Goal: Information Seeking & Learning: Learn about a topic

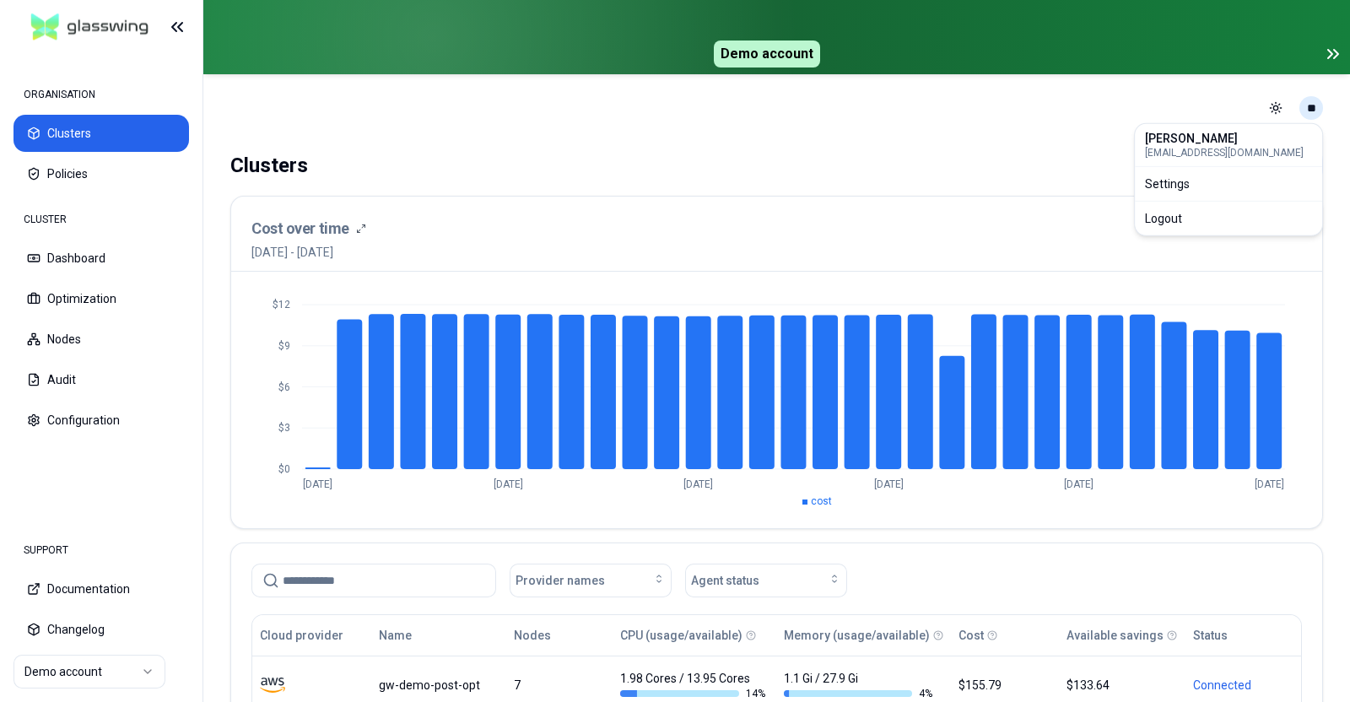
click at [1310, 112] on html "ORGANISATION Clusters Policies CLUSTER Dashboard Optimization Nodes Audit Confi…" at bounding box center [675, 351] width 1350 height 702
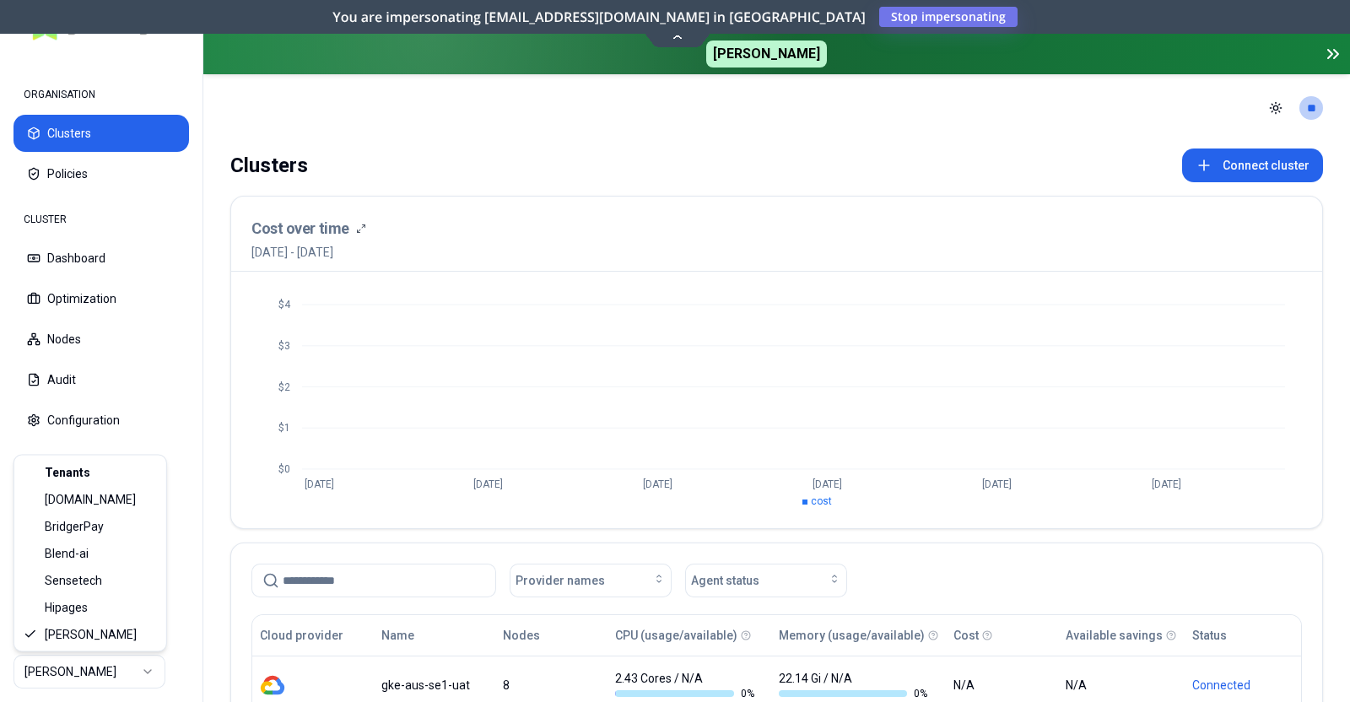
click at [150, 678] on html "ORGANISATION Clusters Policies CLUSTER Dashboard Optimization Nodes Audit Confi…" at bounding box center [675, 351] width 1350 height 702
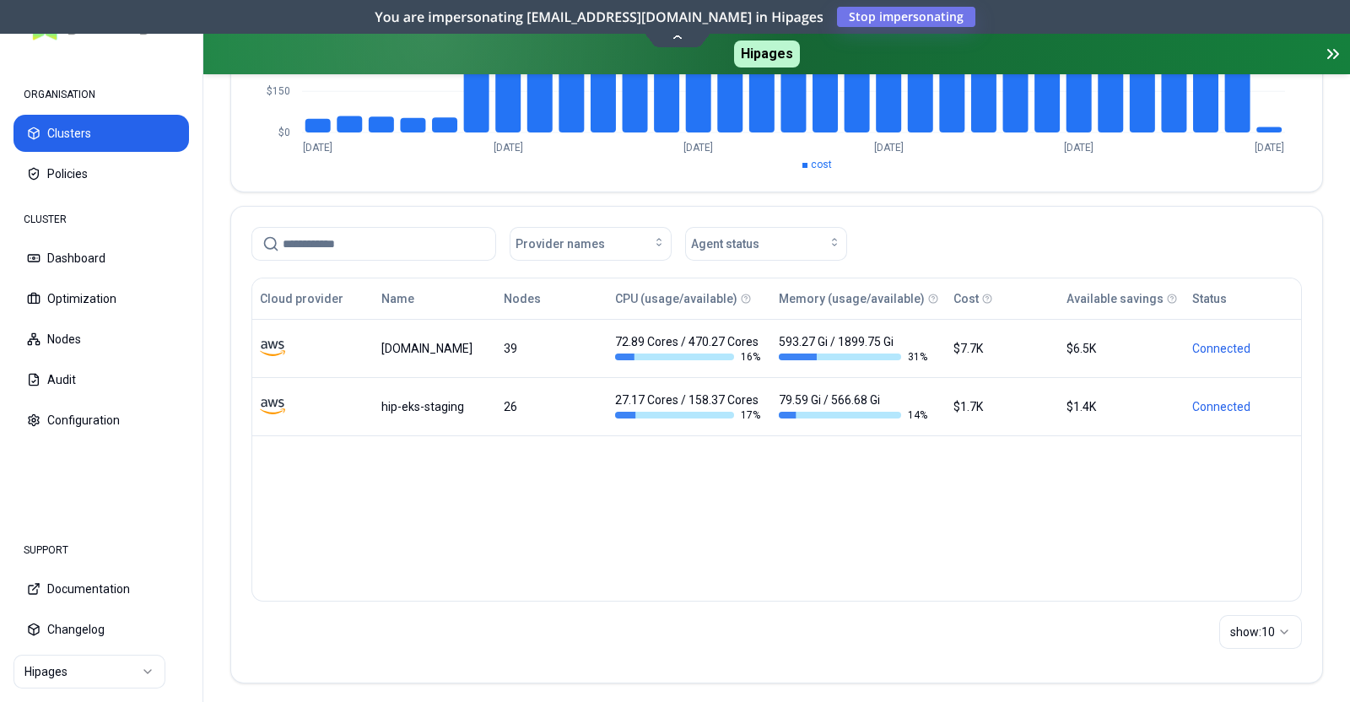
scroll to position [337, 0]
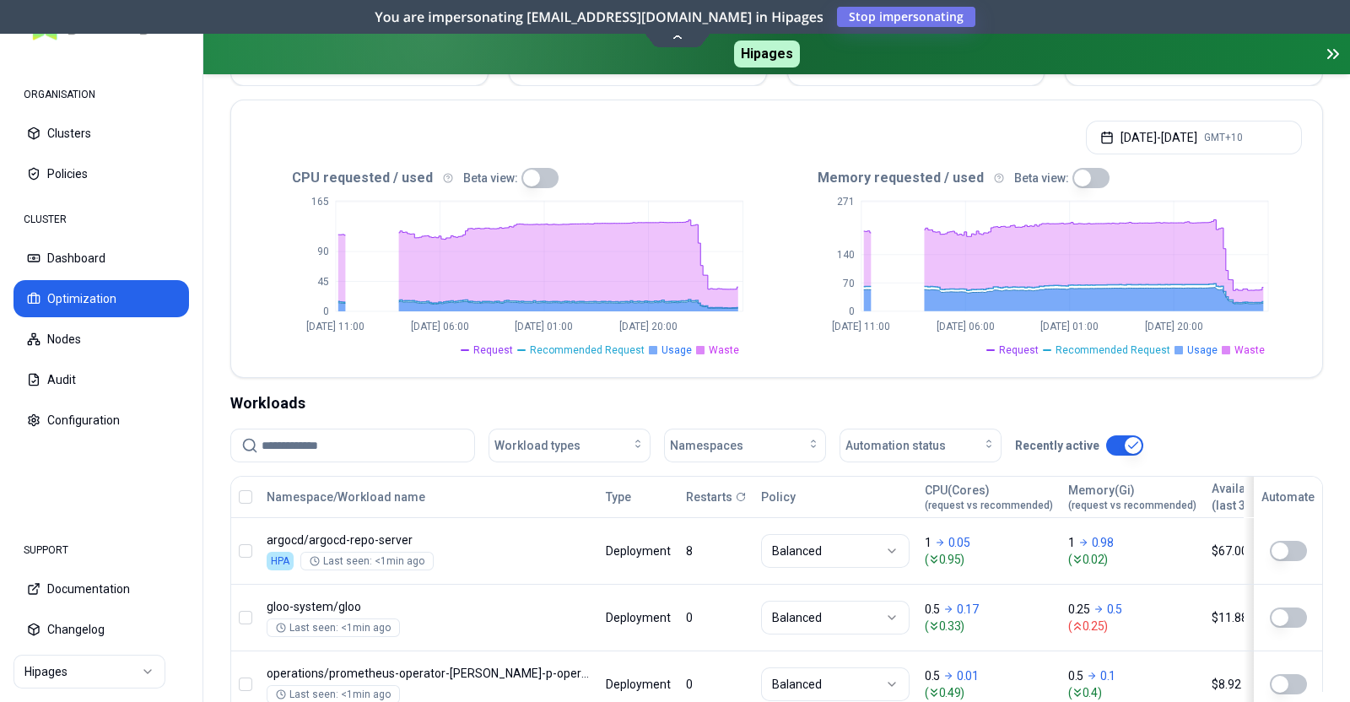
scroll to position [375, 0]
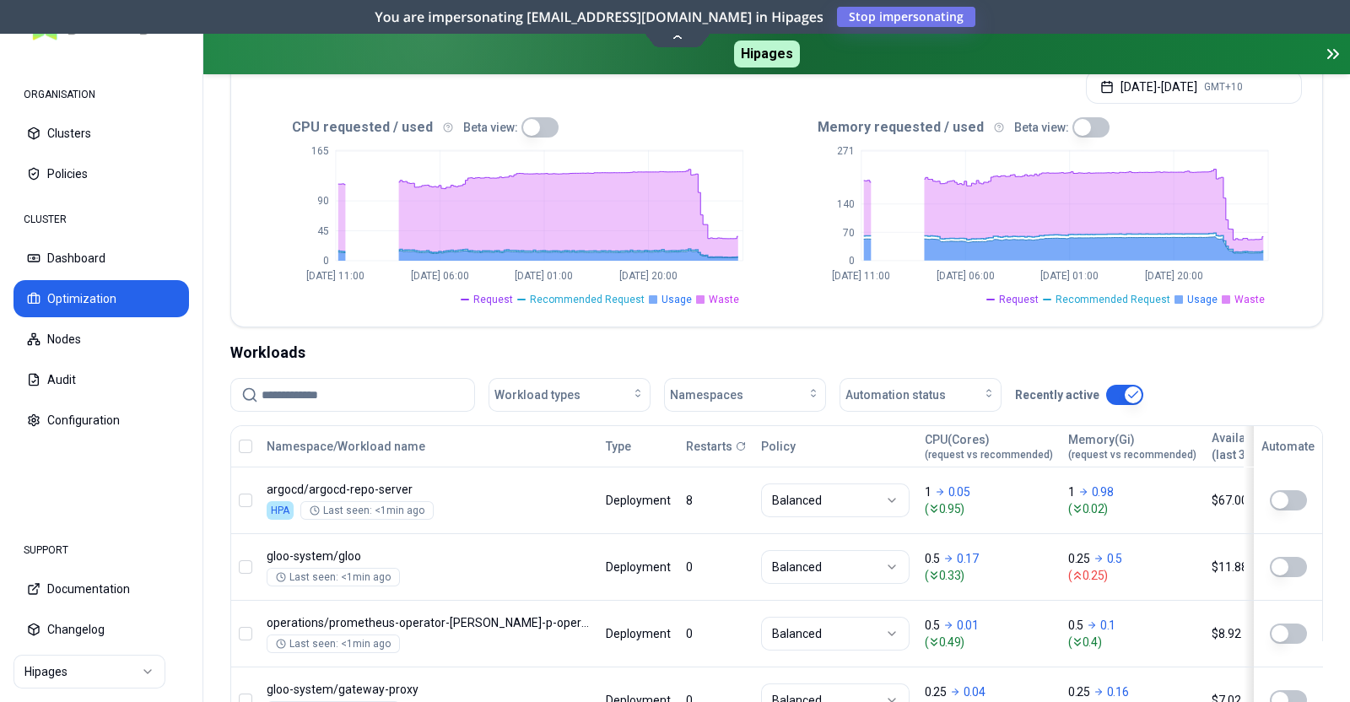
click at [329, 399] on input at bounding box center [362, 395] width 202 height 32
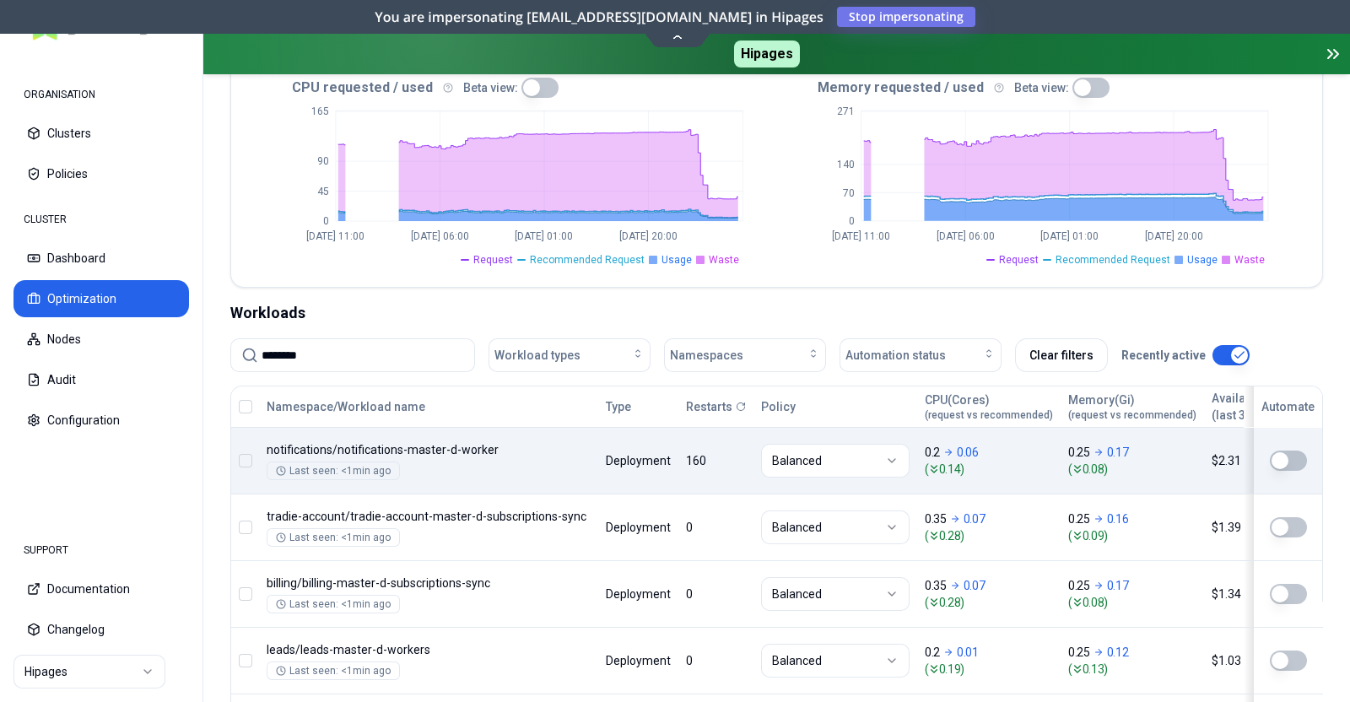
scroll to position [381, 0]
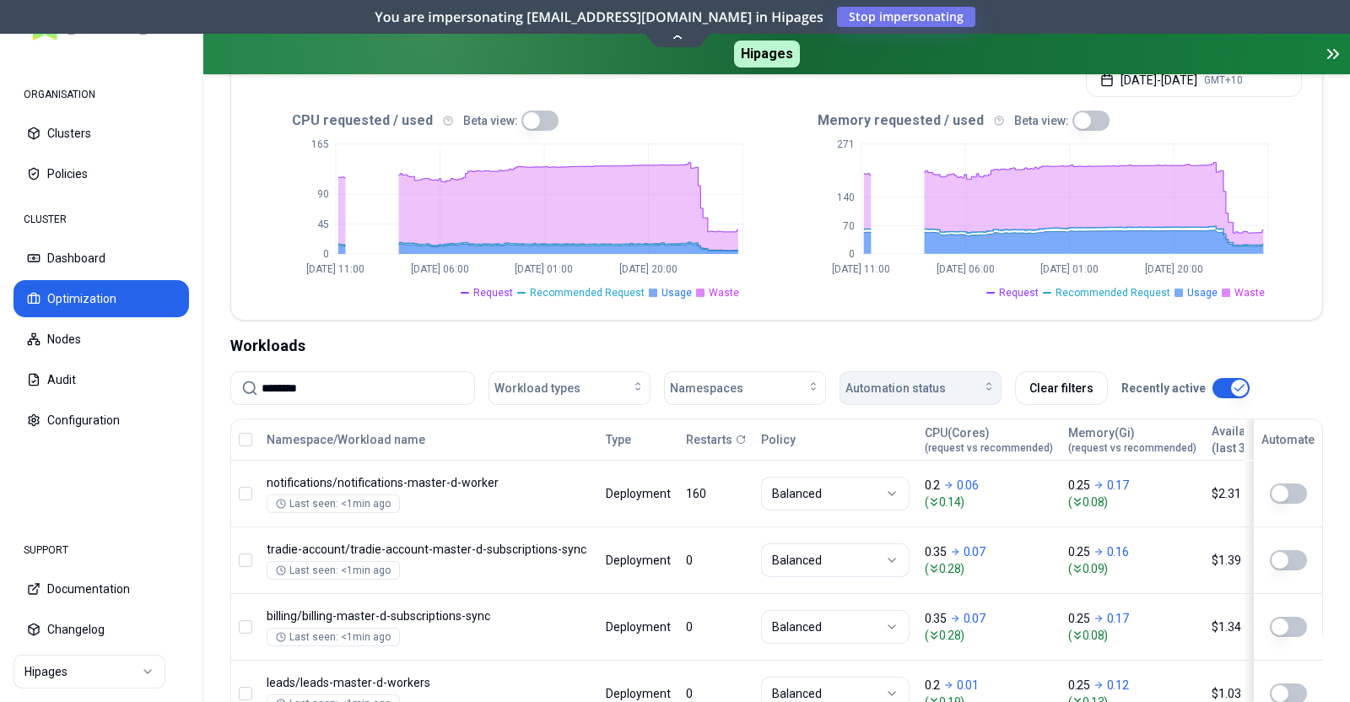
type input "********"
click at [974, 393] on div "Automation status" at bounding box center [920, 388] width 150 height 17
click at [954, 415] on div "on" at bounding box center [923, 424] width 160 height 27
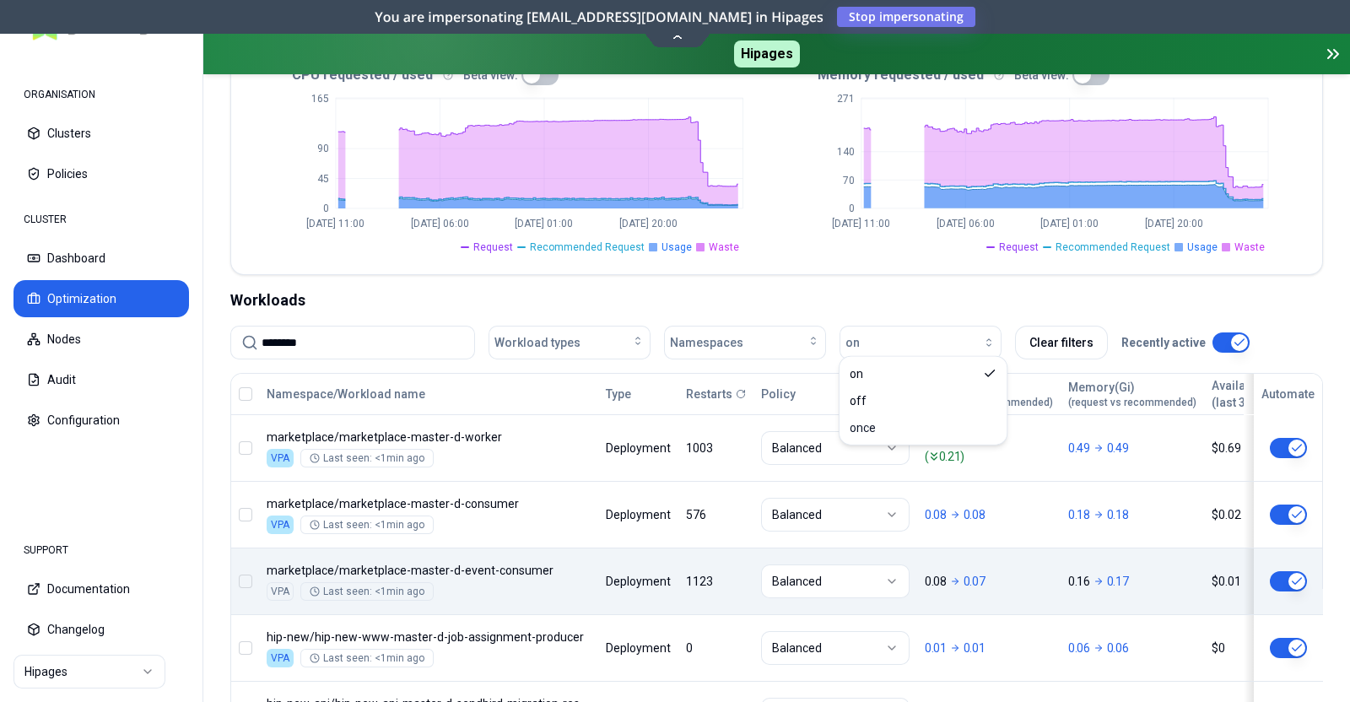
scroll to position [432, 0]
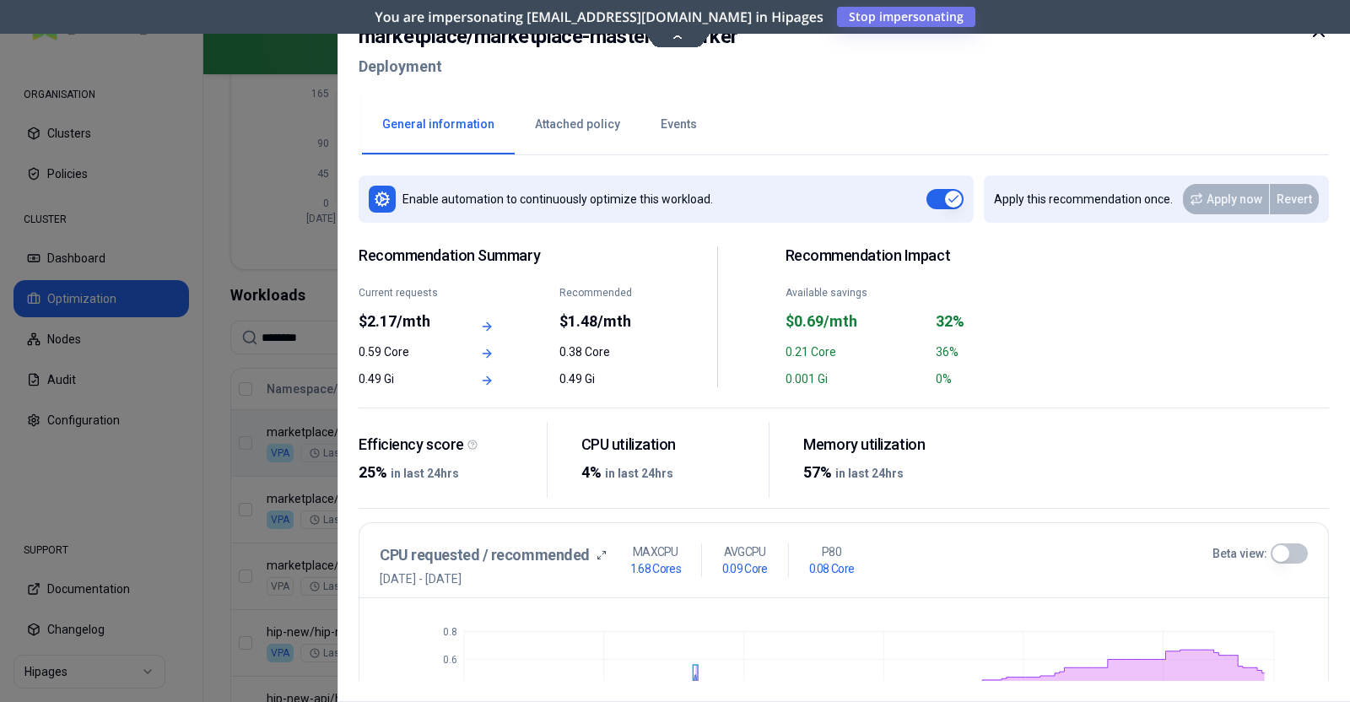
click at [682, 127] on button "Events" at bounding box center [678, 124] width 77 height 59
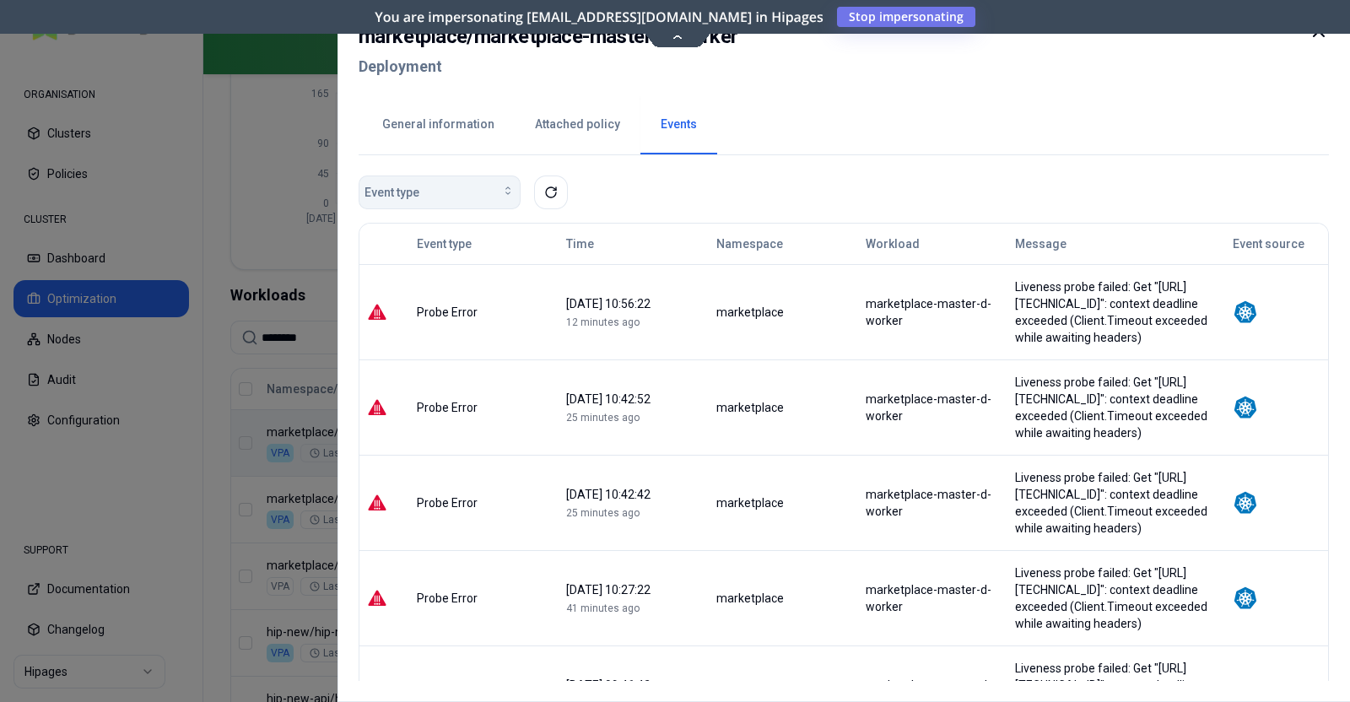
click at [465, 195] on div "Event type" at bounding box center [439, 192] width 150 height 17
click at [628, 176] on div "Event type" at bounding box center [843, 192] width 970 height 34
click at [1320, 32] on icon at bounding box center [1318, 31] width 10 height 10
click at [415, 128] on button "General information" at bounding box center [438, 124] width 153 height 59
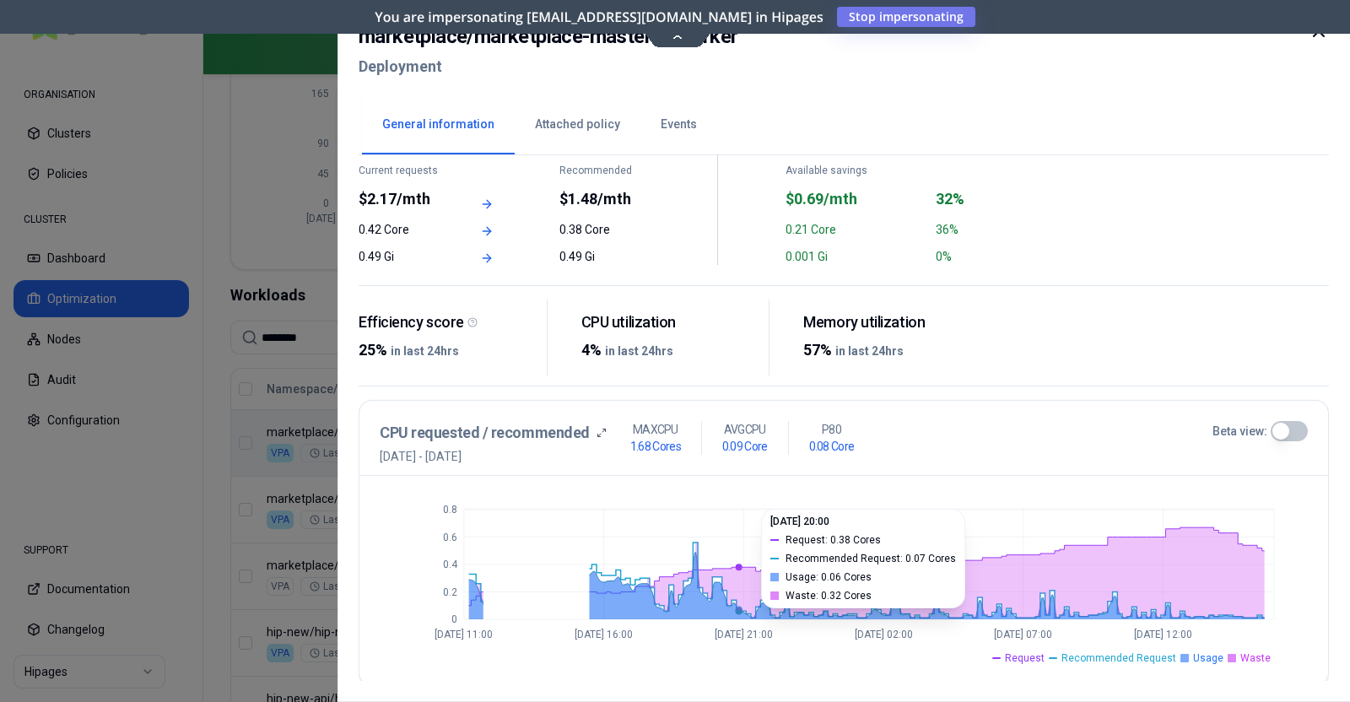
scroll to position [107, 0]
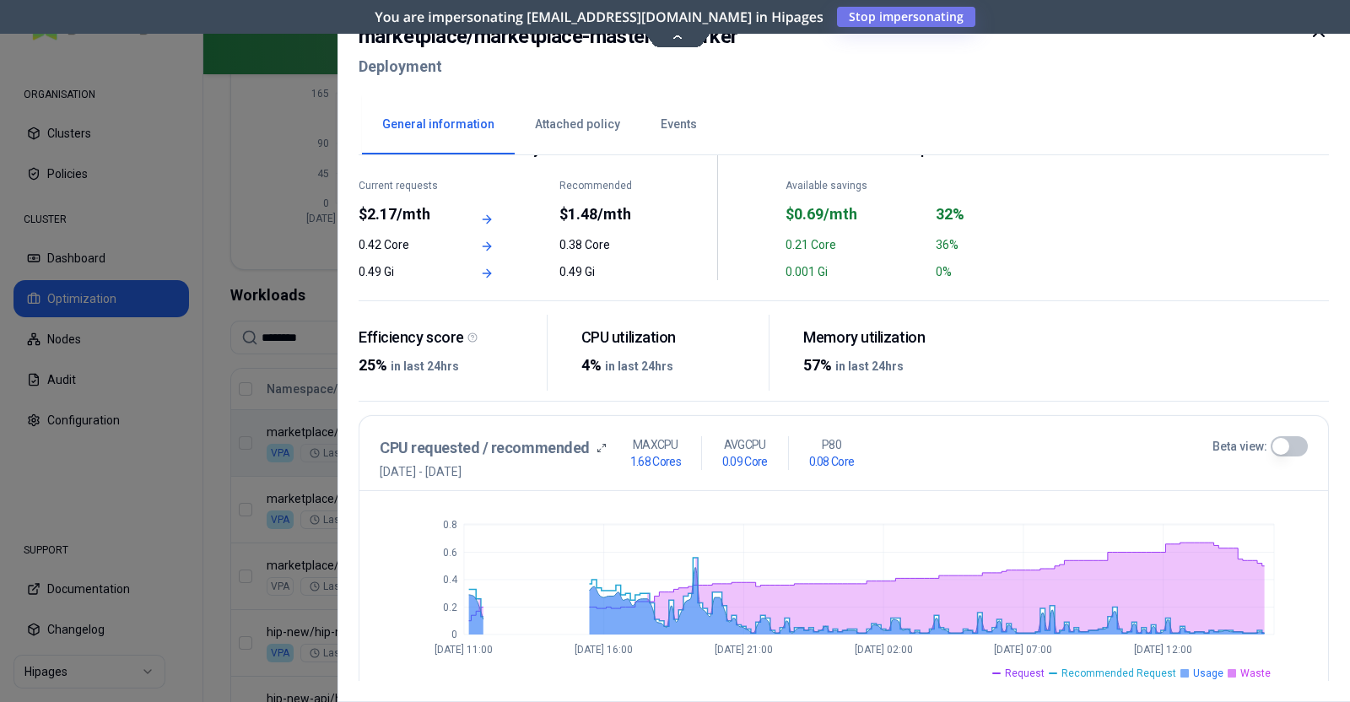
click at [1286, 443] on button "Beta view:" at bounding box center [1288, 446] width 37 height 20
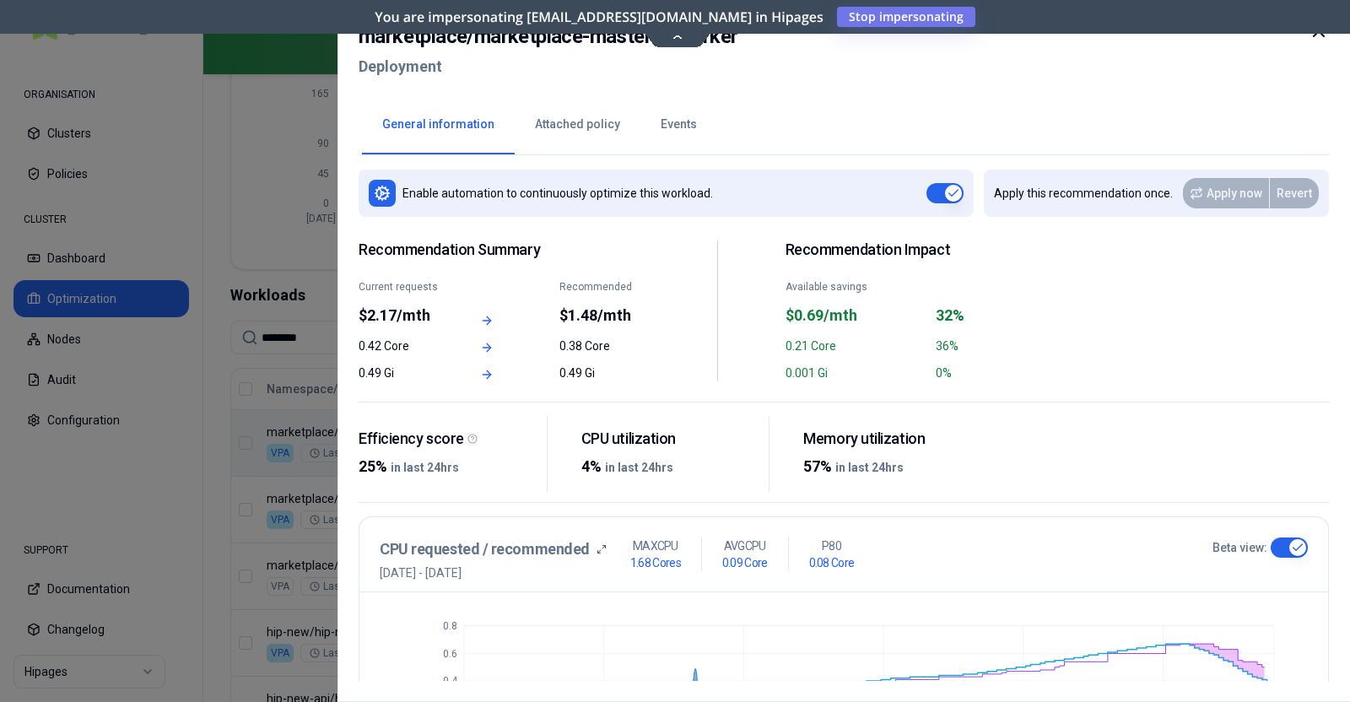
scroll to position [0, 0]
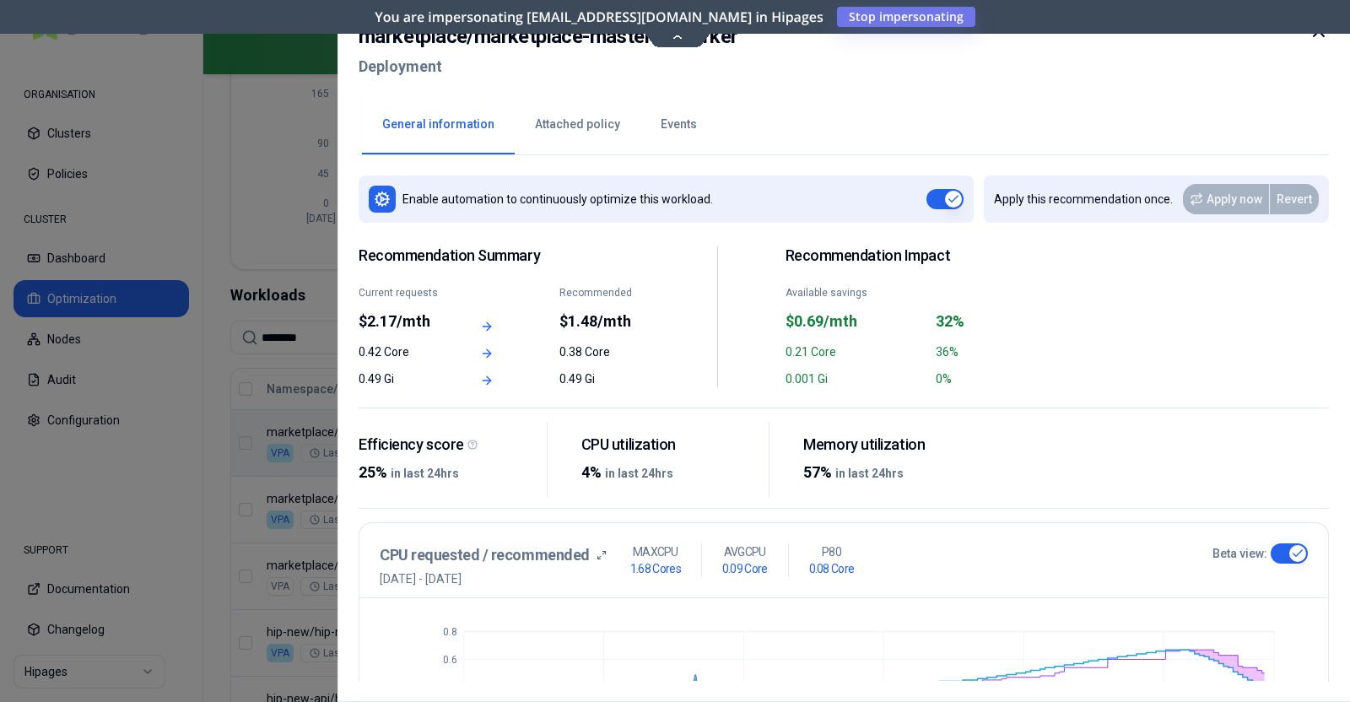
click at [1320, 36] on icon at bounding box center [1318, 31] width 20 height 20
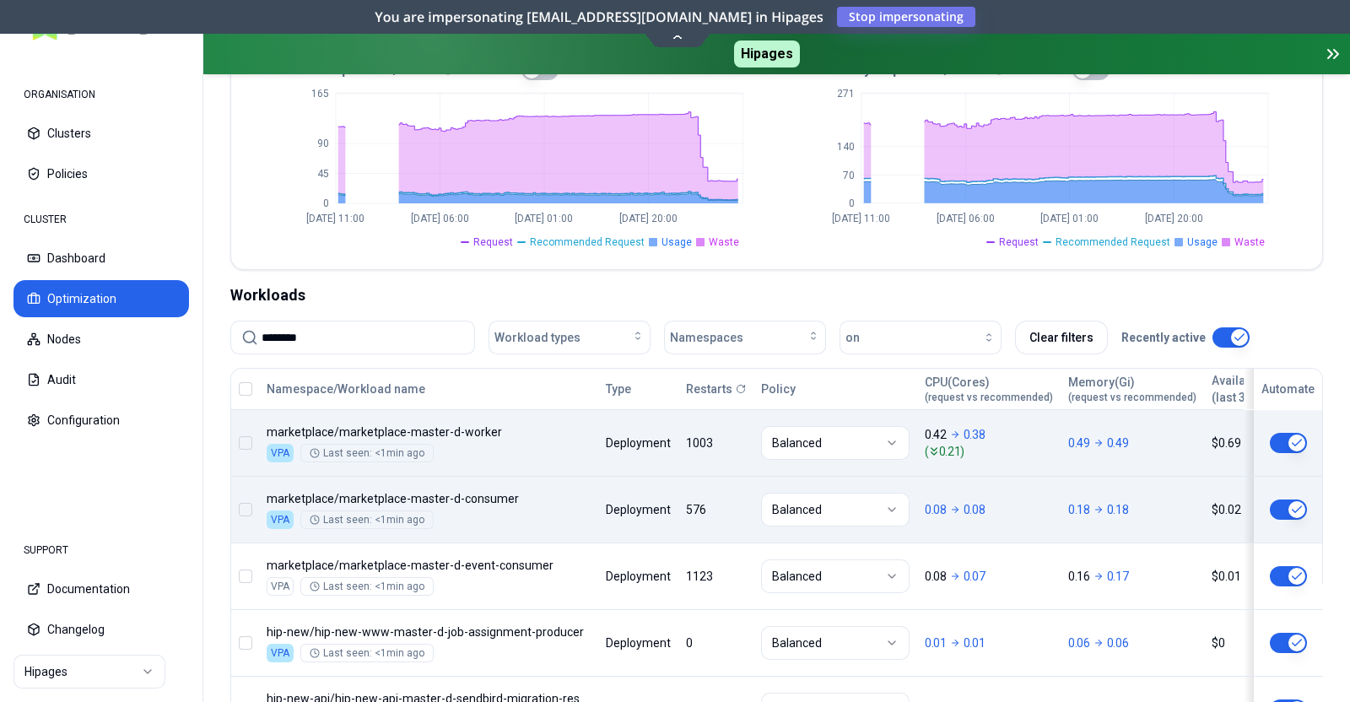
click at [601, 515] on body "ORGANISATION Clusters Policies CLUSTER Dashboard Optimization Nodes Audit Confi…" at bounding box center [675, 351] width 1350 height 702
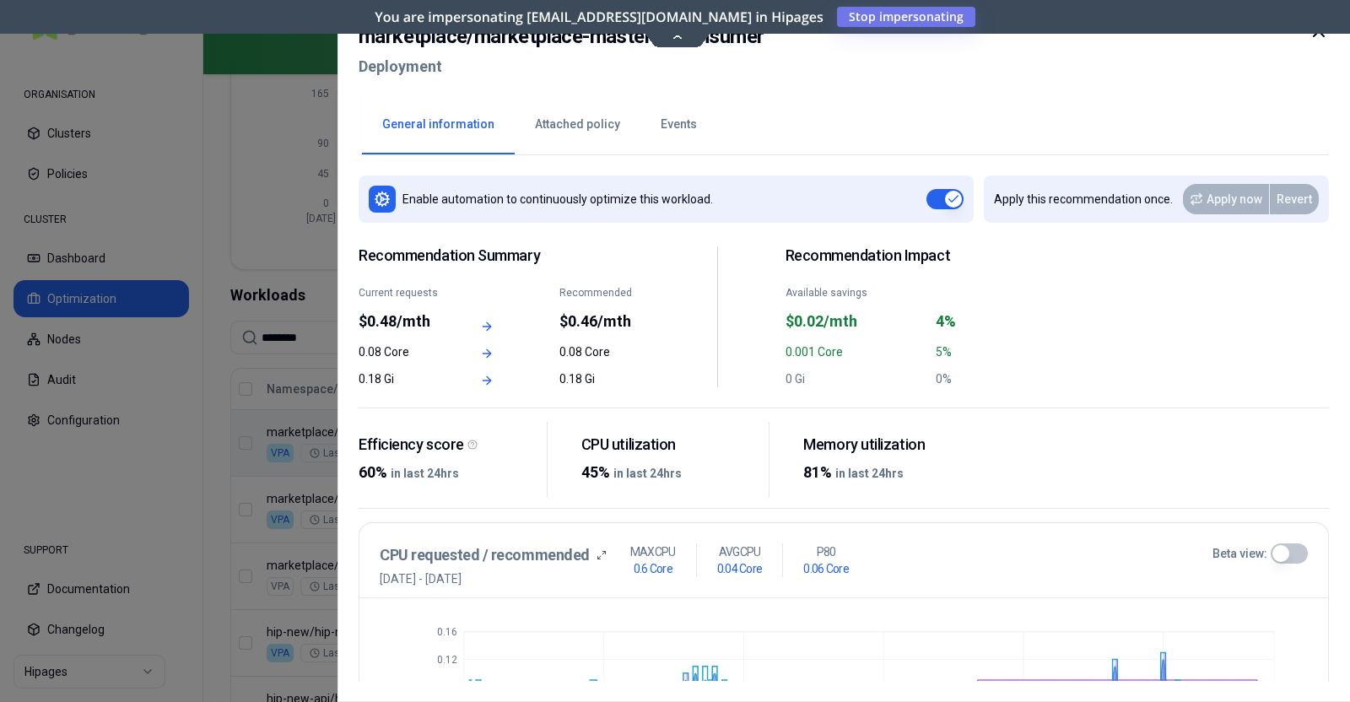
click at [1316, 37] on icon at bounding box center [1318, 31] width 20 height 20
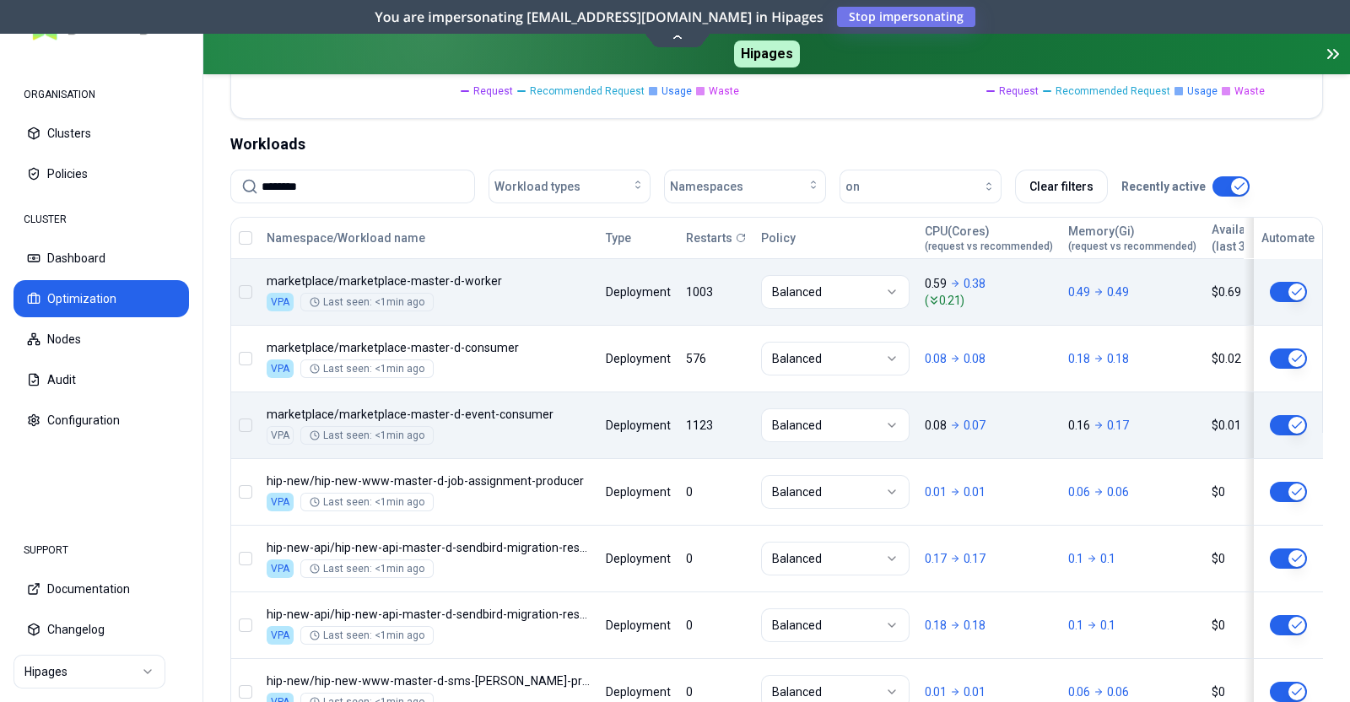
scroll to position [585, 0]
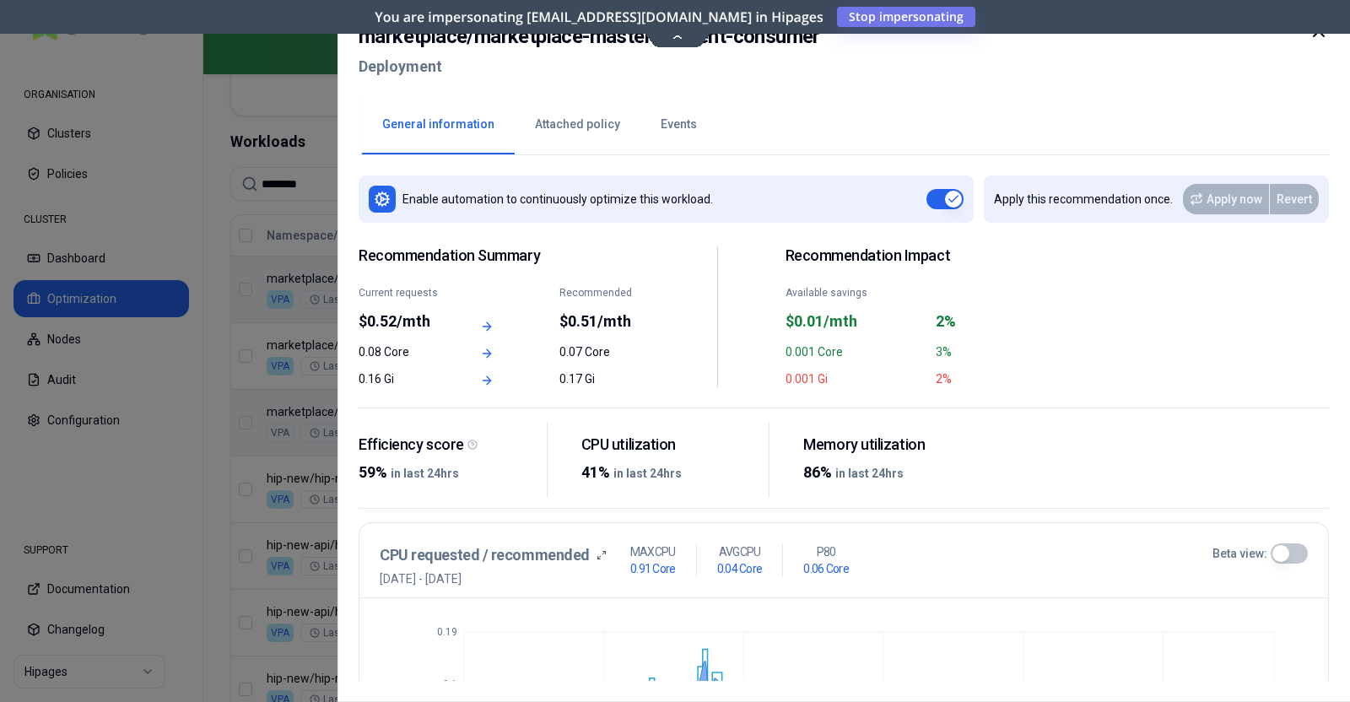
click at [1321, 32] on icon at bounding box center [1318, 31] width 20 height 20
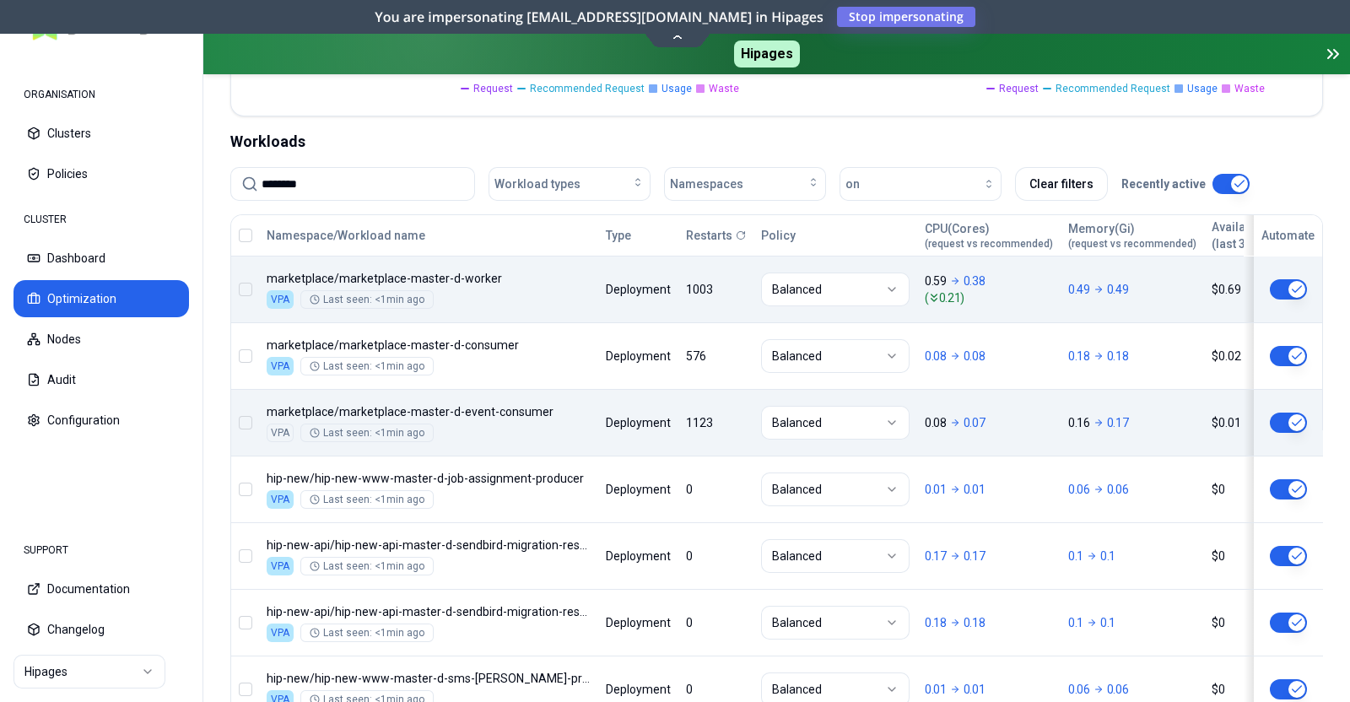
click at [352, 187] on input "********" at bounding box center [362, 184] width 202 height 32
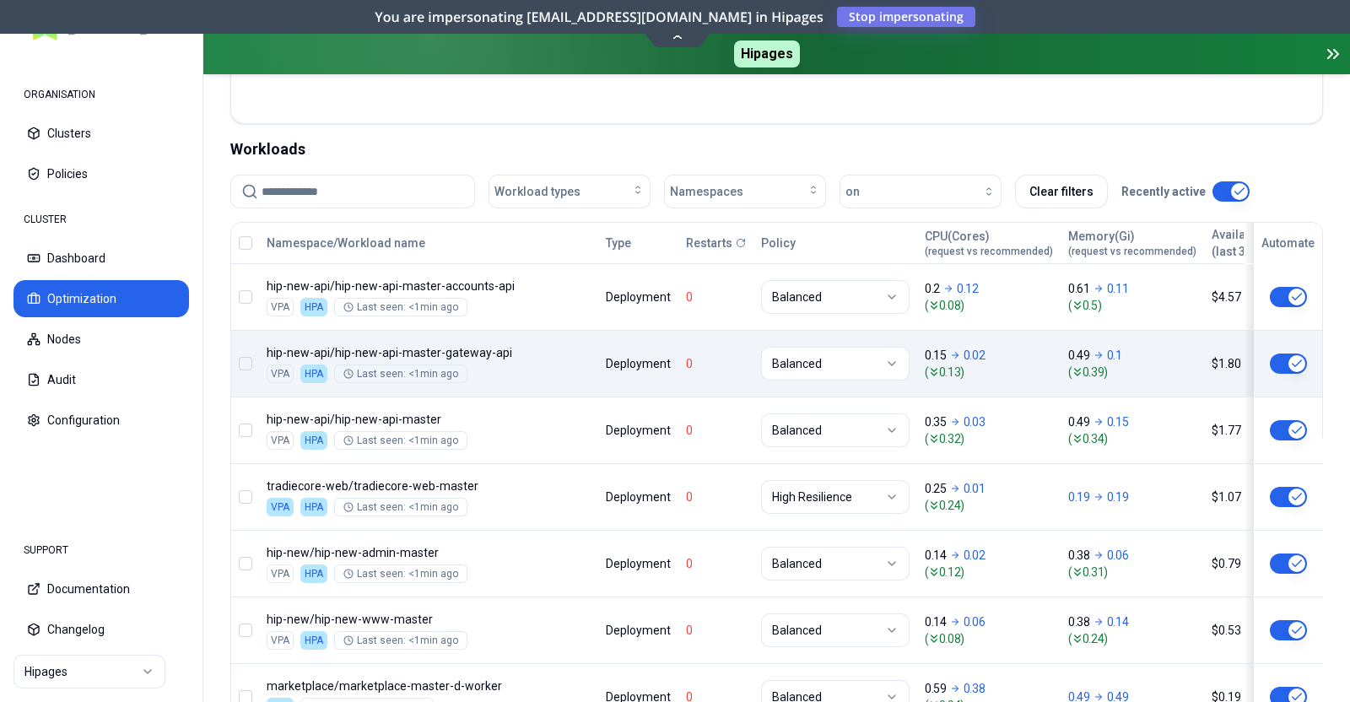
scroll to position [585, 0]
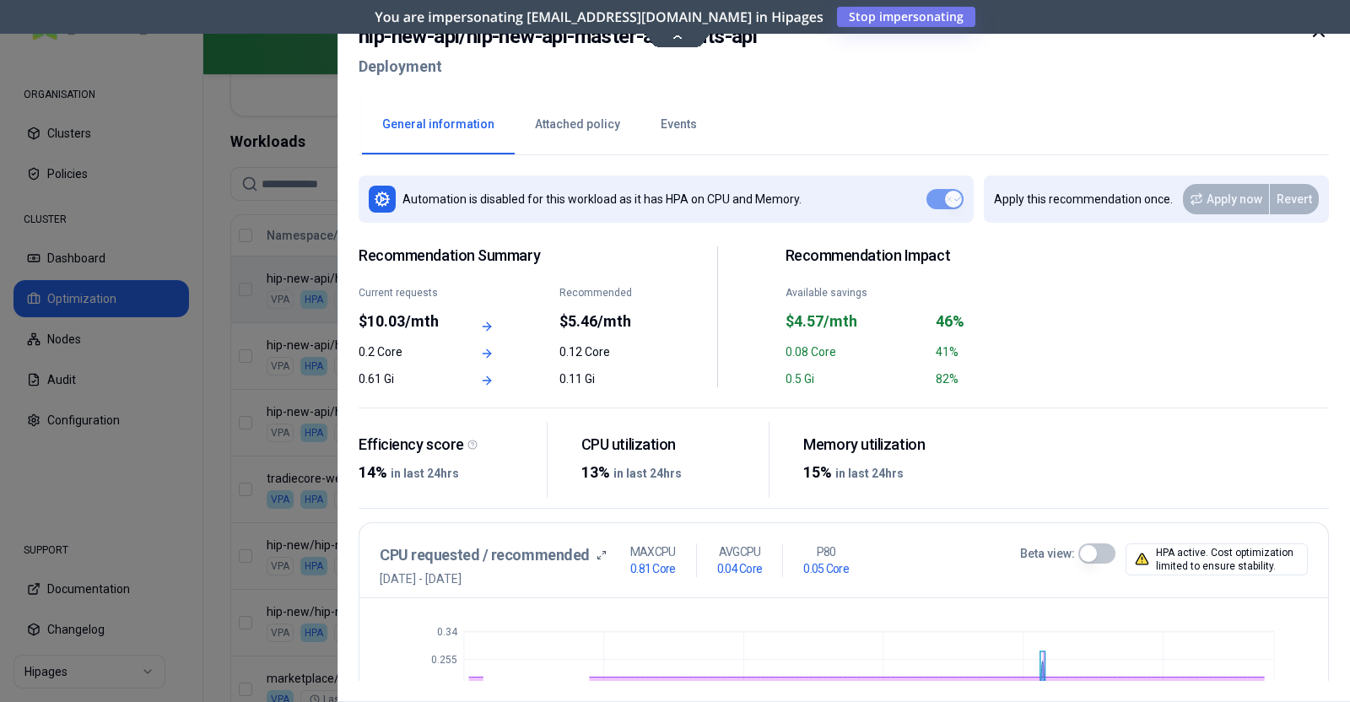
click at [677, 120] on button "Events" at bounding box center [678, 124] width 77 height 59
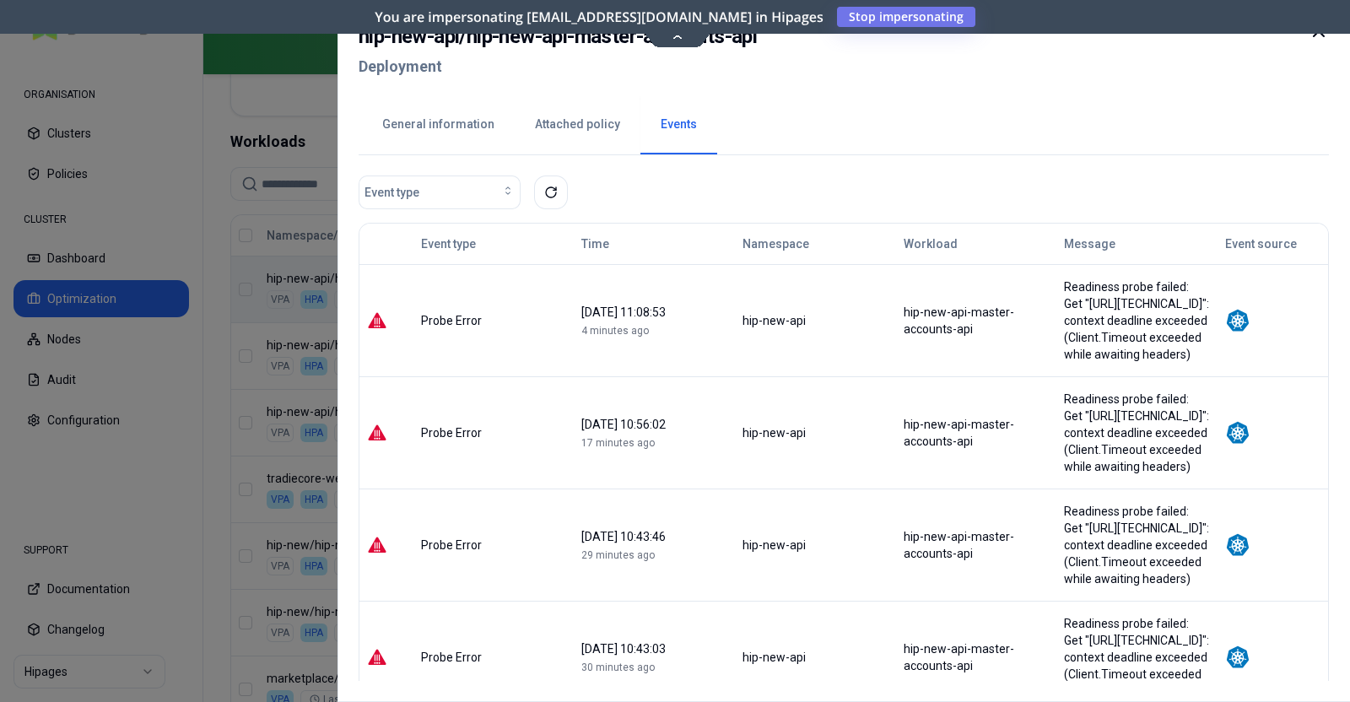
click at [1323, 36] on icon at bounding box center [1318, 31] width 10 height 10
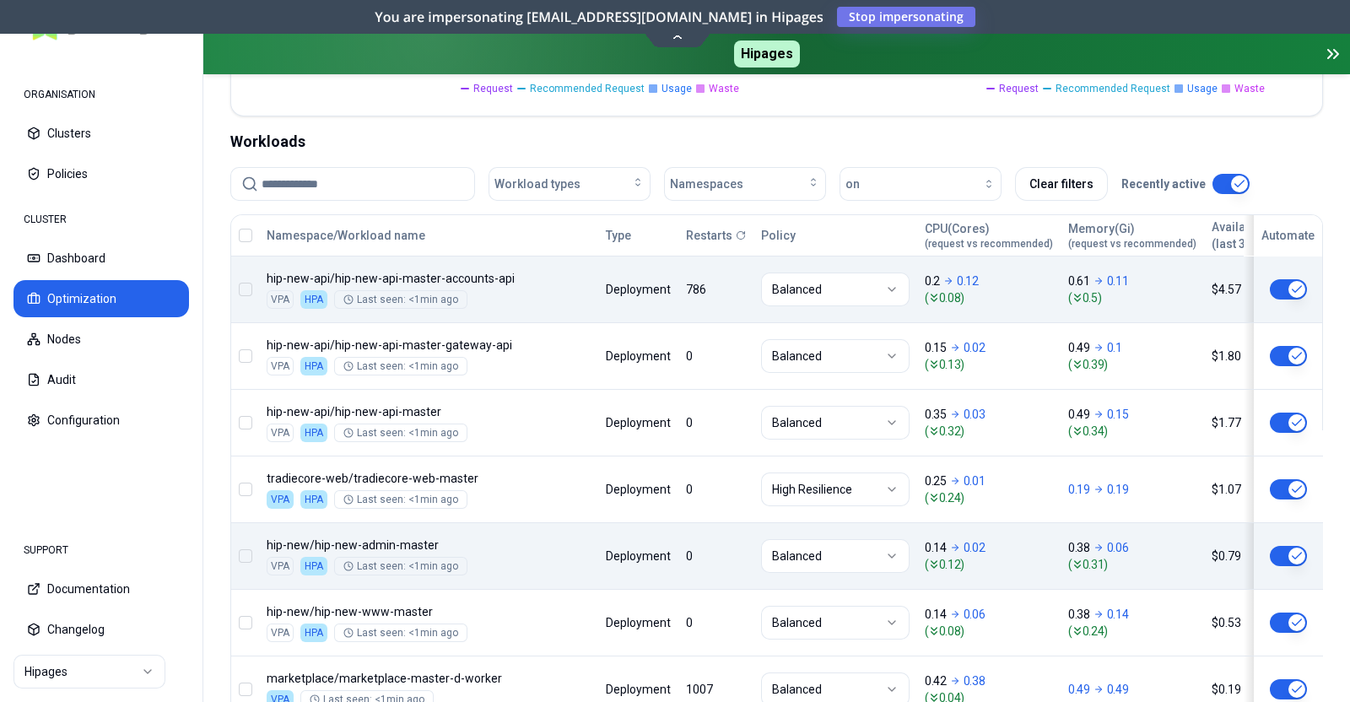
scroll to position [815, 0]
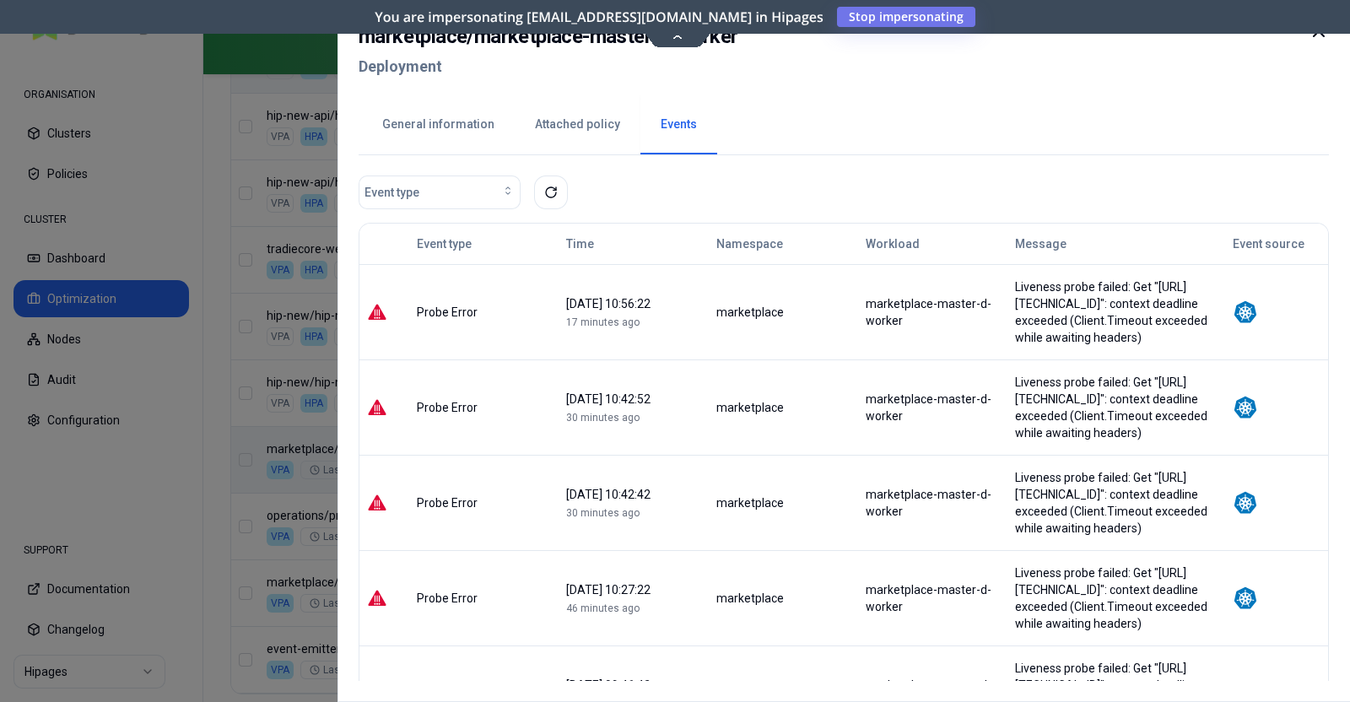
click at [422, 129] on button "General information" at bounding box center [438, 124] width 153 height 59
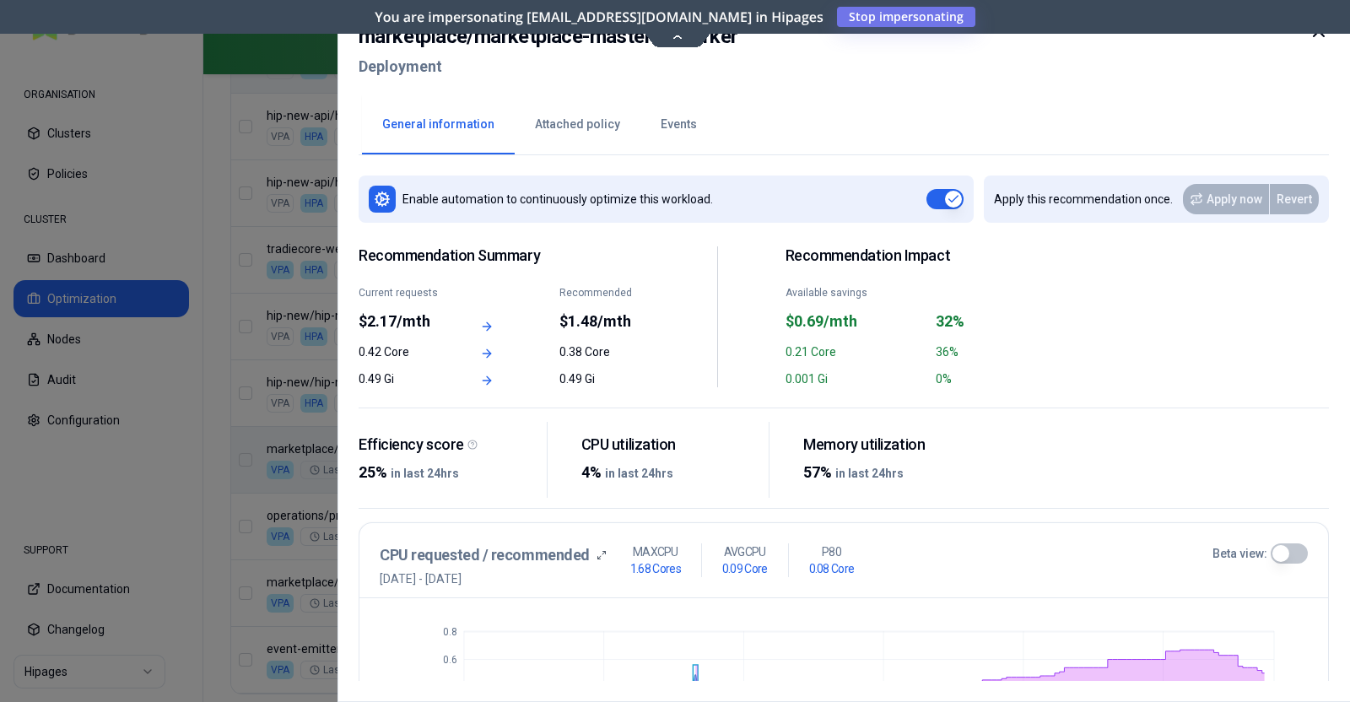
click at [1319, 41] on div at bounding box center [1318, 51] width 20 height 61
click at [1318, 37] on icon at bounding box center [1318, 31] width 20 height 20
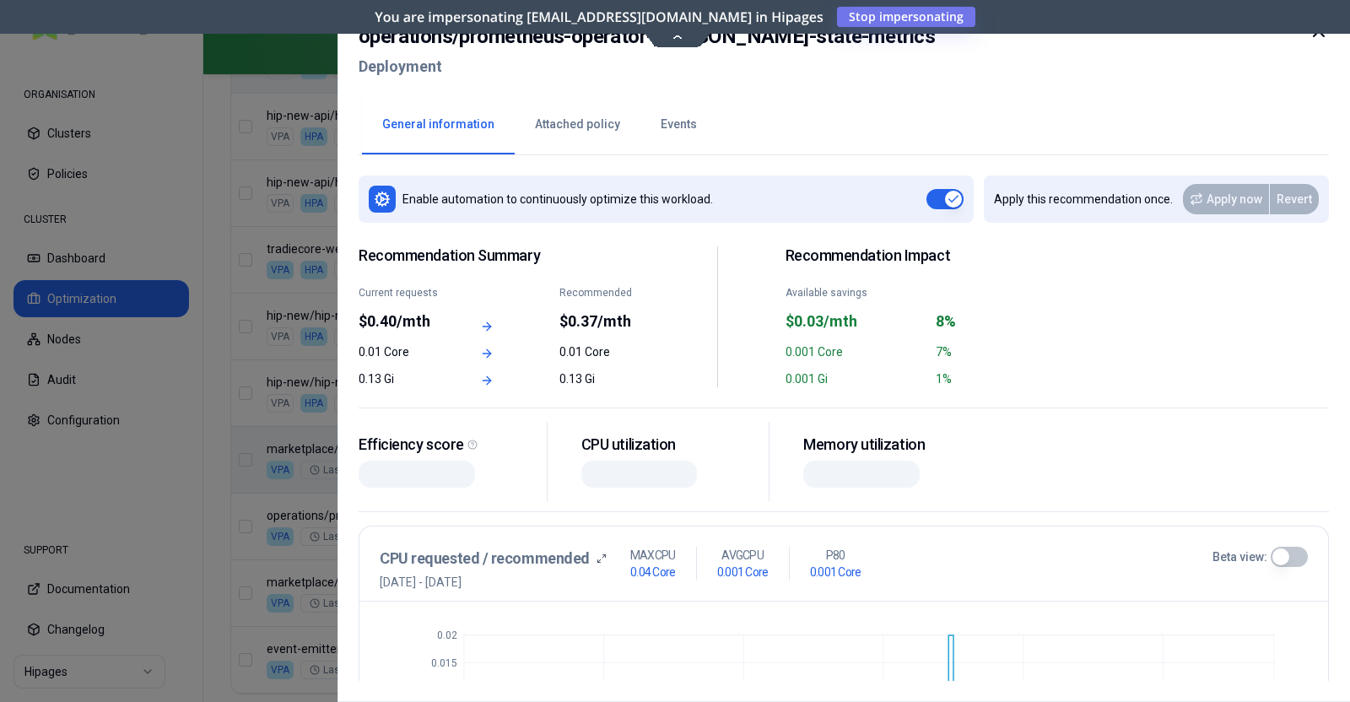
drag, startPoint x: 548, startPoint y: 537, endPoint x: 1317, endPoint y: 35, distance: 917.8
click at [1317, 35] on icon at bounding box center [1318, 31] width 20 height 20
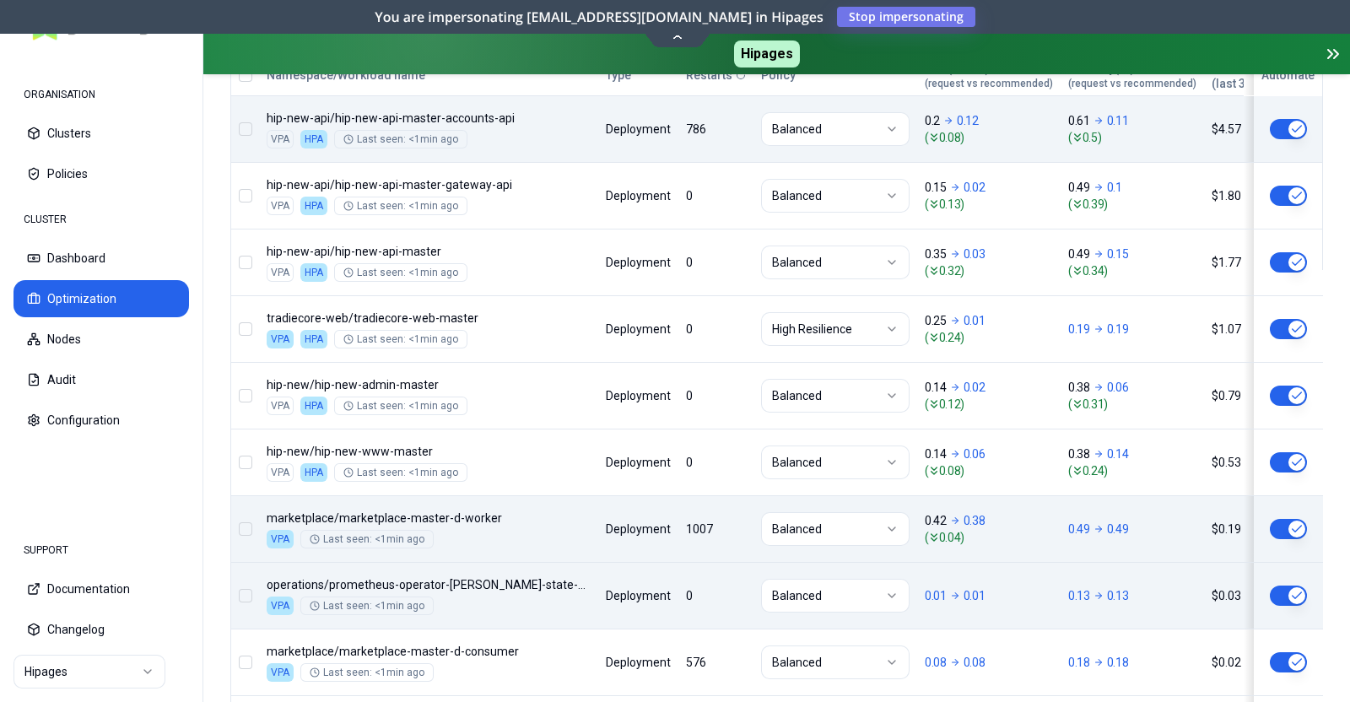
scroll to position [904, 0]
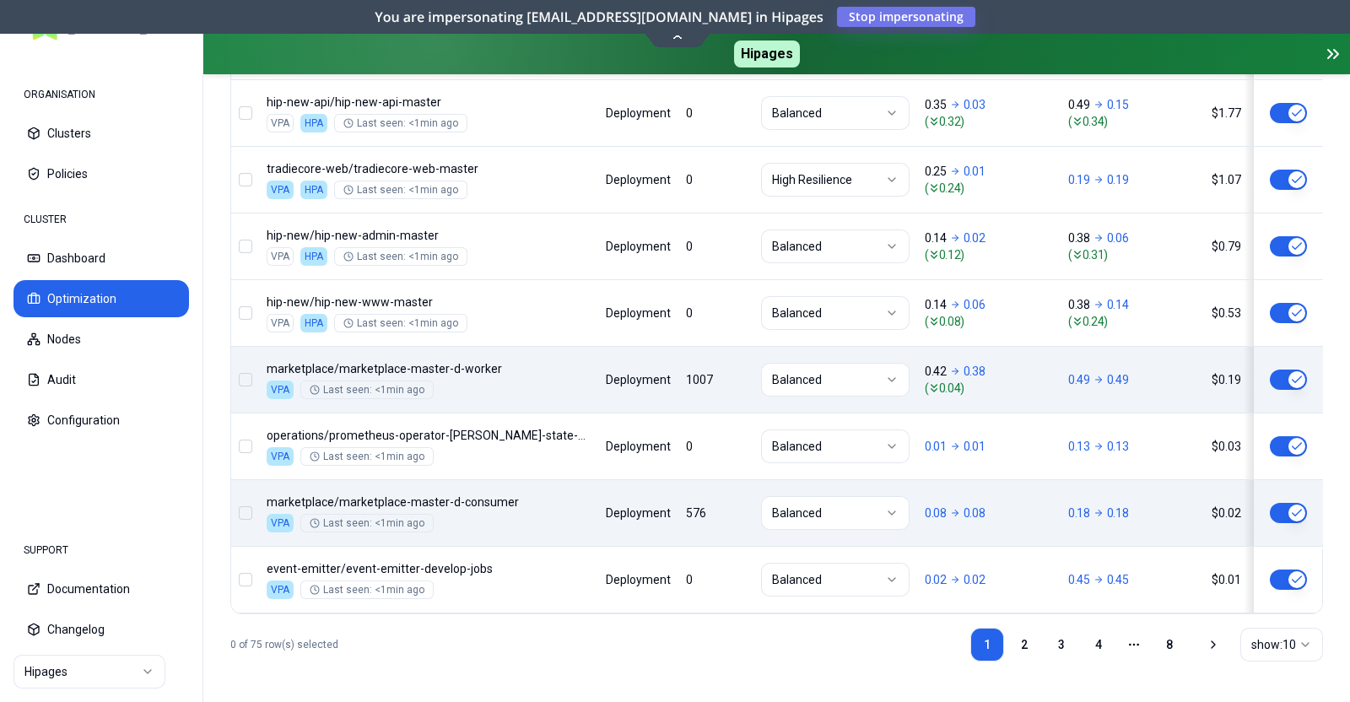
click at [610, 508] on body "ORGANISATION Clusters Policies CLUSTER Dashboard Optimization Nodes Audit Confi…" at bounding box center [675, 351] width 1350 height 702
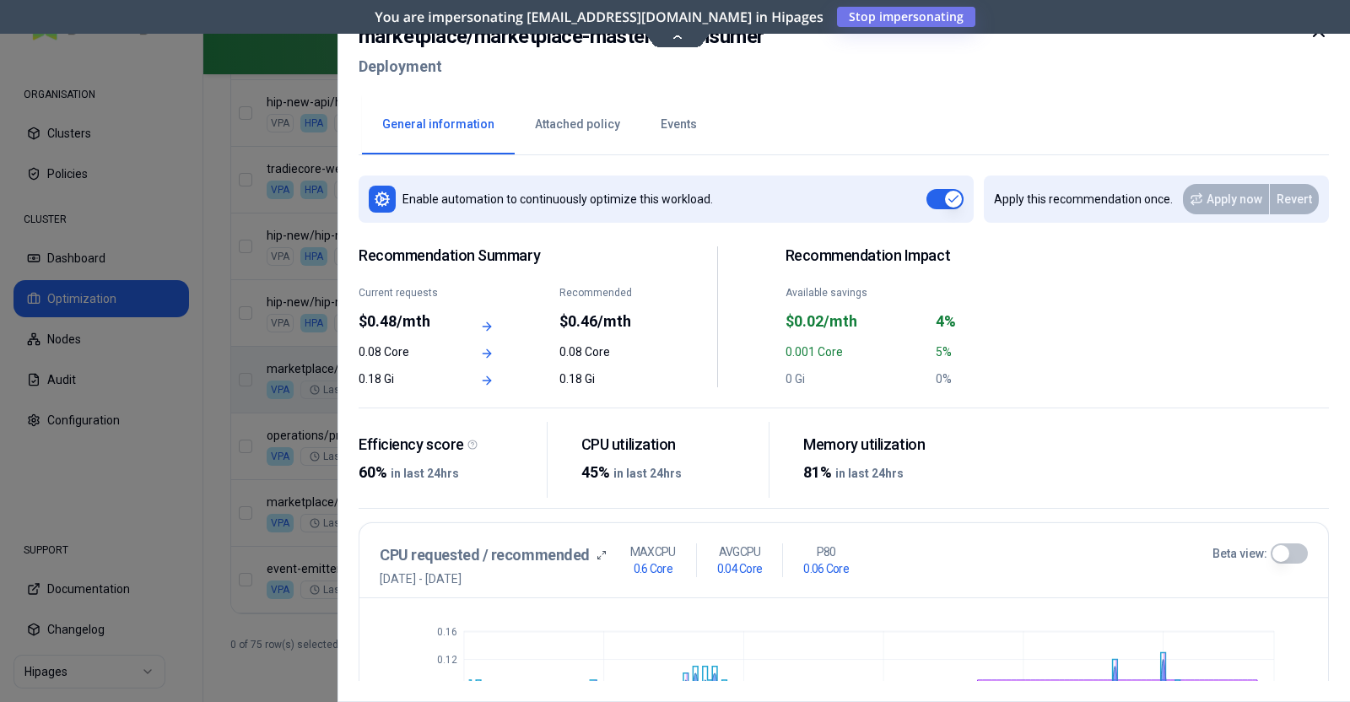
click at [1318, 43] on div at bounding box center [1318, 51] width 20 height 61
click at [1318, 32] on icon at bounding box center [1318, 31] width 10 height 10
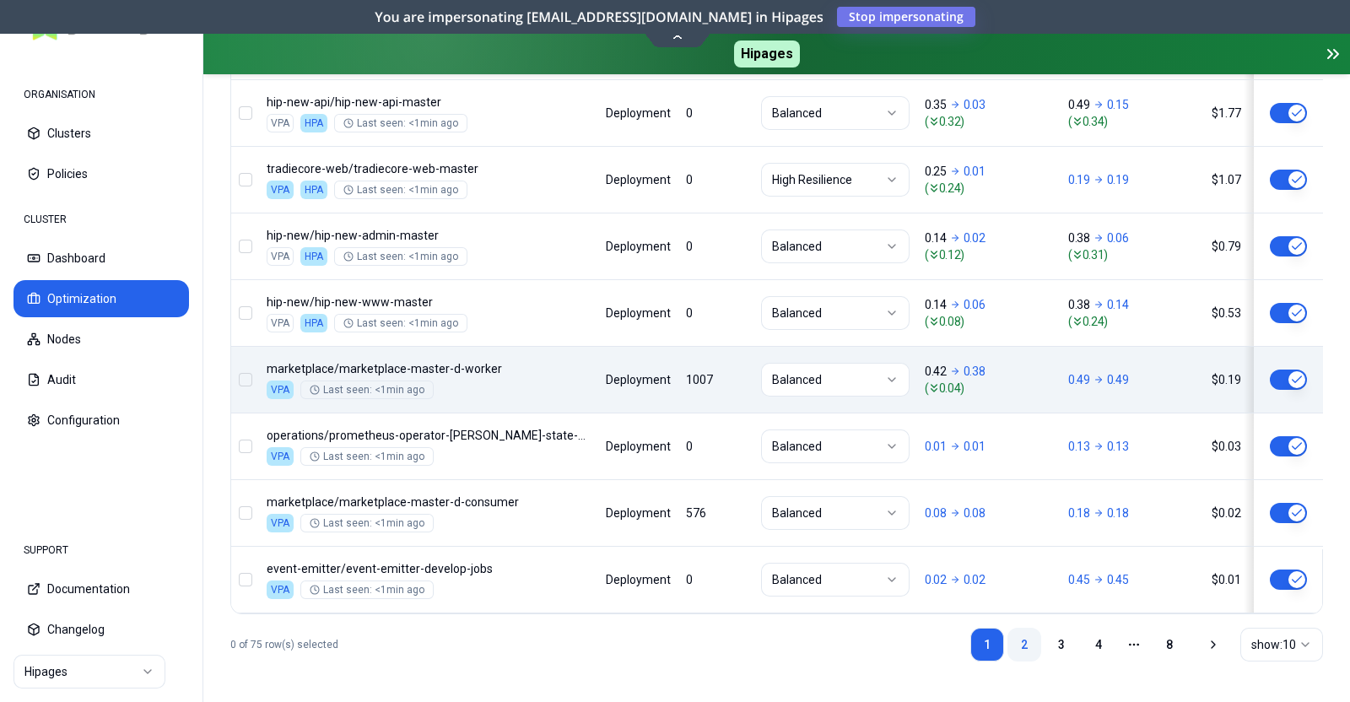
click at [1024, 646] on link "2" at bounding box center [1024, 645] width 34 height 34
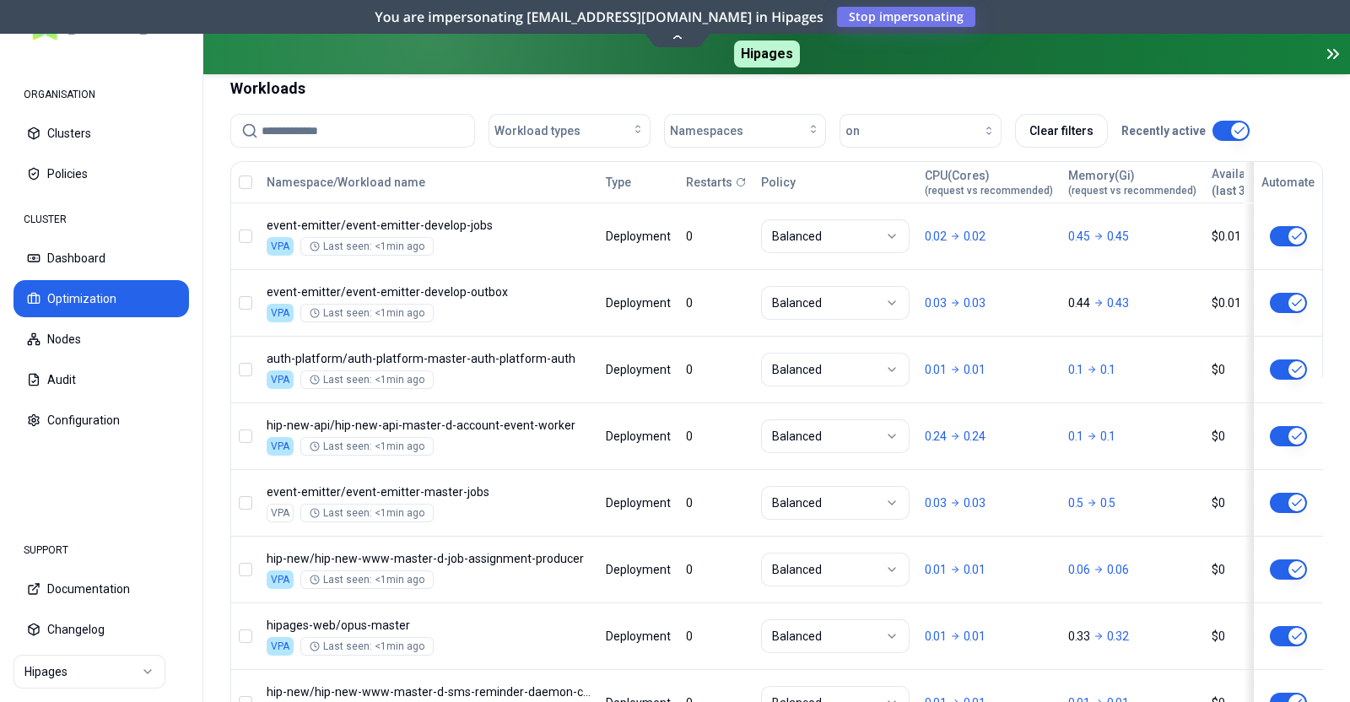
scroll to position [904, 0]
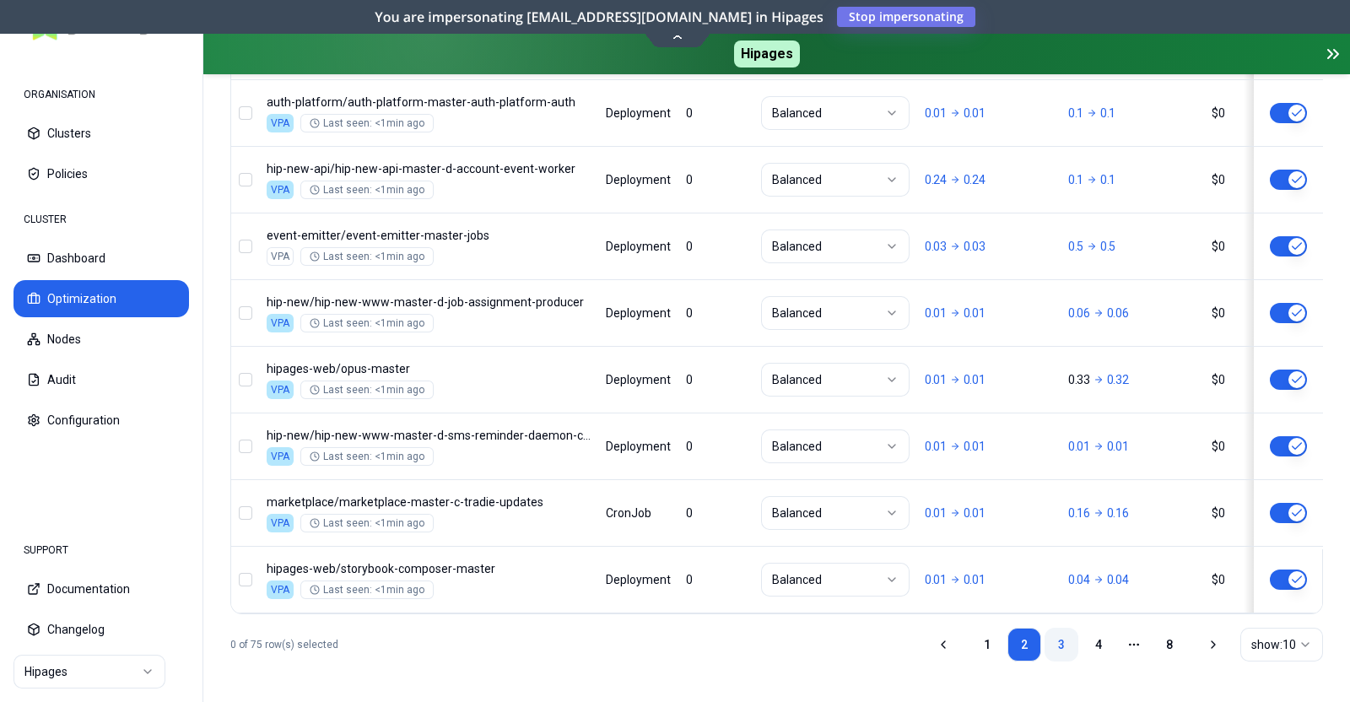
click at [1060, 643] on link "3" at bounding box center [1061, 645] width 34 height 34
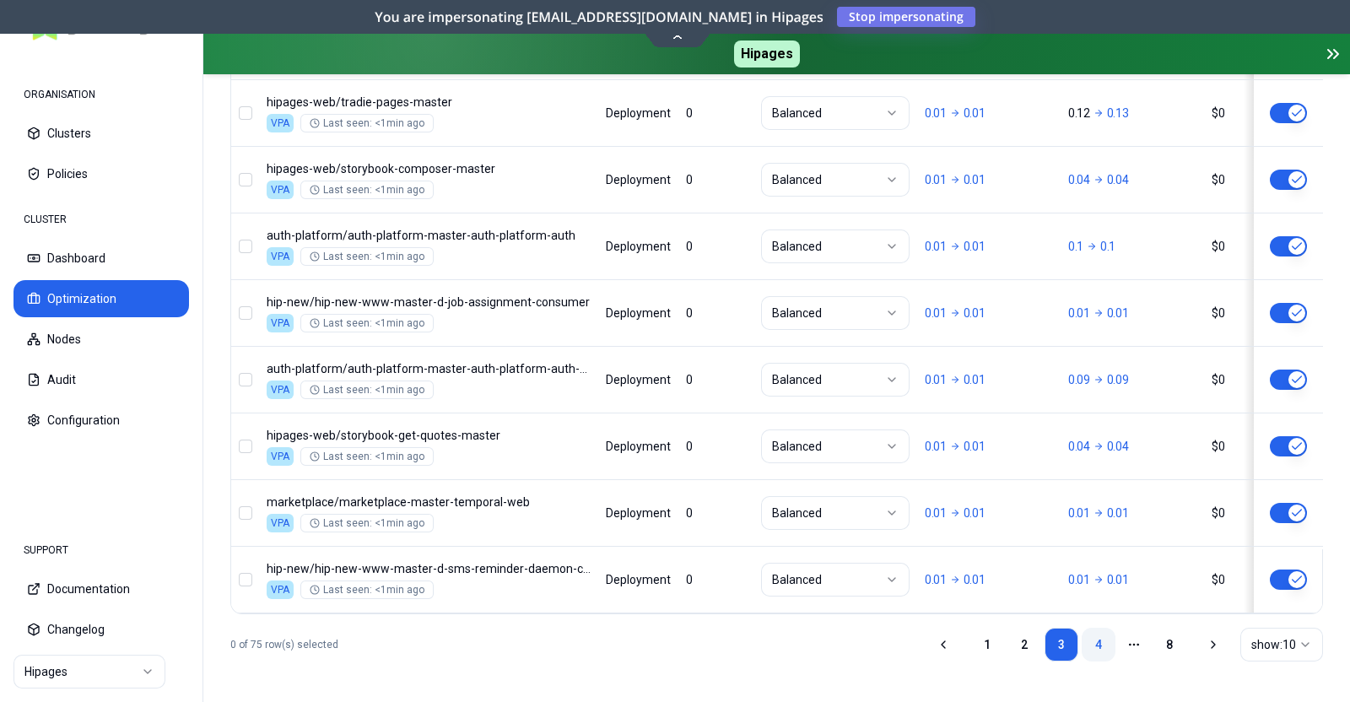
click at [1103, 644] on link "4" at bounding box center [1098, 645] width 34 height 34
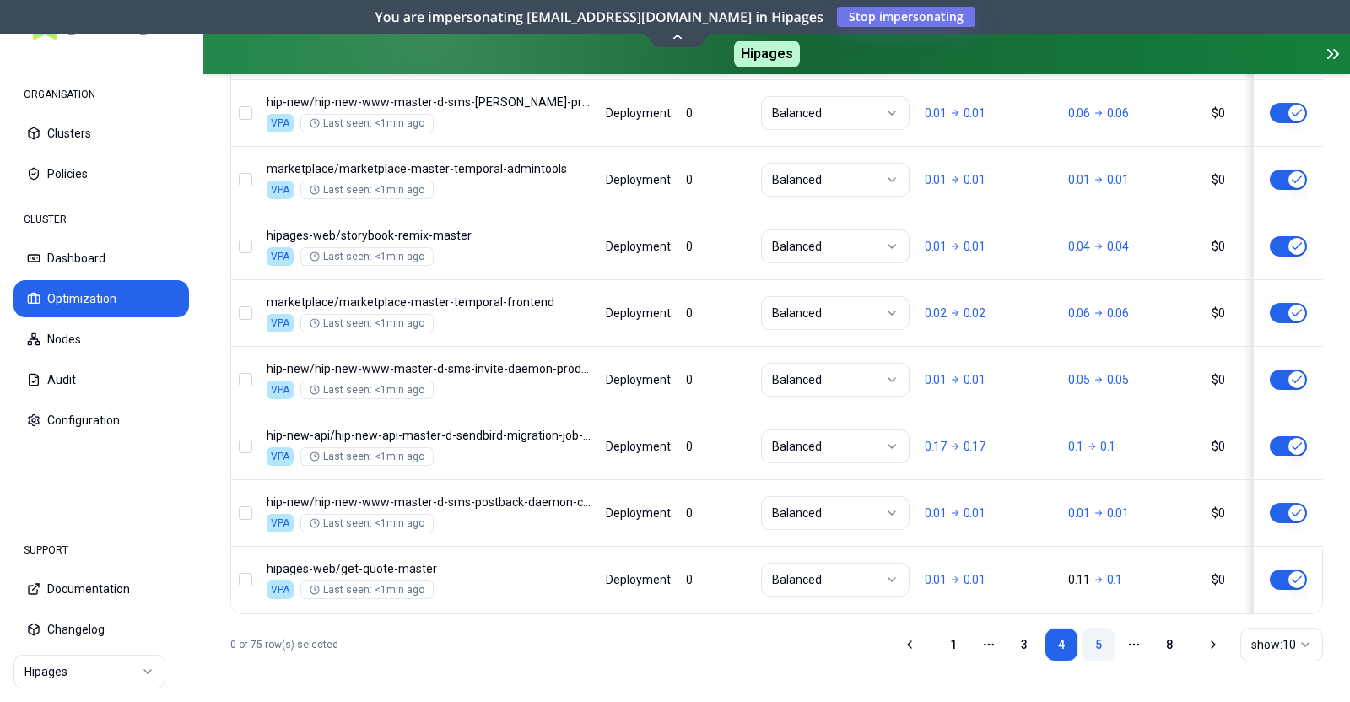
click at [1105, 651] on link "5" at bounding box center [1098, 645] width 34 height 34
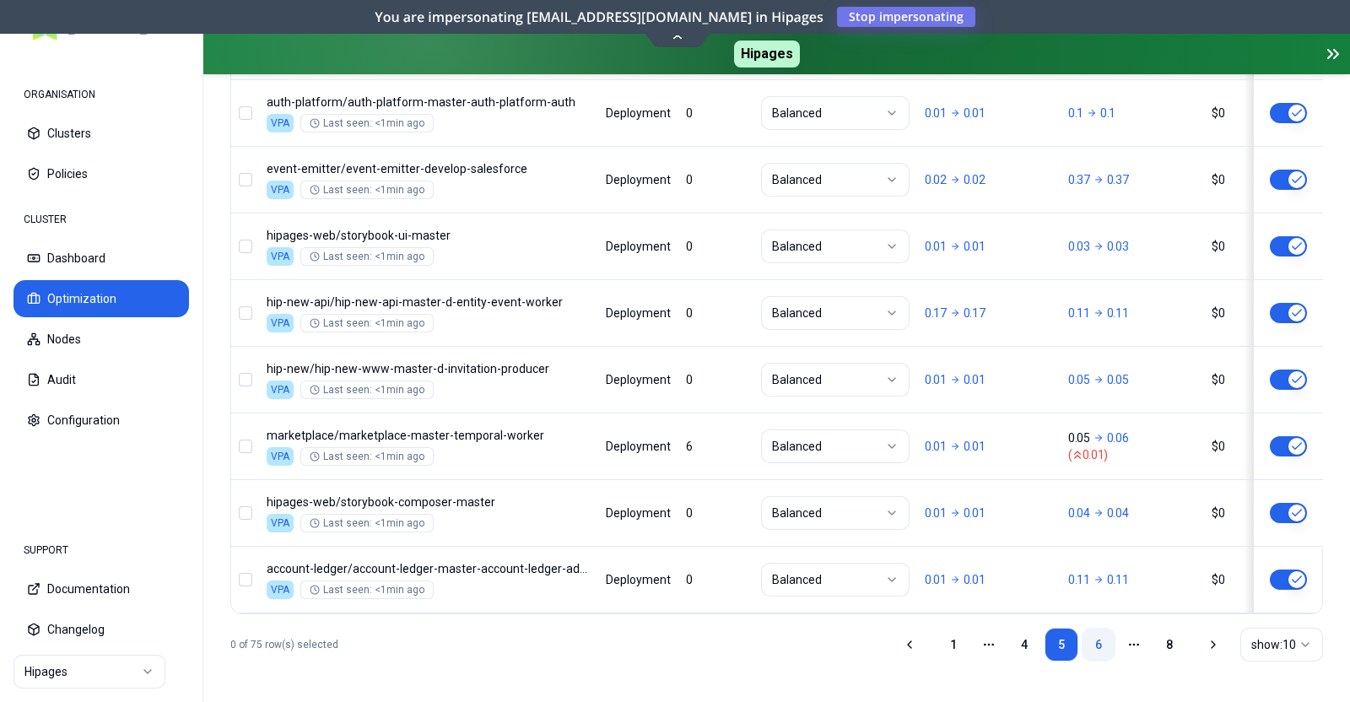
click at [1103, 644] on link "6" at bounding box center [1098, 645] width 34 height 34
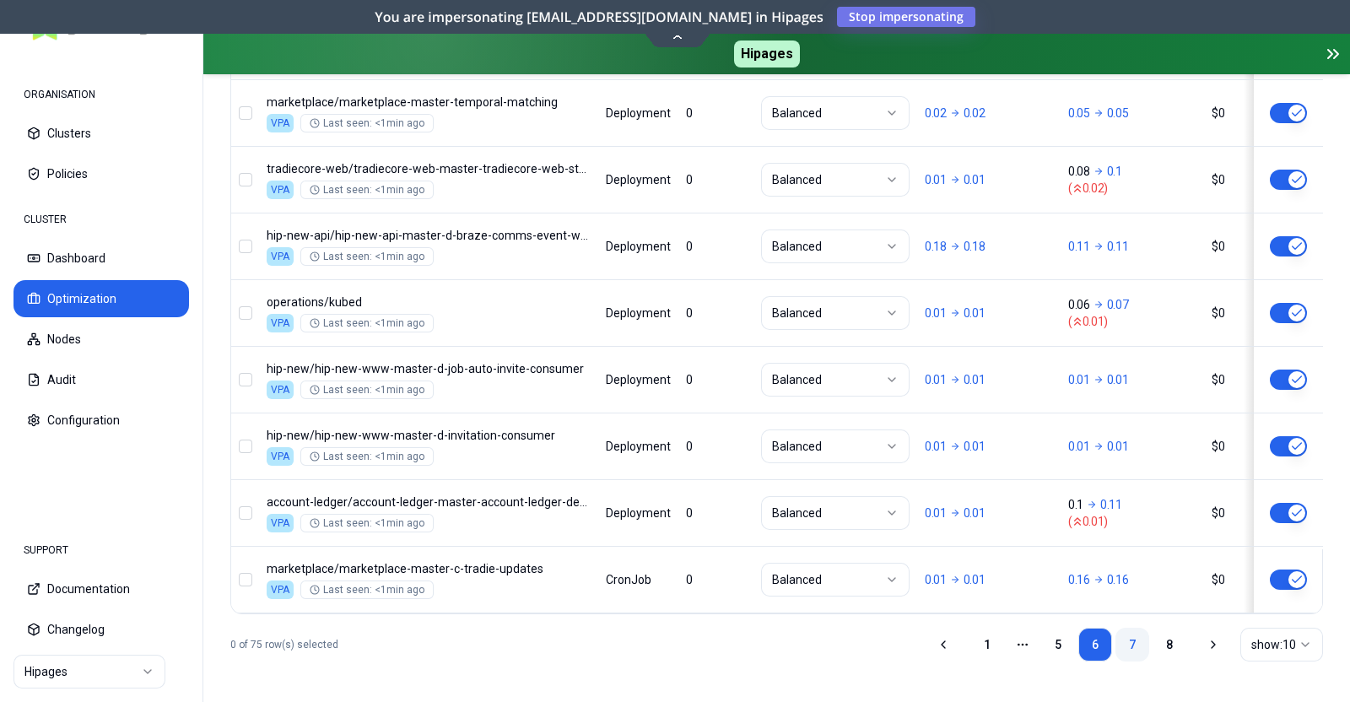
click at [1133, 649] on link "7" at bounding box center [1132, 645] width 34 height 34
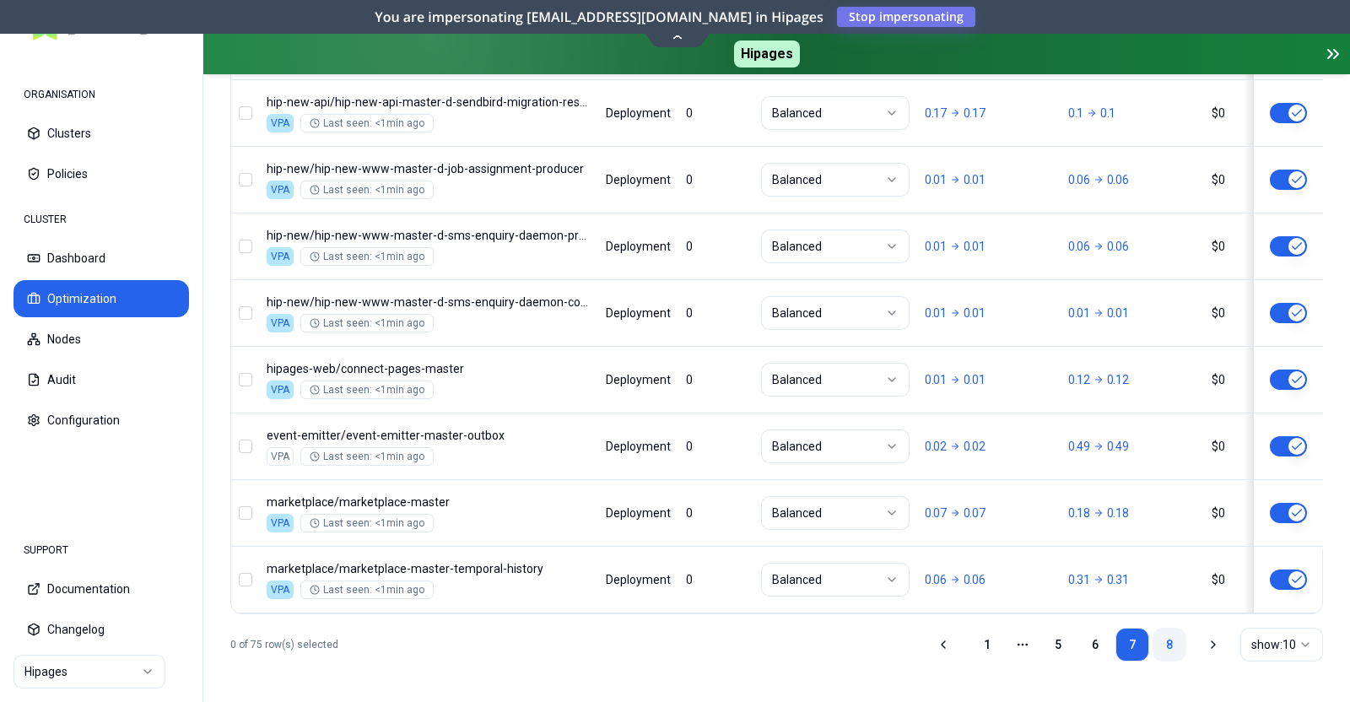
click at [1168, 635] on link "8" at bounding box center [1169, 645] width 34 height 34
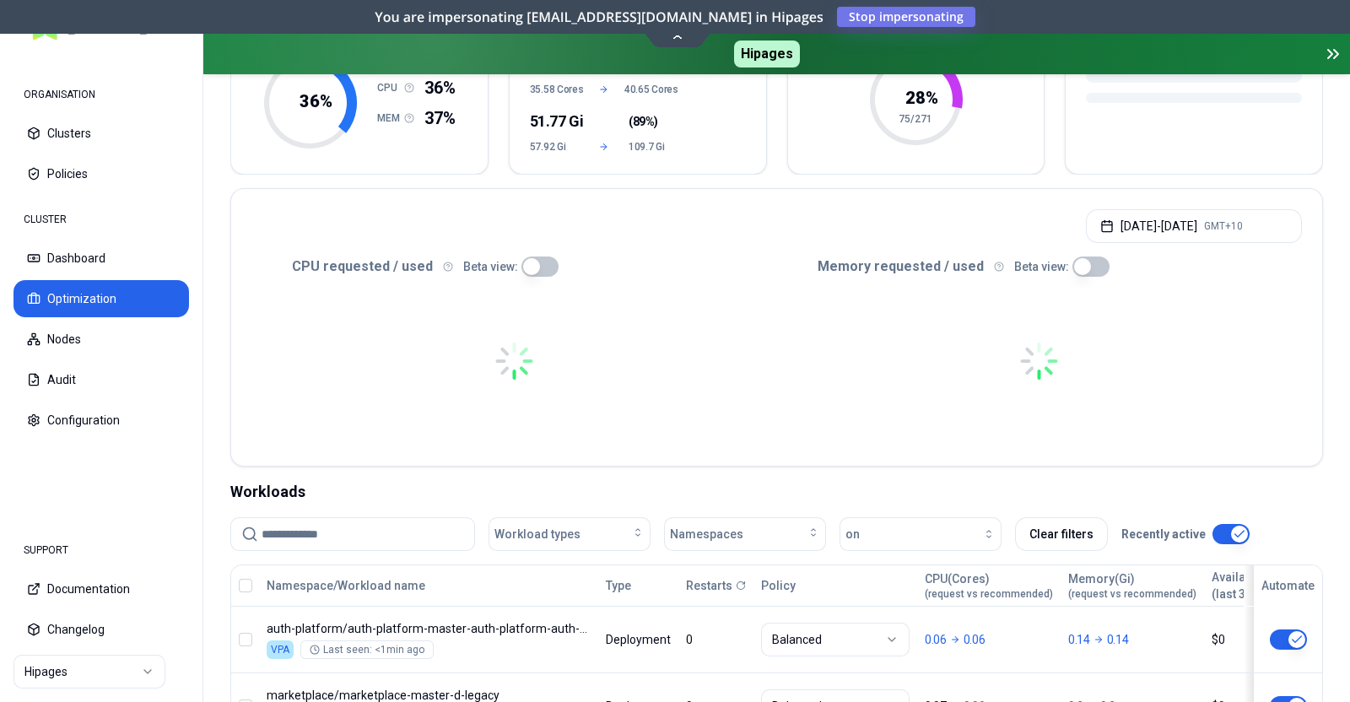
scroll to position [574, 0]
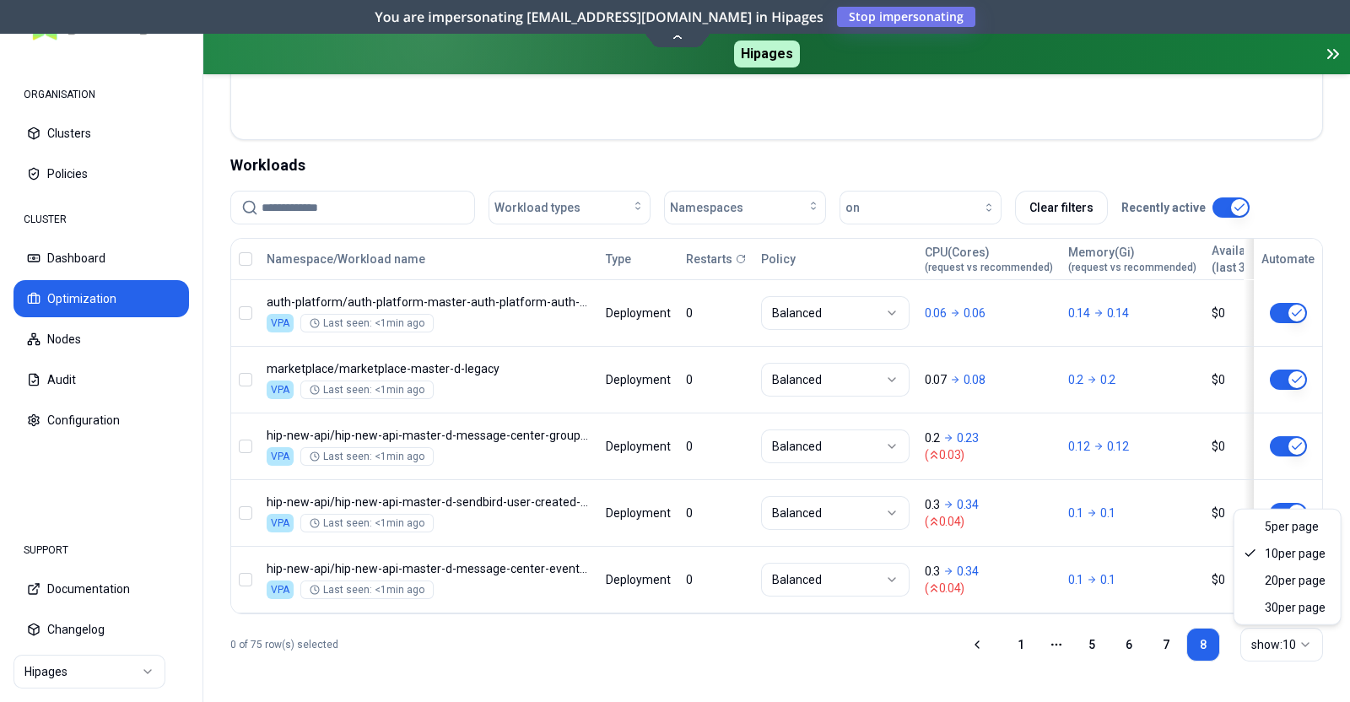
click at [1270, 644] on html "ORGANISATION Clusters Policies CLUSTER Dashboard Optimization Nodes Audit Confi…" at bounding box center [675, 351] width 1350 height 702
click at [1016, 639] on html "ORGANISATION Clusters Policies CLUSTER Dashboard Optimization Nodes Audit Confi…" at bounding box center [675, 351] width 1350 height 702
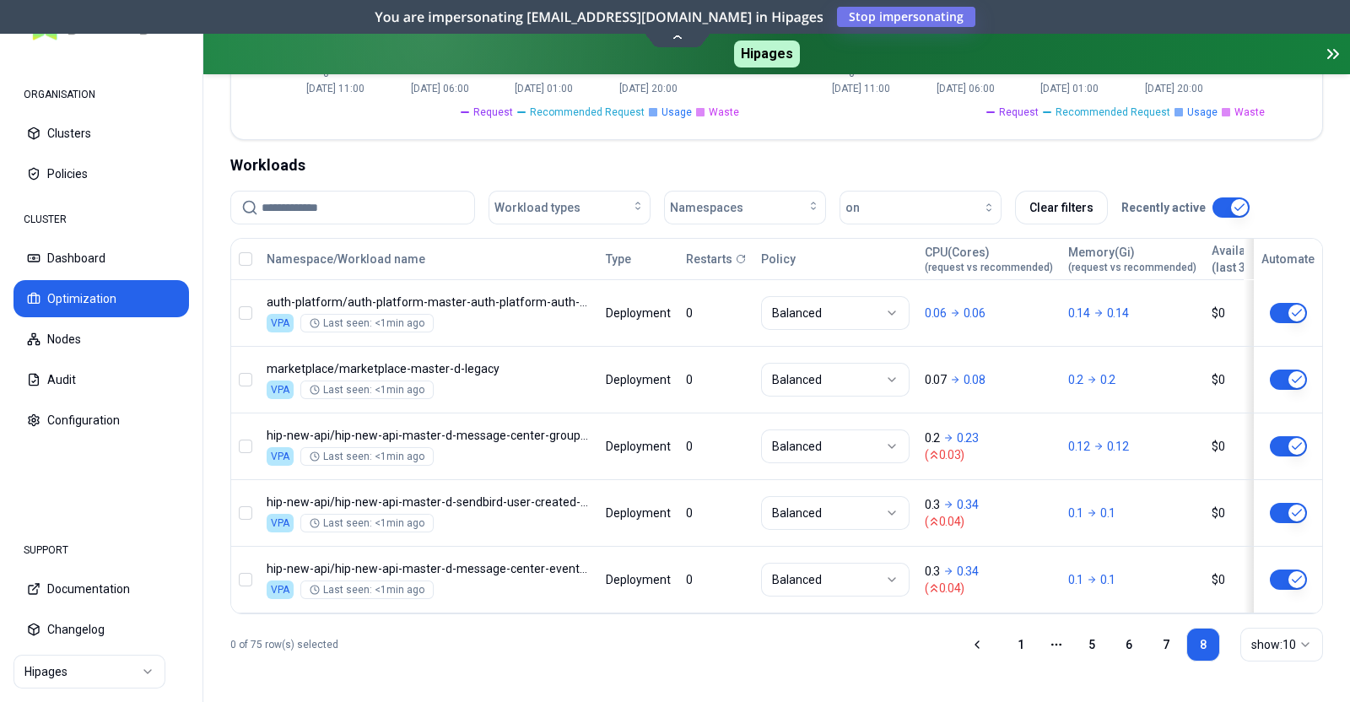
click at [1016, 639] on link "1" at bounding box center [1021, 645] width 34 height 34
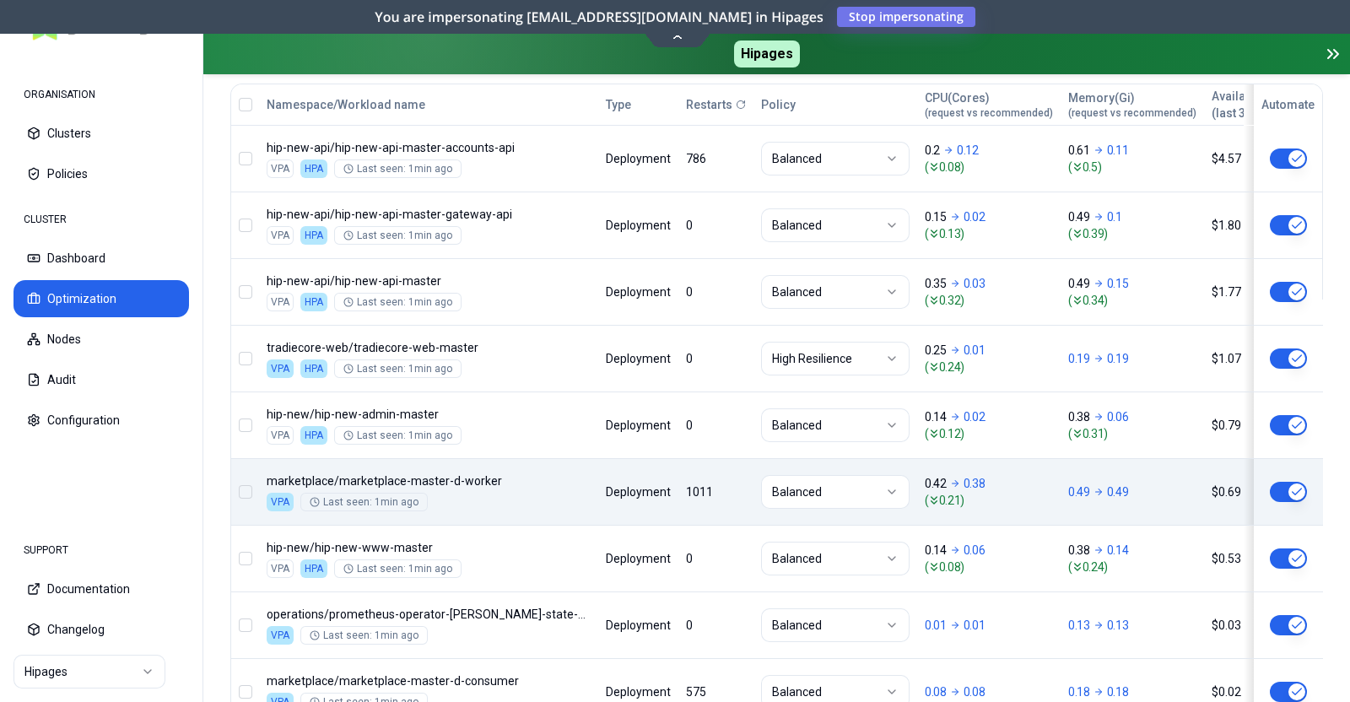
scroll to position [904, 0]
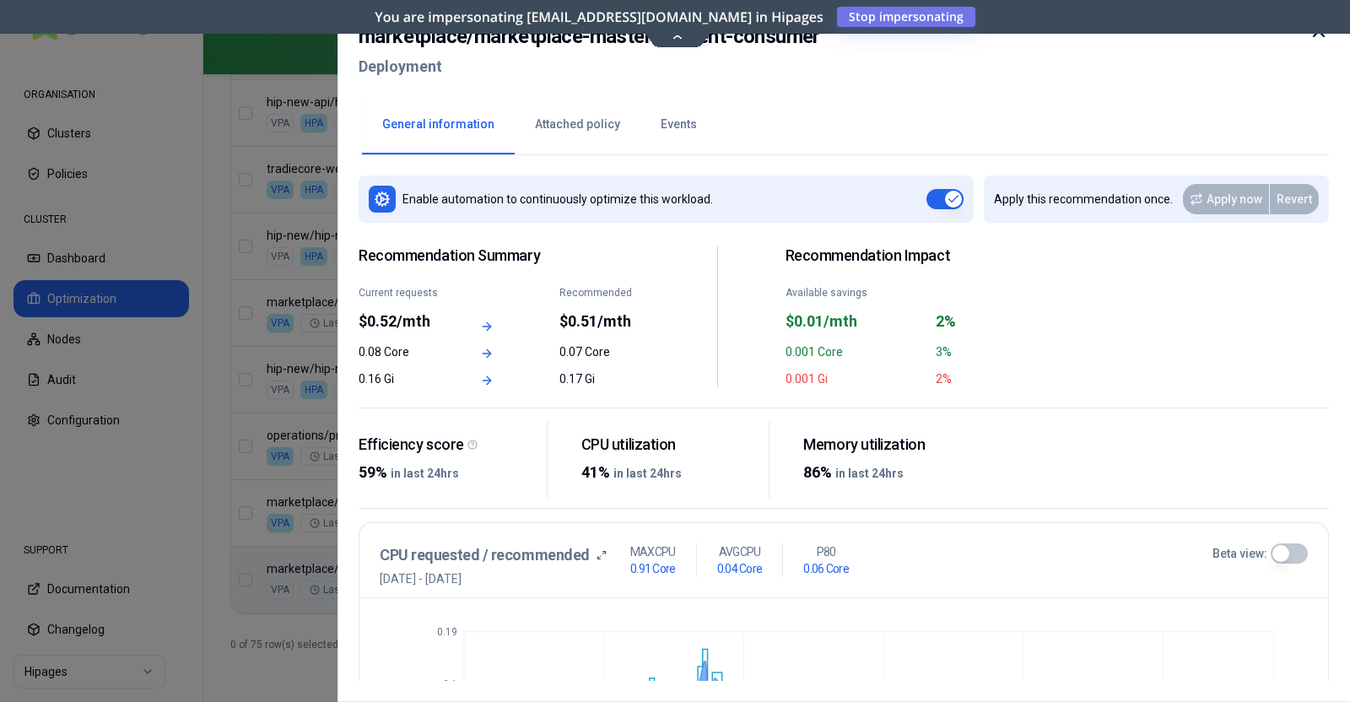
click at [1322, 35] on icon at bounding box center [1318, 31] width 20 height 20
click at [1320, 36] on icon at bounding box center [1318, 31] width 20 height 20
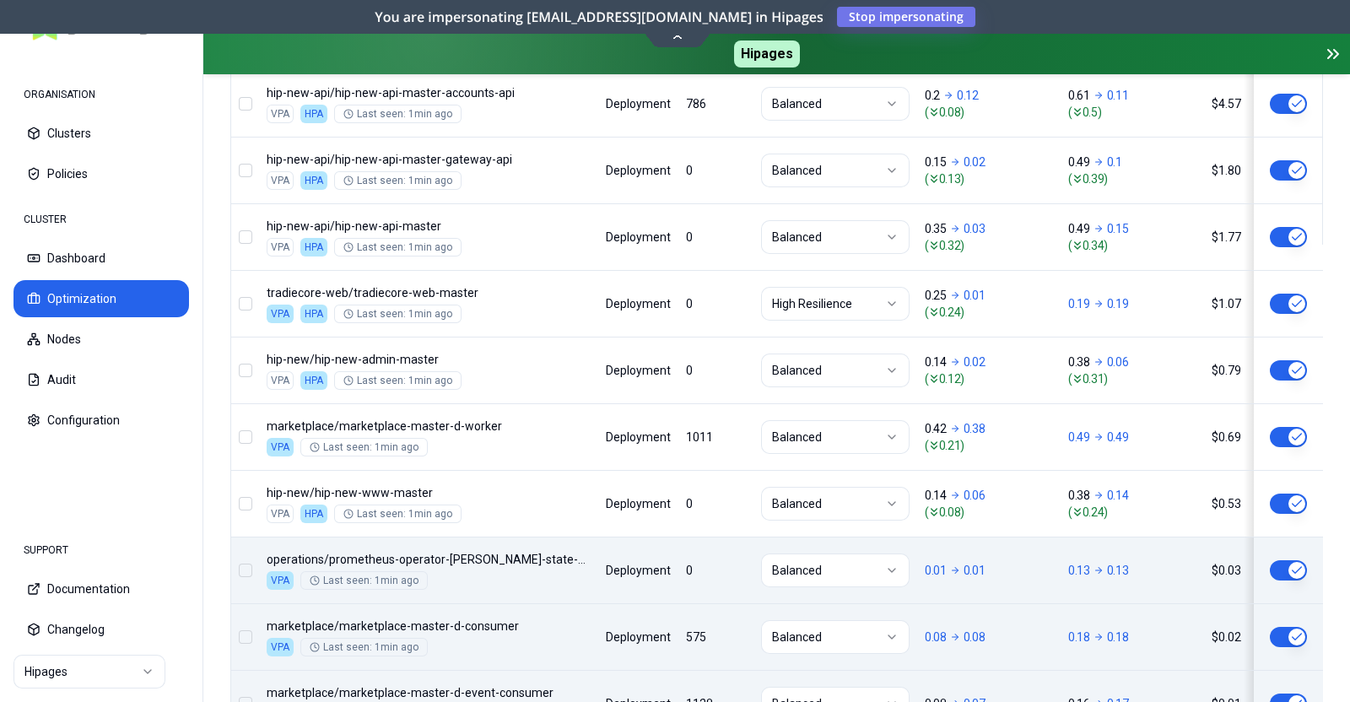
scroll to position [752, 0]
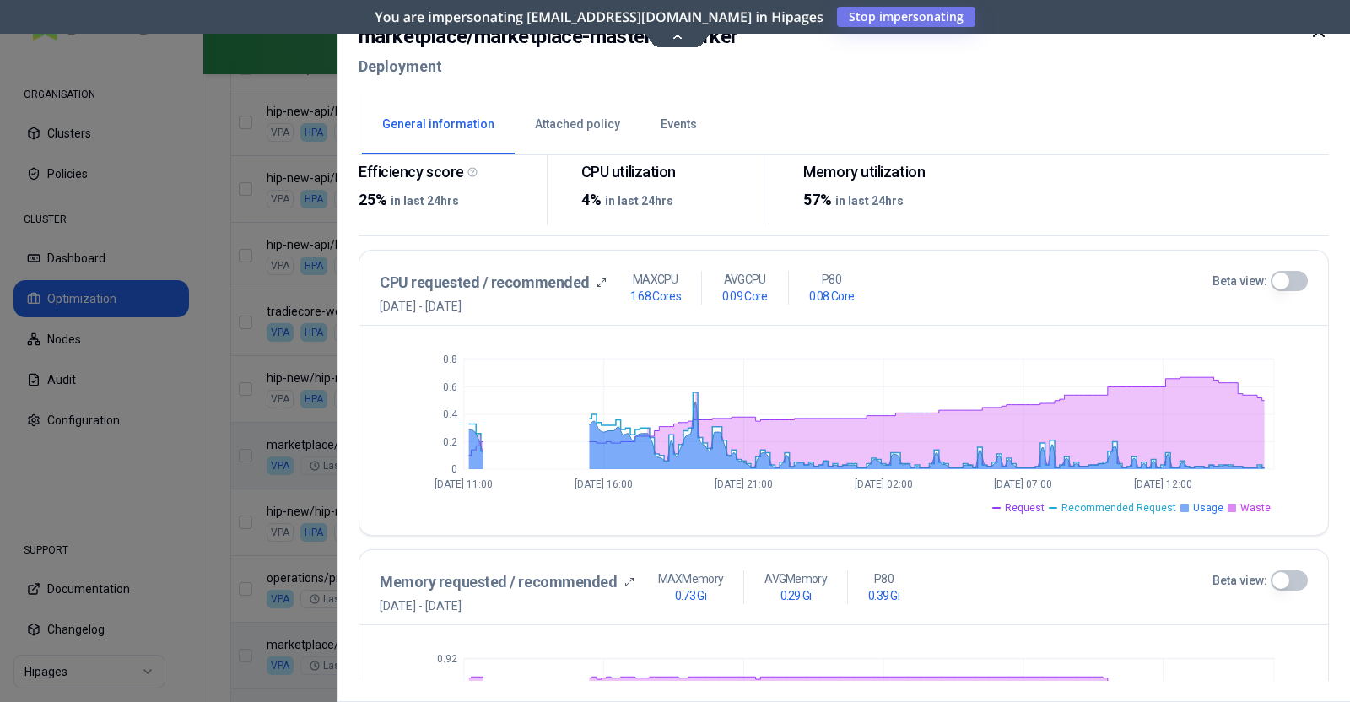
scroll to position [272, 0]
click at [1287, 272] on button "Beta view:" at bounding box center [1288, 282] width 37 height 20
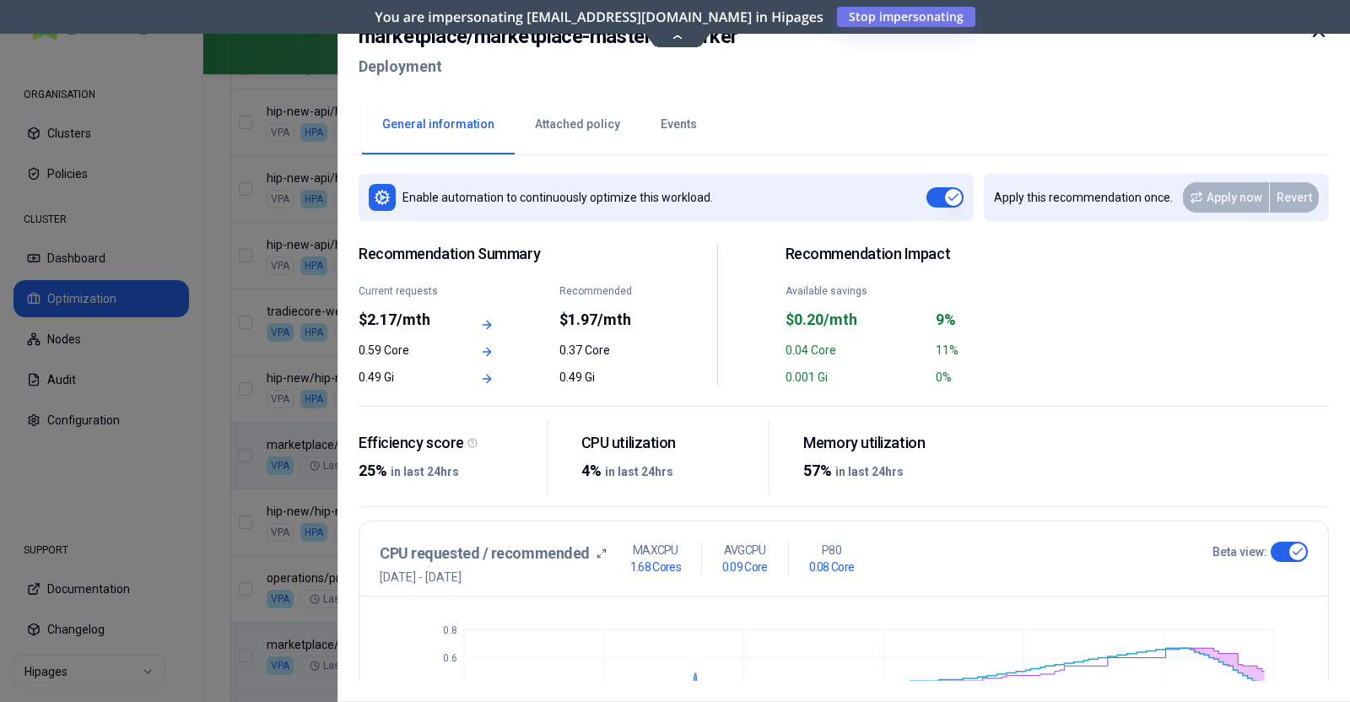
scroll to position [0, 0]
click at [581, 129] on button "Attached policy" at bounding box center [578, 124] width 126 height 59
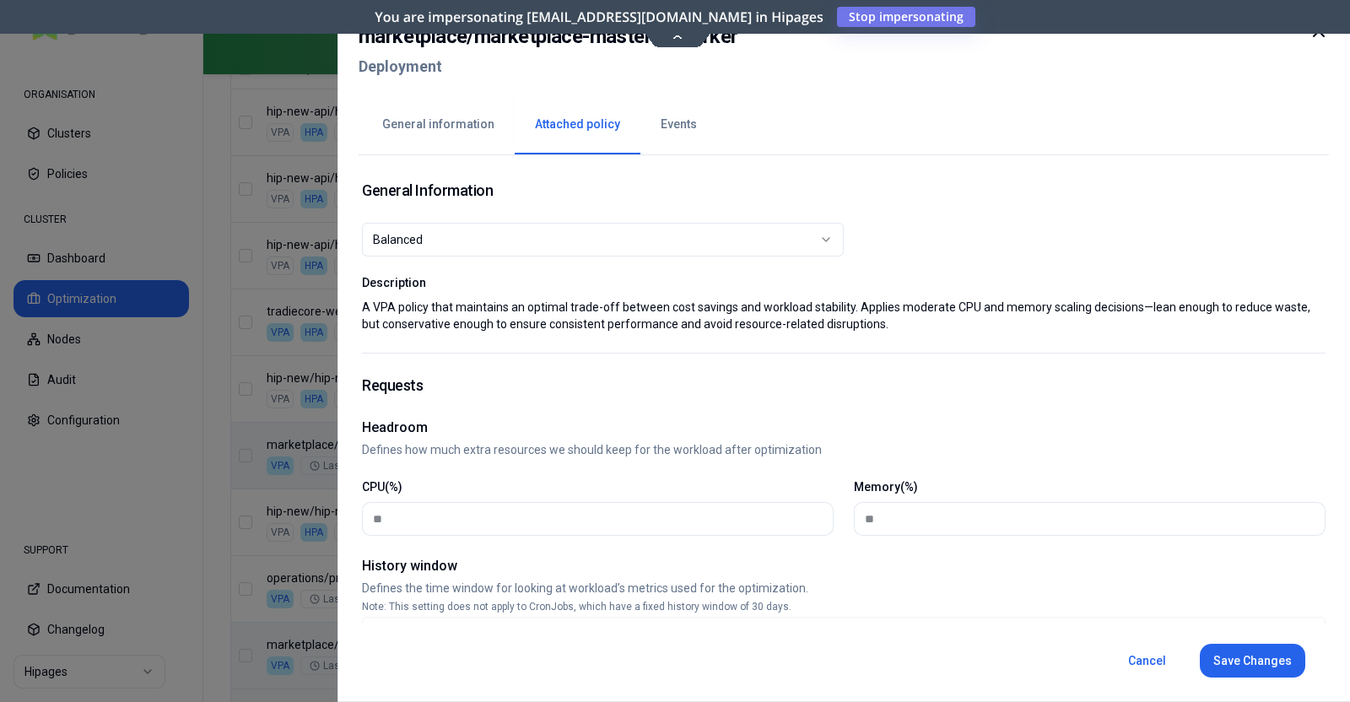
click at [1312, 39] on icon at bounding box center [1318, 31] width 20 height 20
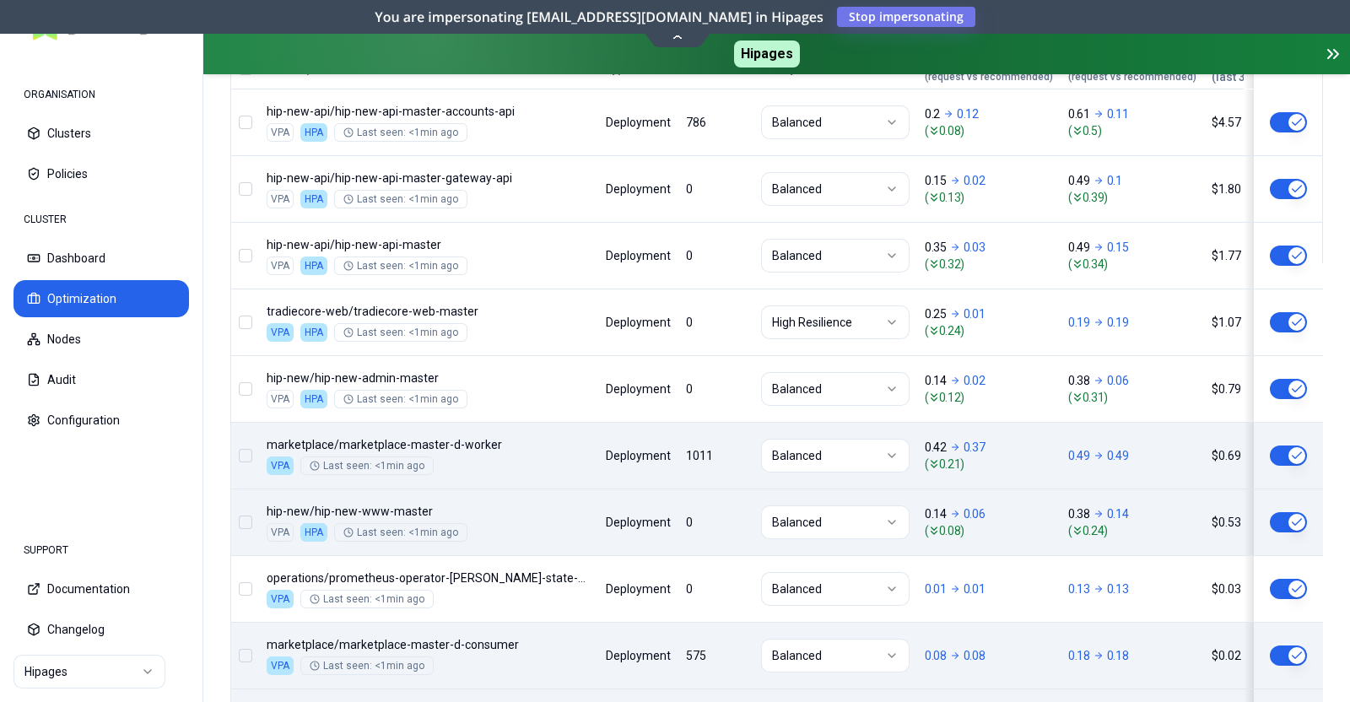
scroll to position [904, 0]
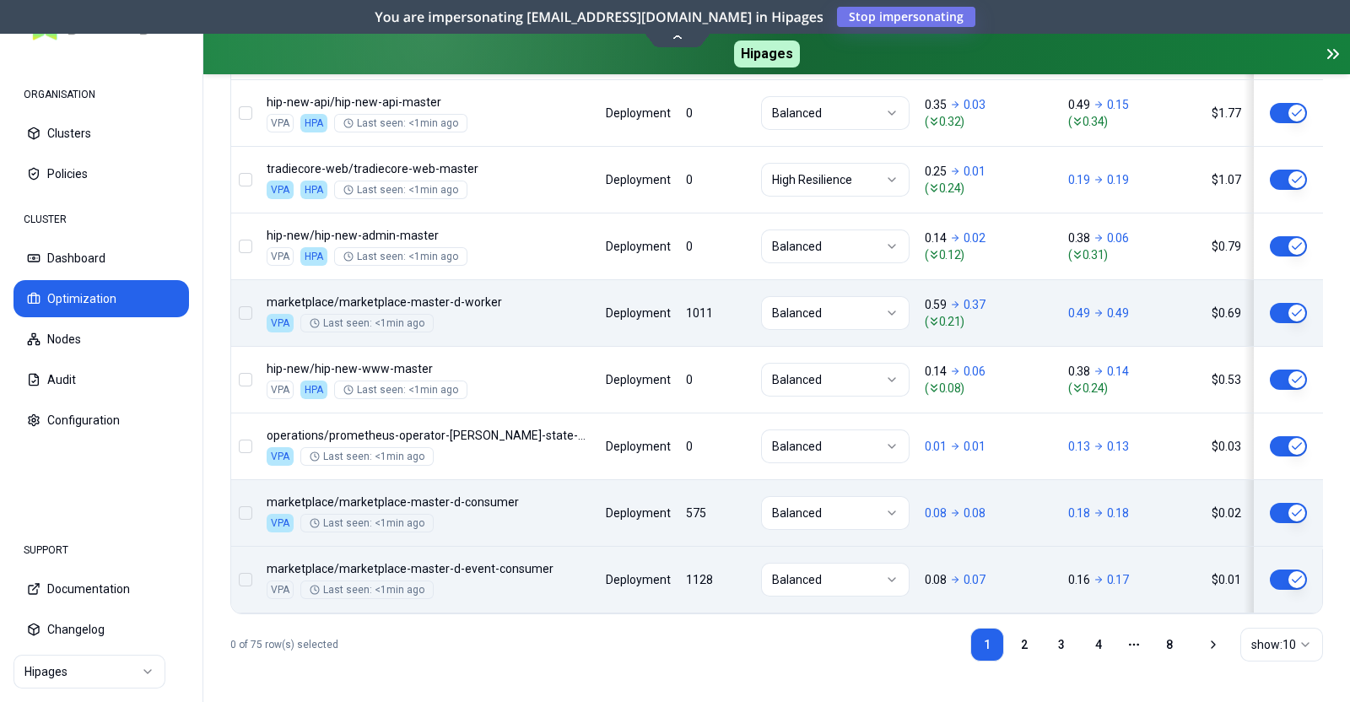
click at [657, 552] on body "ORGANISATION Clusters Policies CLUSTER Dashboard Optimization Nodes Audit Confi…" at bounding box center [675, 351] width 1350 height 702
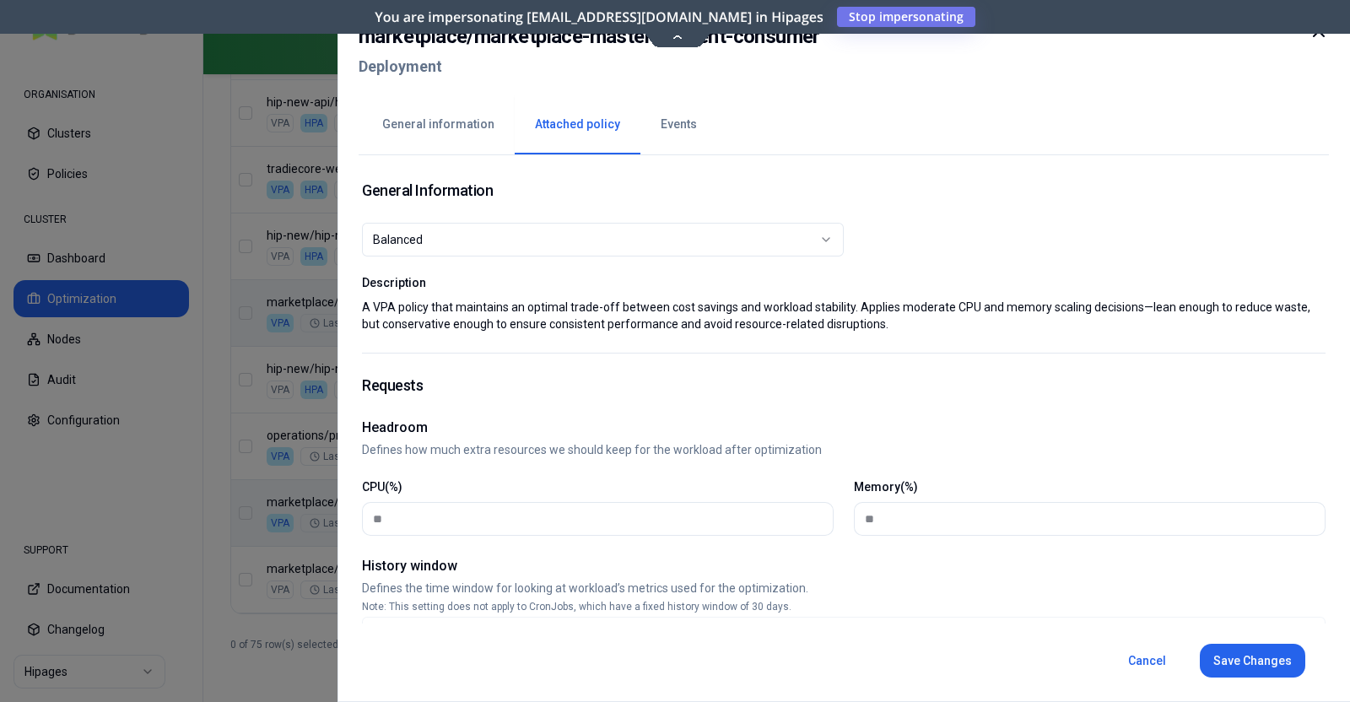
click at [443, 124] on button "General information" at bounding box center [438, 124] width 153 height 59
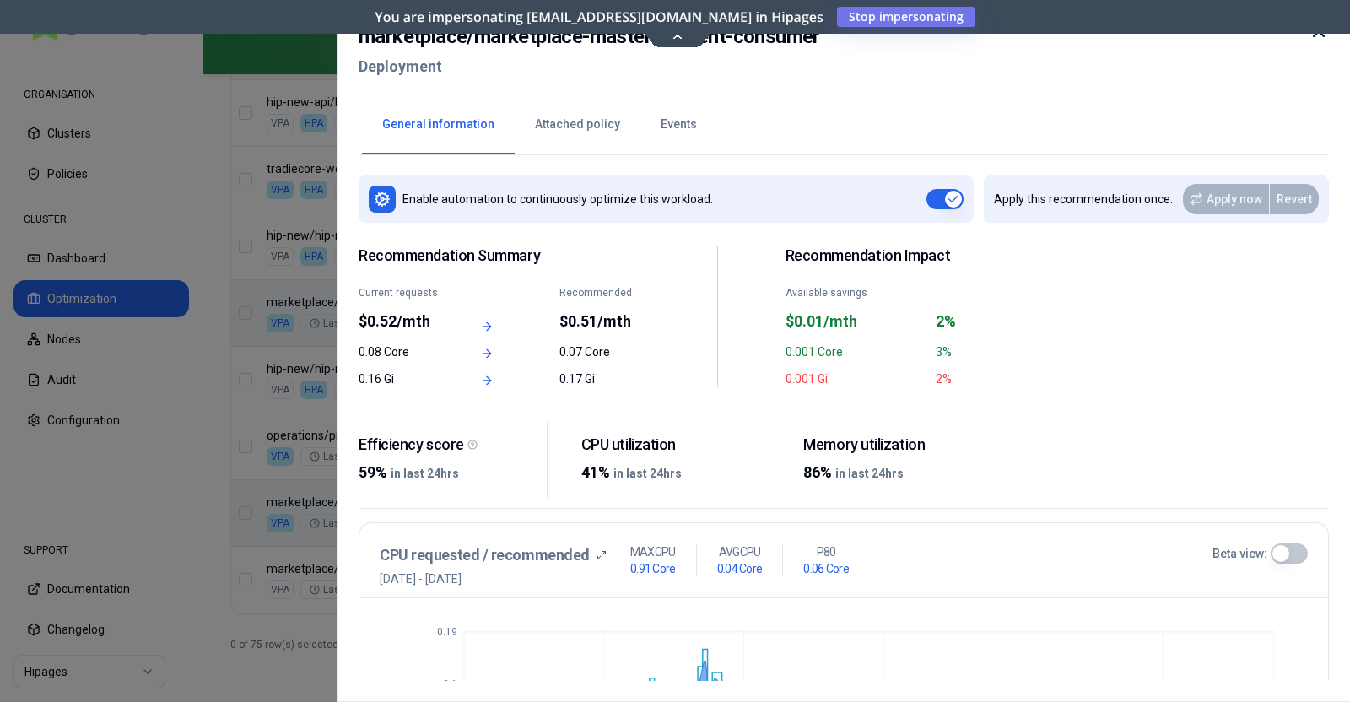
click at [1320, 35] on icon at bounding box center [1318, 31] width 20 height 20
click at [1312, 35] on icon at bounding box center [1318, 31] width 20 height 20
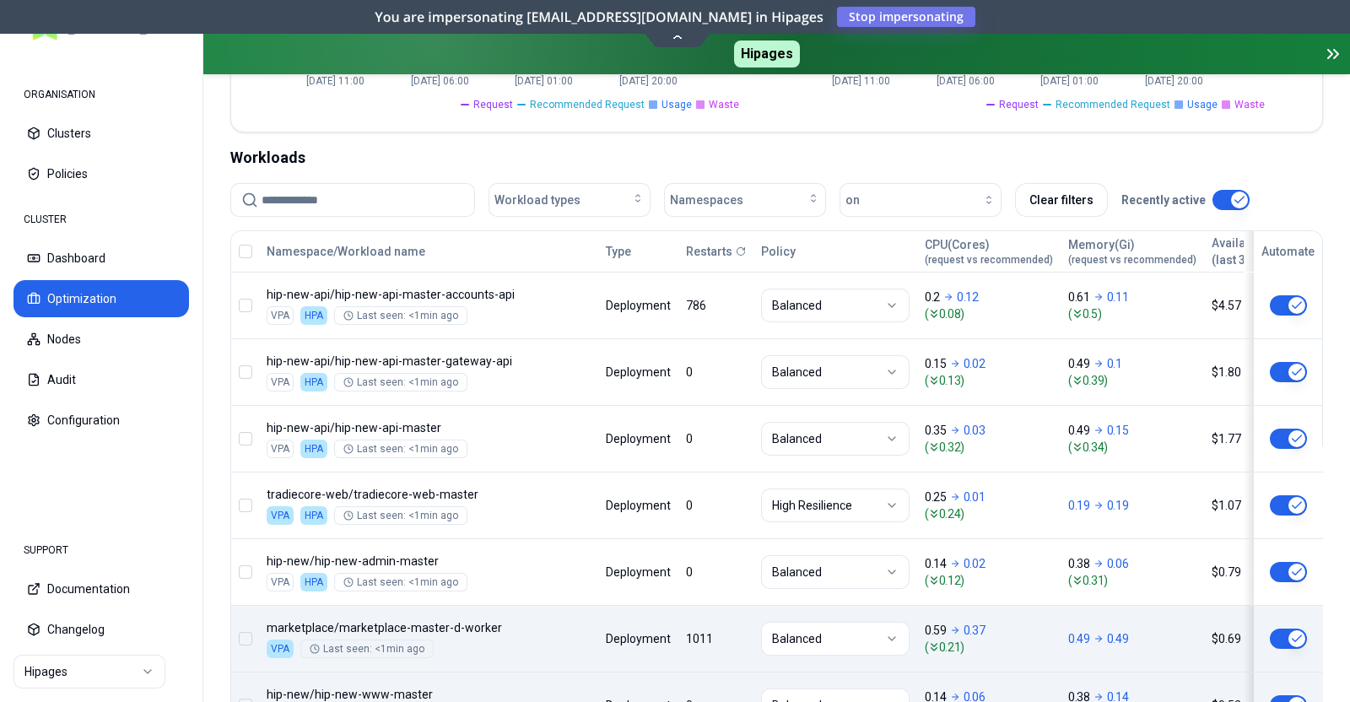
scroll to position [552, 0]
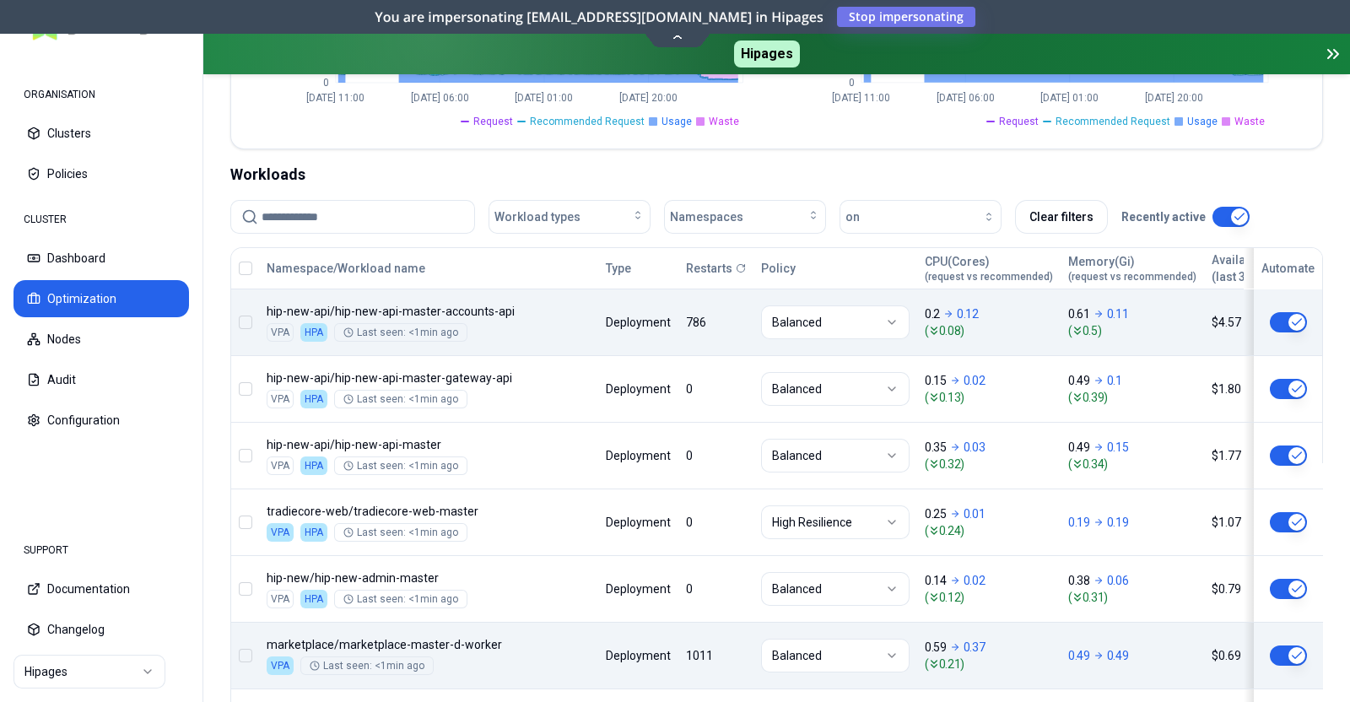
click at [576, 304] on body "ORGANISATION Clusters Policies CLUSTER Dashboard Optimization Nodes Audit Confi…" at bounding box center [675, 351] width 1350 height 702
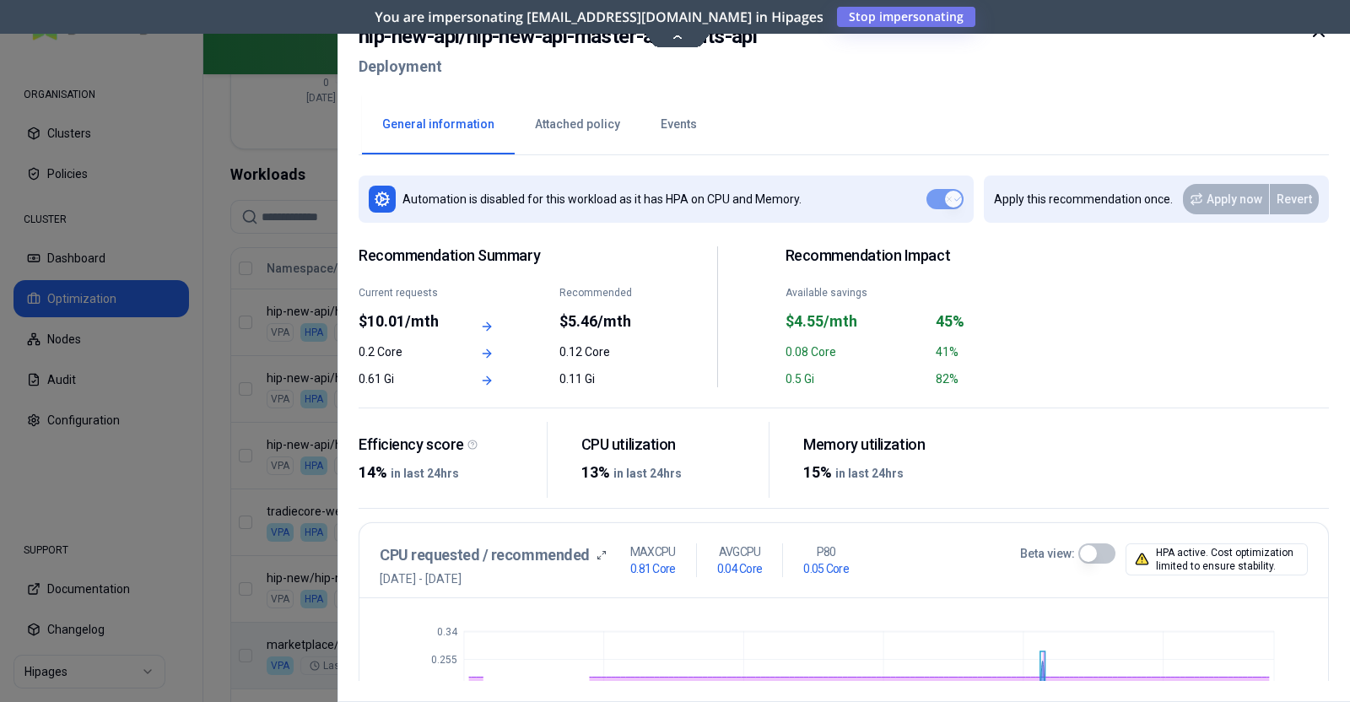
click at [993, 80] on div "hip-new-api / hip-new-api-master-accounts-api Deployment" at bounding box center [843, 56] width 970 height 71
click at [762, 40] on div "hip-new-api / hip-new-api-master-accounts-api Deployment" at bounding box center [843, 56] width 970 height 71
copy h2 "hip-new-api / hip-new-api-master-accounts-api"
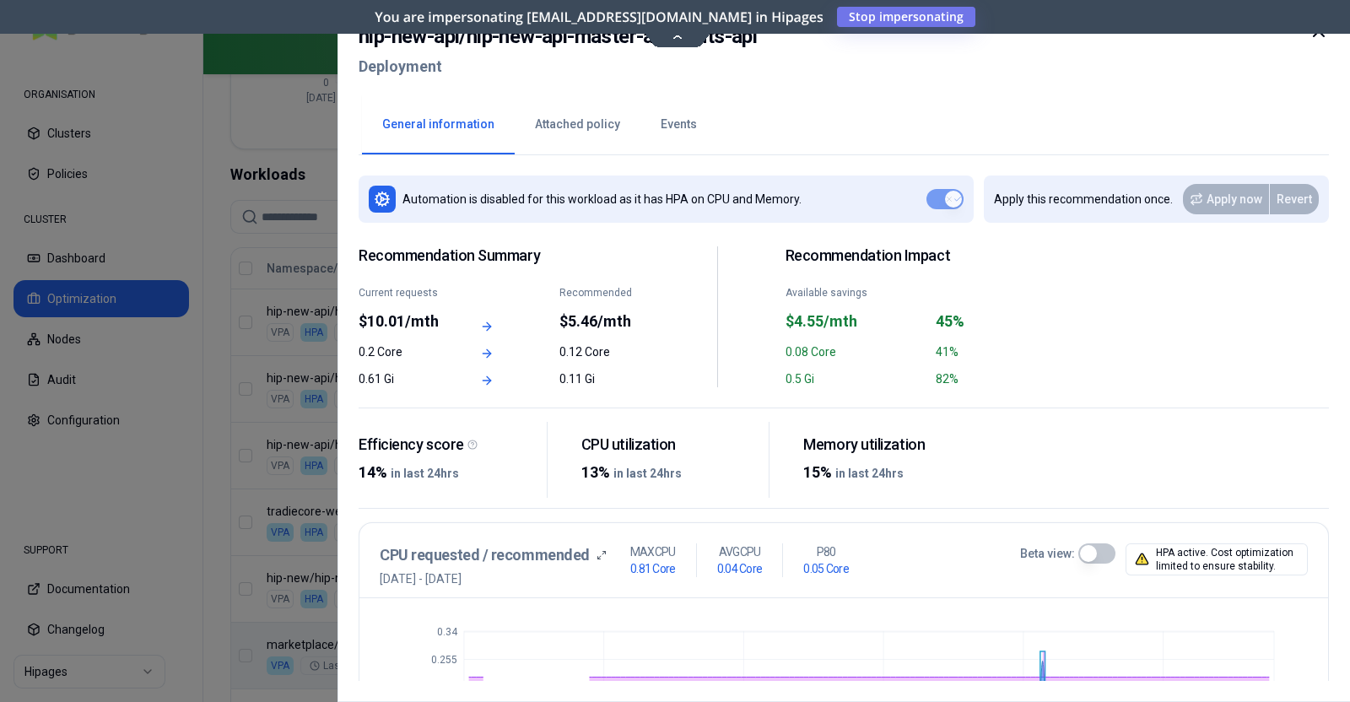
click at [1321, 33] on icon at bounding box center [1318, 31] width 10 height 10
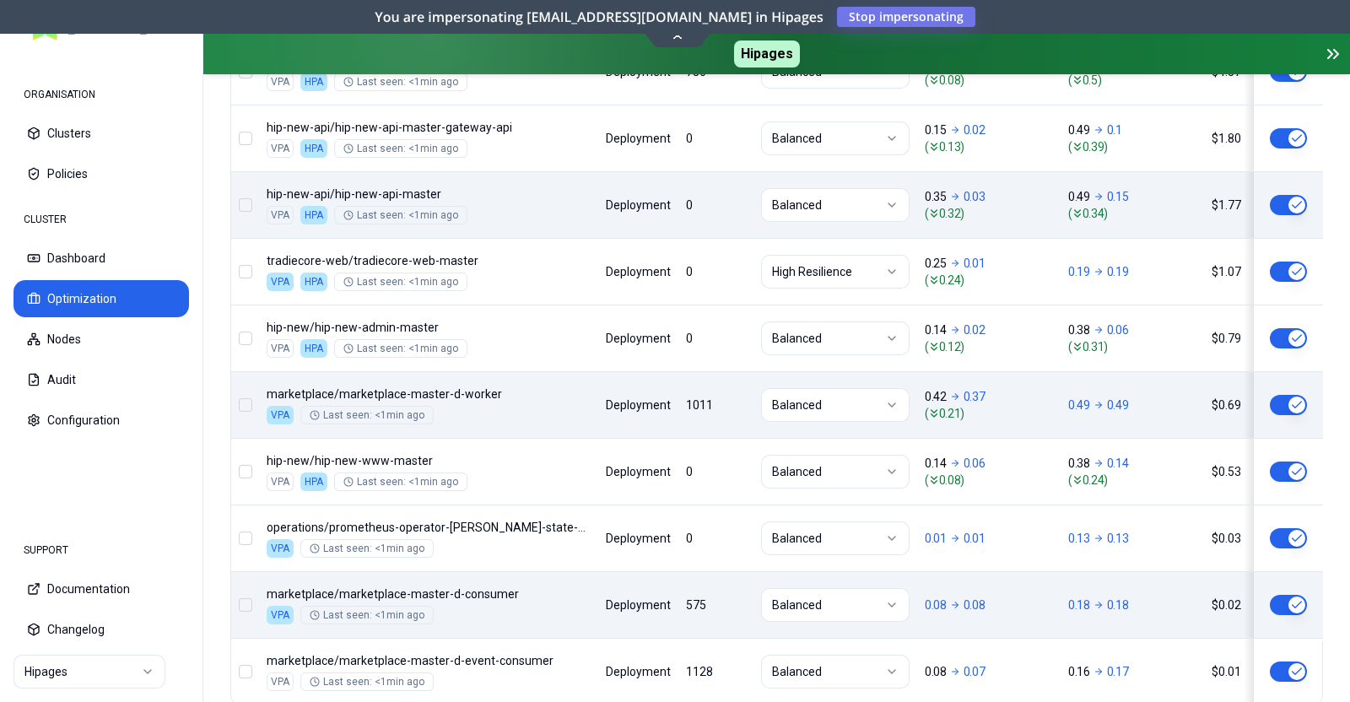
scroll to position [904, 0]
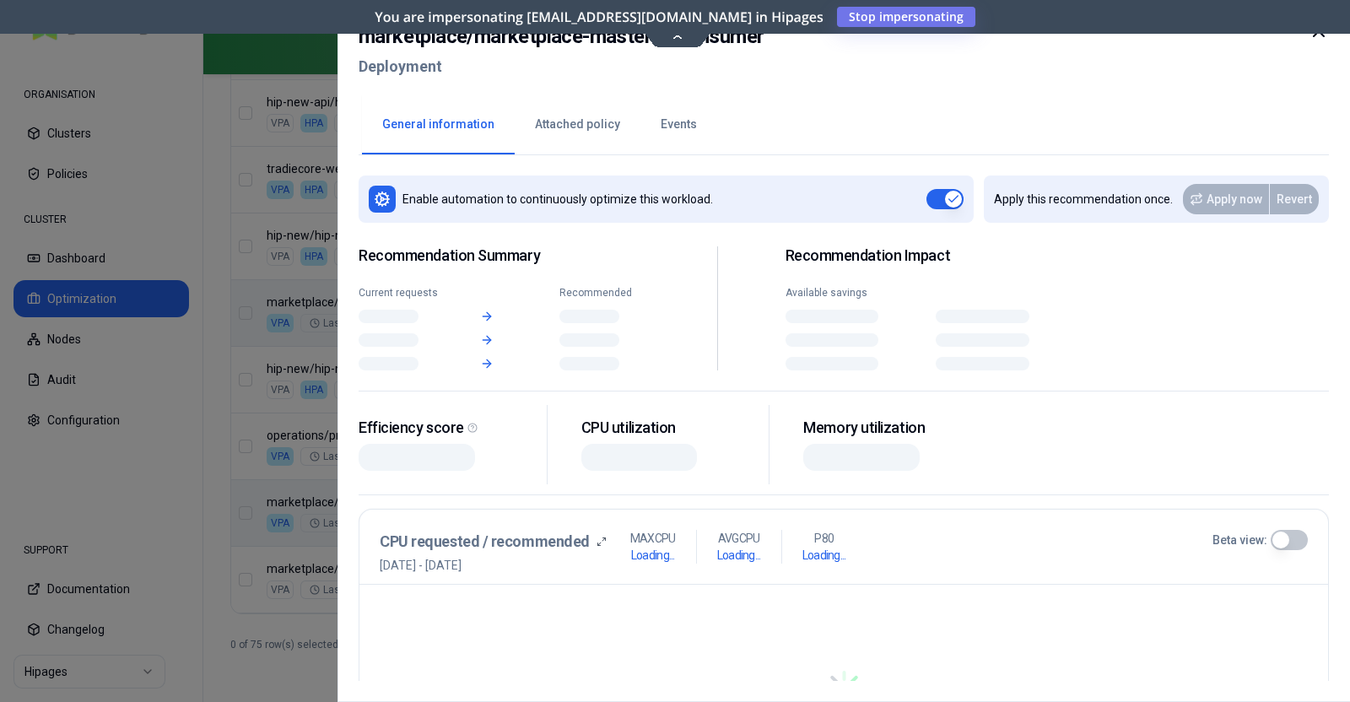
click at [658, 510] on body "ORGANISATION Clusters Policies CLUSTER Dashboard Optimization Nodes Audit Confi…" at bounding box center [675, 351] width 1350 height 702
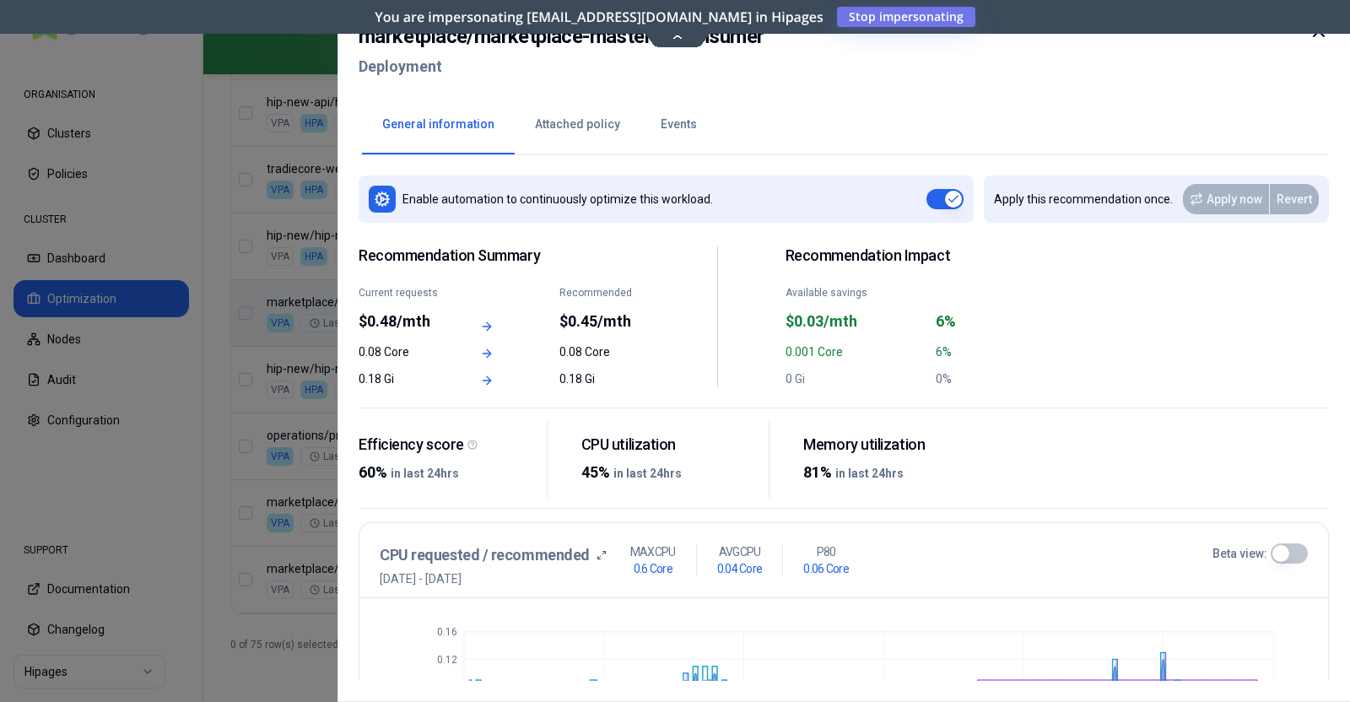
click at [1322, 38] on icon at bounding box center [1318, 31] width 20 height 20
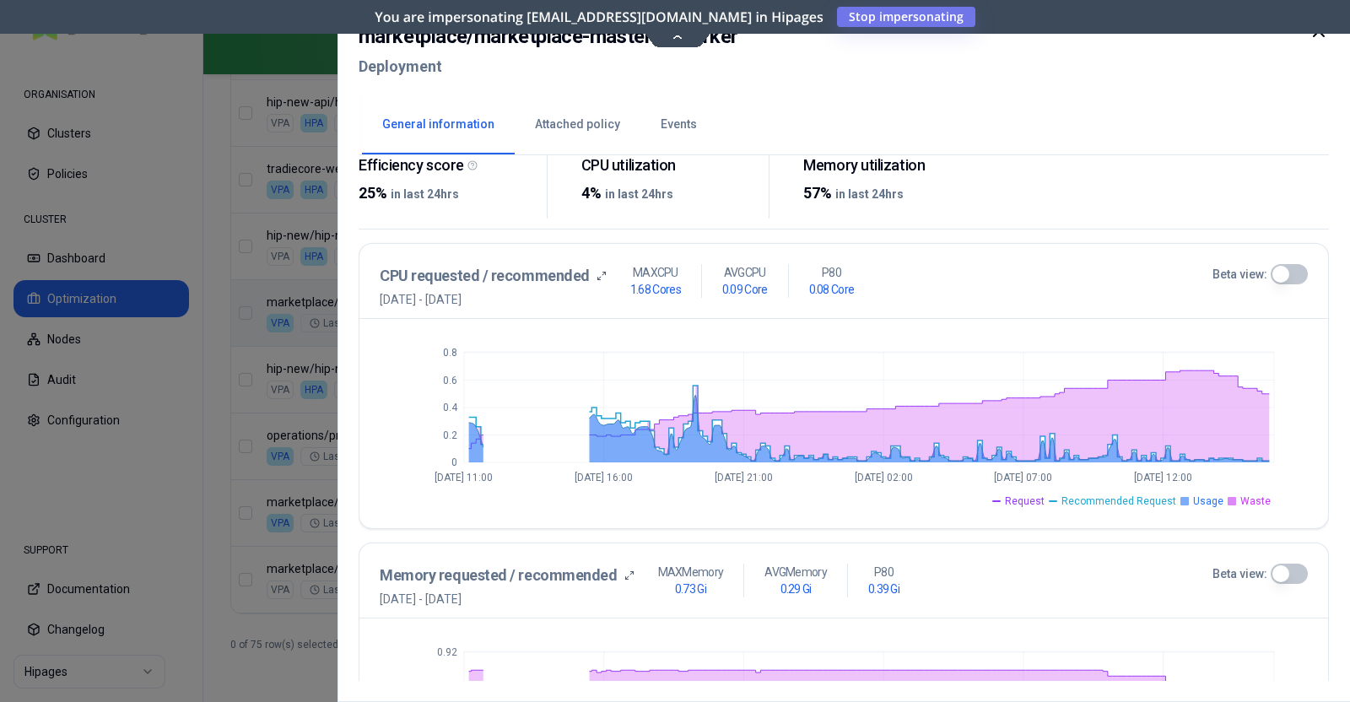
scroll to position [284, 0]
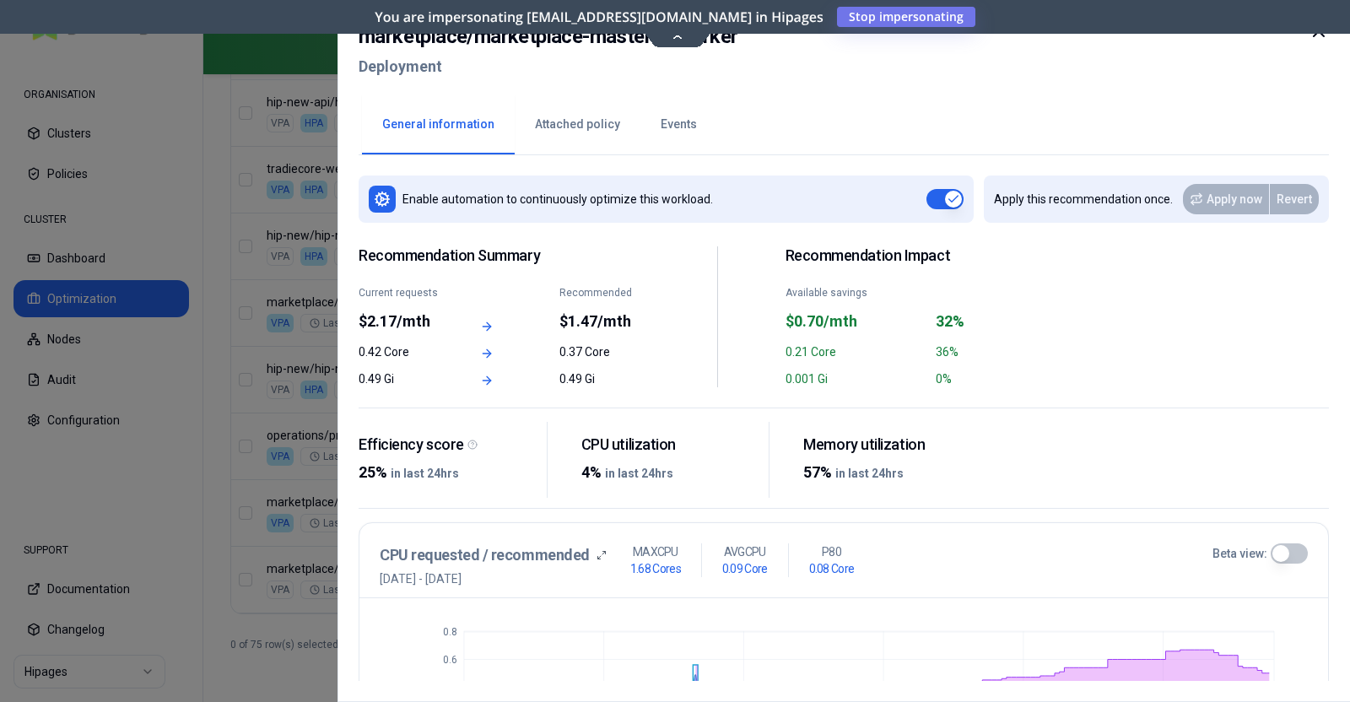
click at [1322, 37] on icon at bounding box center [1318, 31] width 20 height 20
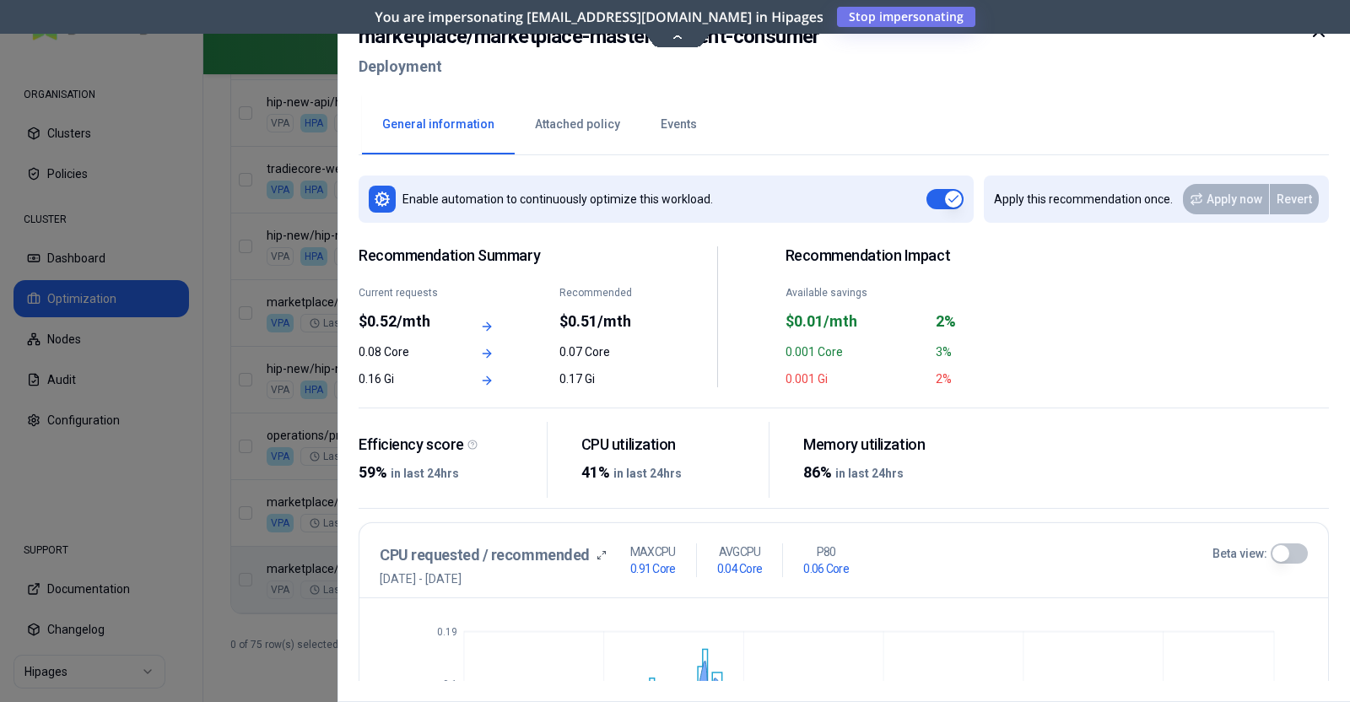
click at [1316, 44] on div at bounding box center [1318, 51] width 20 height 61
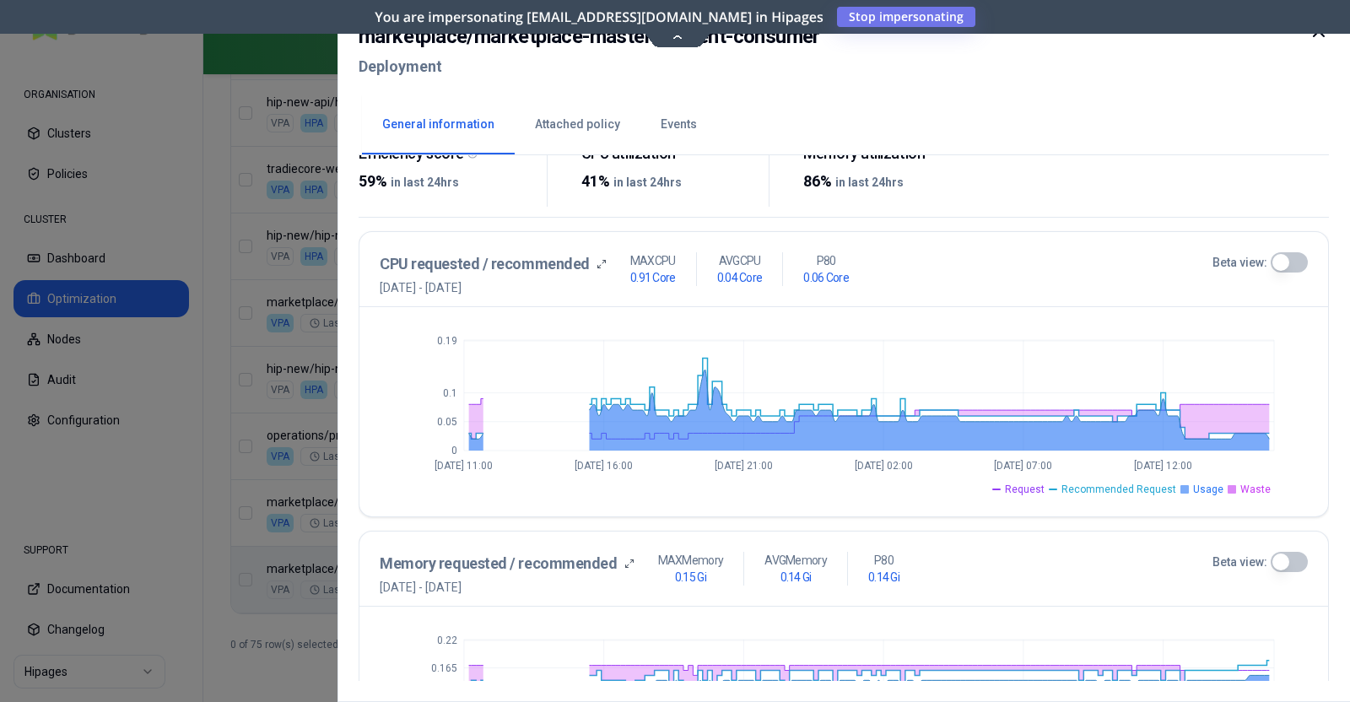
scroll to position [295, 0]
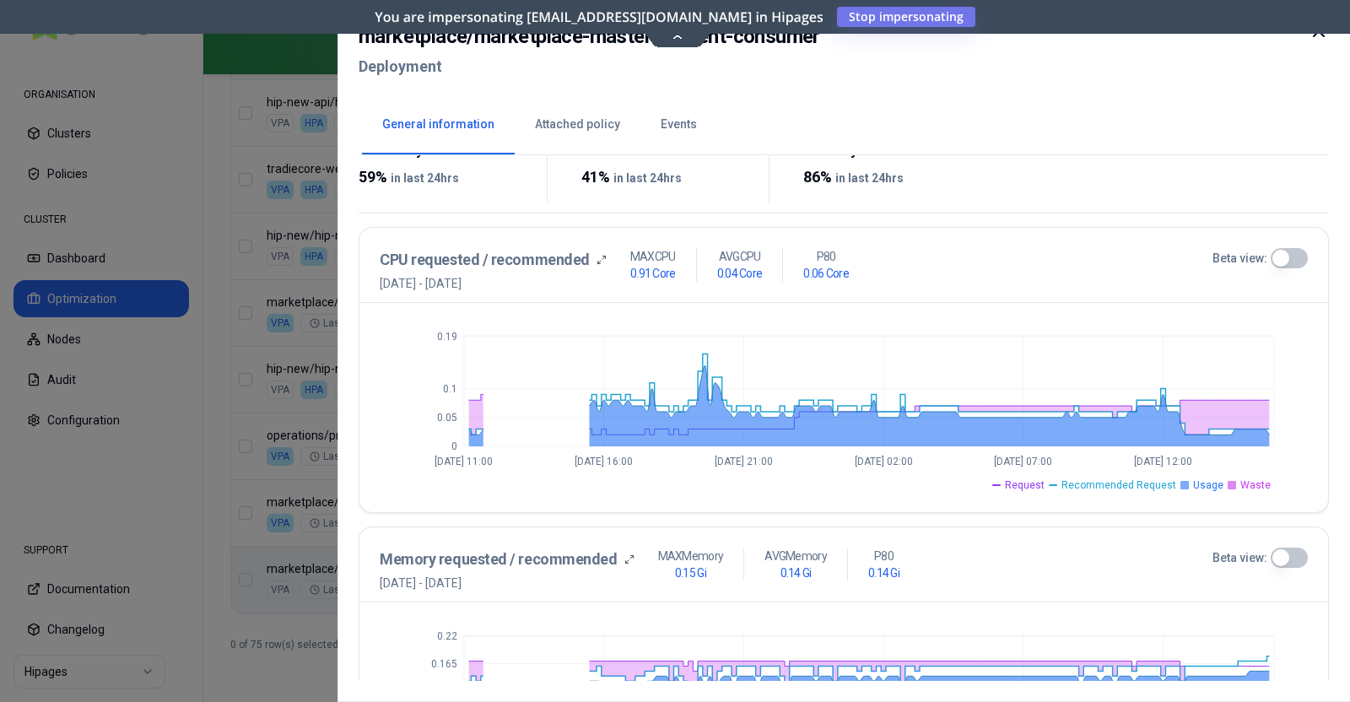
click at [1291, 263] on button "Beta view:" at bounding box center [1288, 258] width 37 height 20
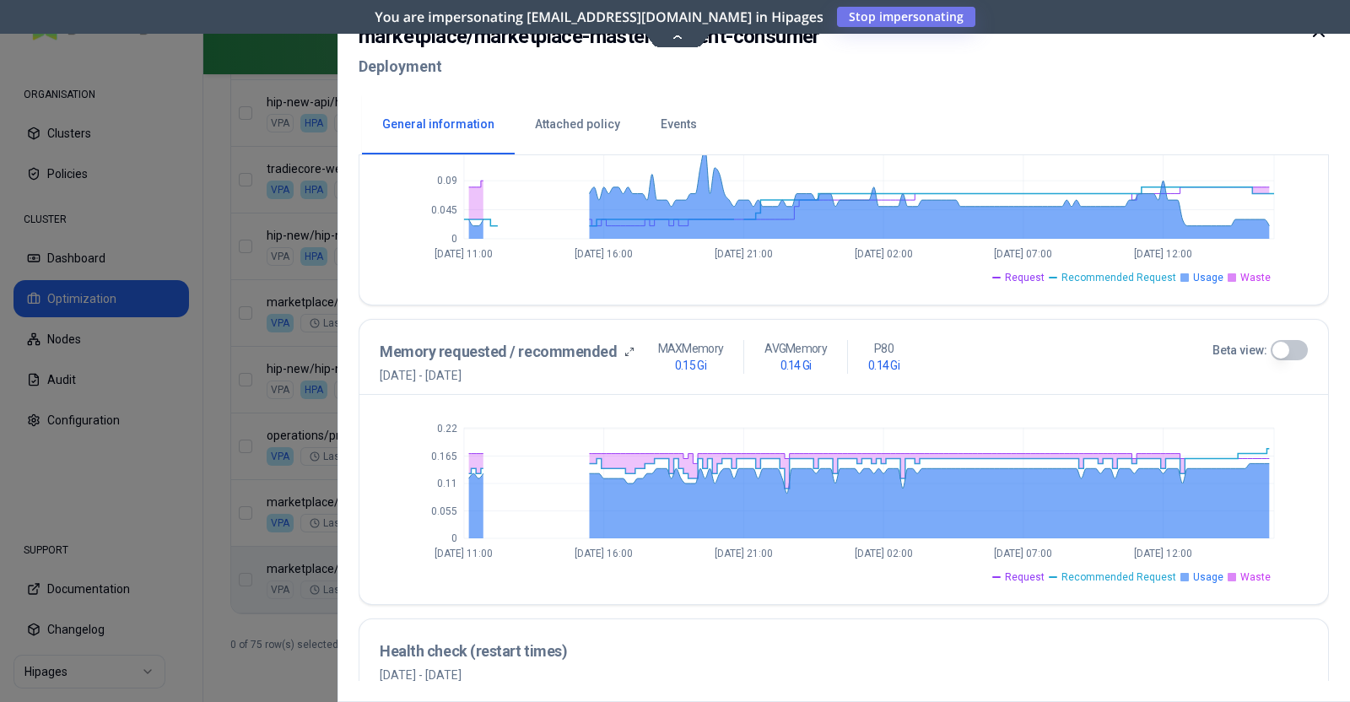
scroll to position [504, 0]
click at [1291, 351] on button "Beta view:" at bounding box center [1288, 349] width 37 height 20
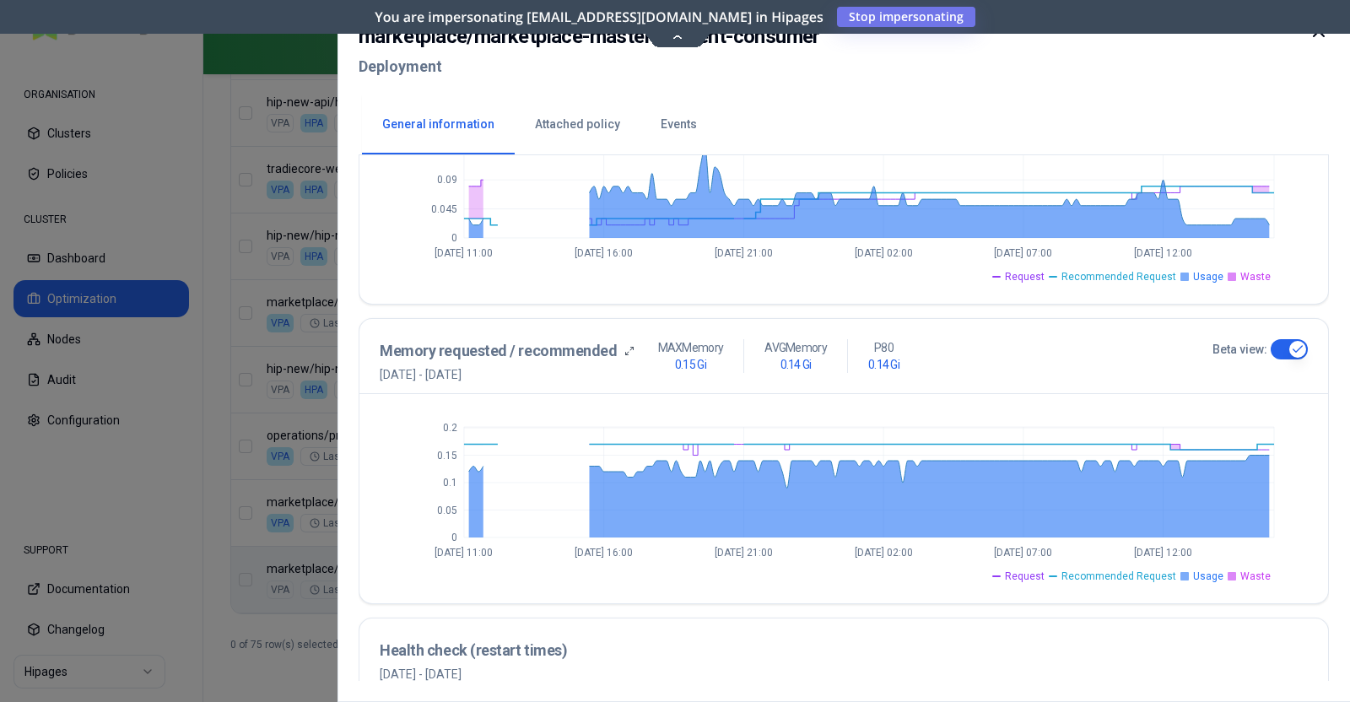
scroll to position [0, 0]
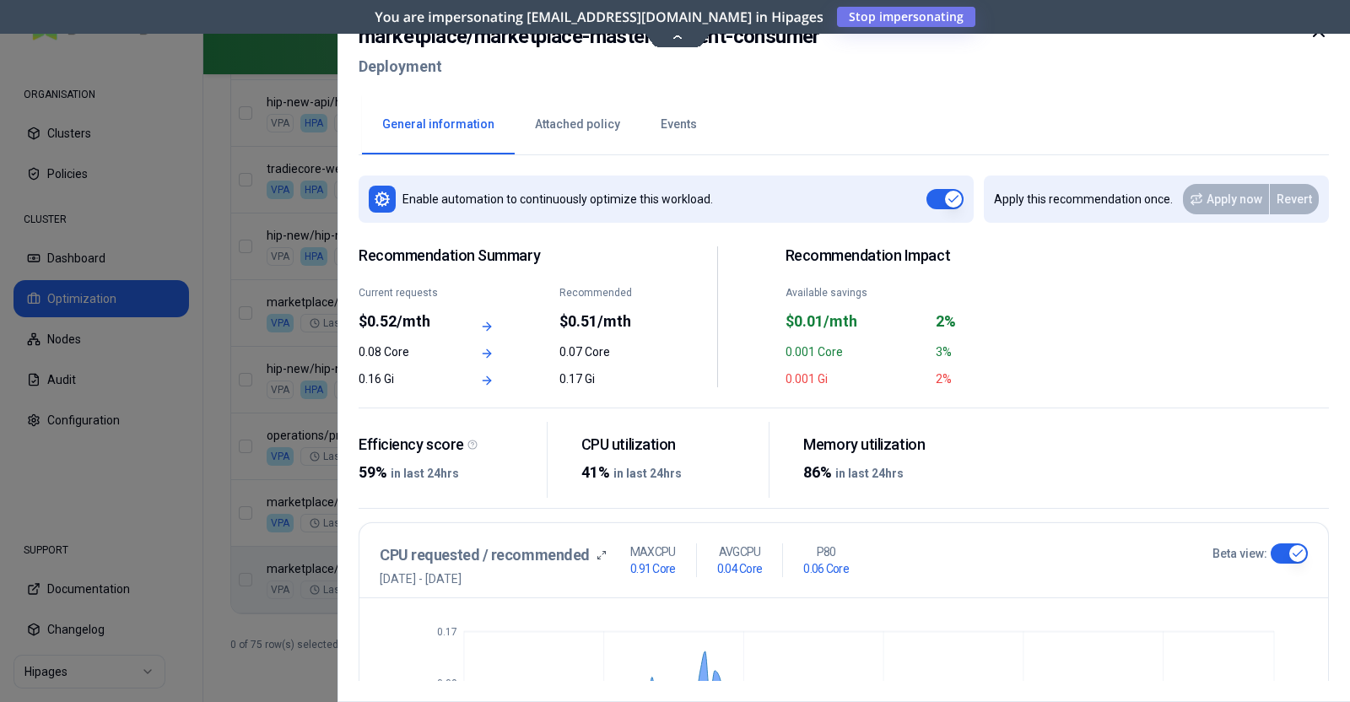
click at [1316, 35] on icon at bounding box center [1318, 31] width 20 height 20
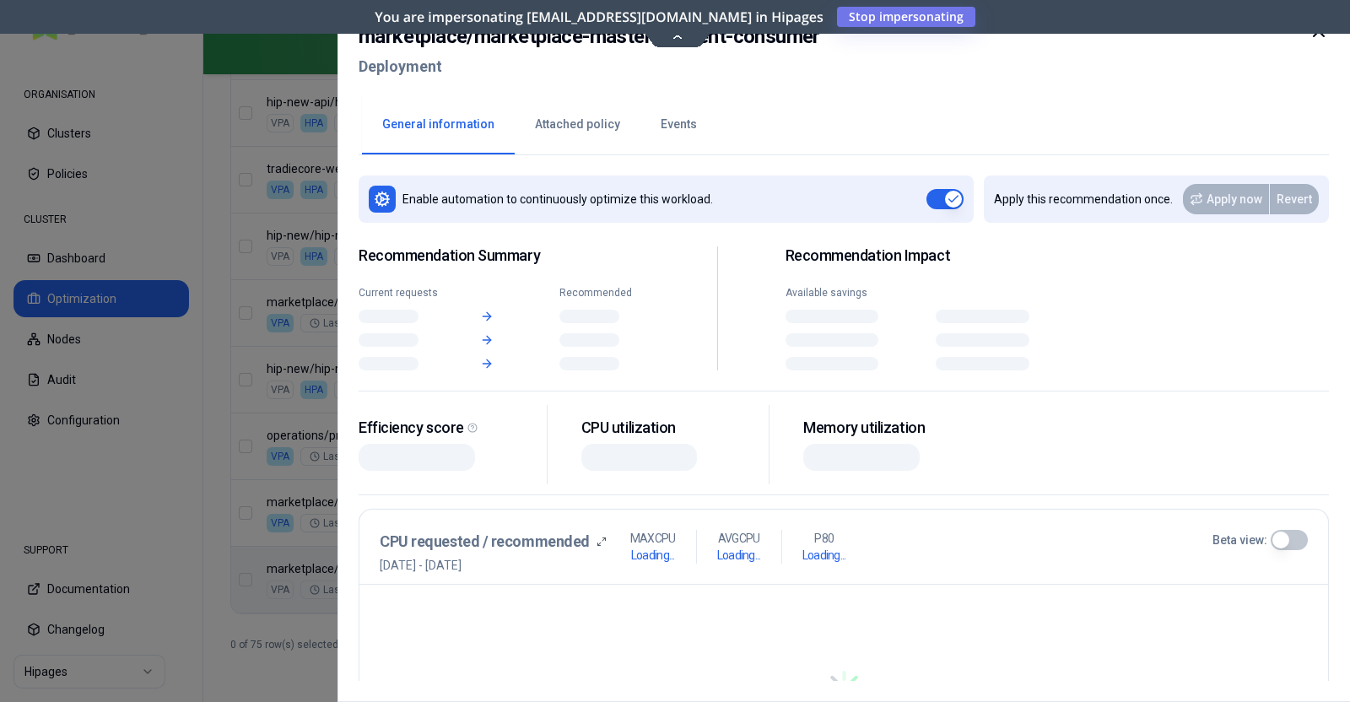
click at [450, 584] on body "ORGANISATION Clusters Policies CLUSTER Dashboard Optimization Nodes Audit Confi…" at bounding box center [675, 351] width 1350 height 702
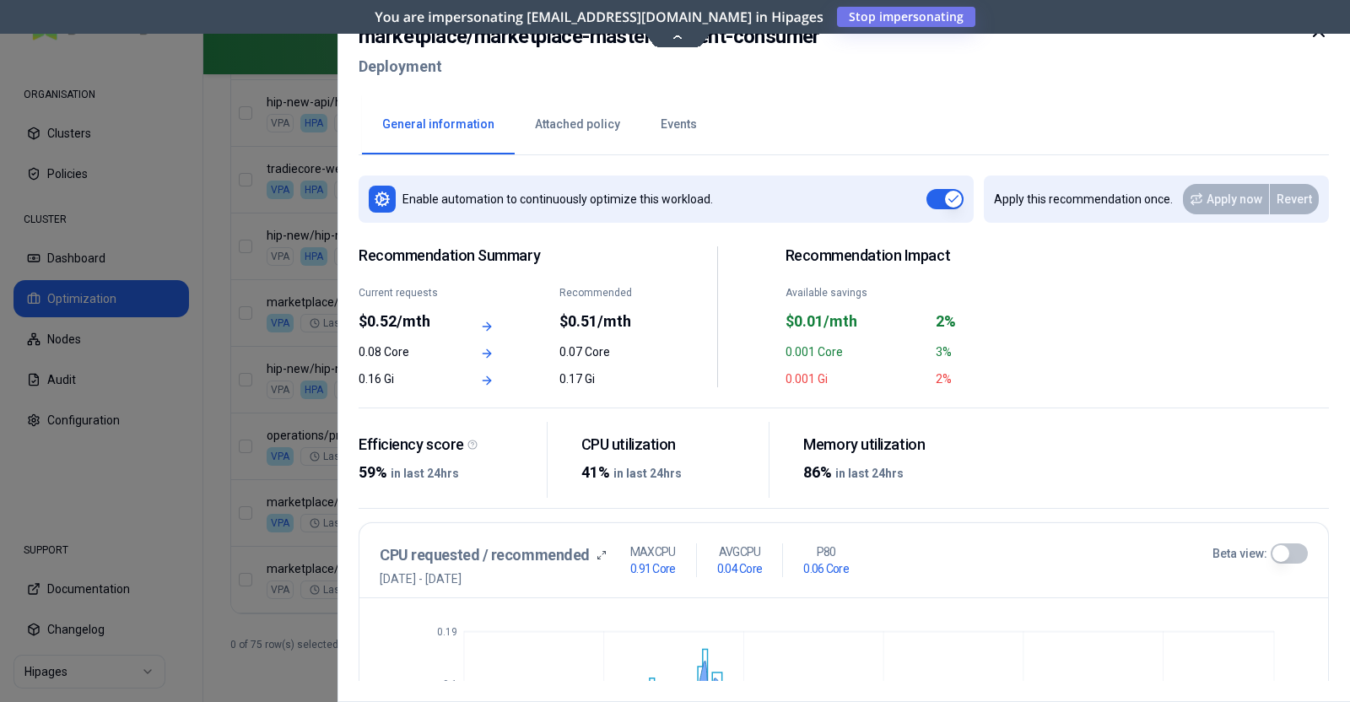
click at [1328, 42] on div at bounding box center [1318, 51] width 20 height 61
click at [1323, 34] on icon at bounding box center [1318, 31] width 20 height 20
click at [881, 651] on icon "0 0.05 0.1 0.19 [DATE] 11:00 [DATE] 16:00 [DATE] 21:00 [DATE] 02:00 [DATE] 07:0…" at bounding box center [844, 702] width 928 height 169
click at [1317, 37] on icon at bounding box center [1318, 31] width 20 height 20
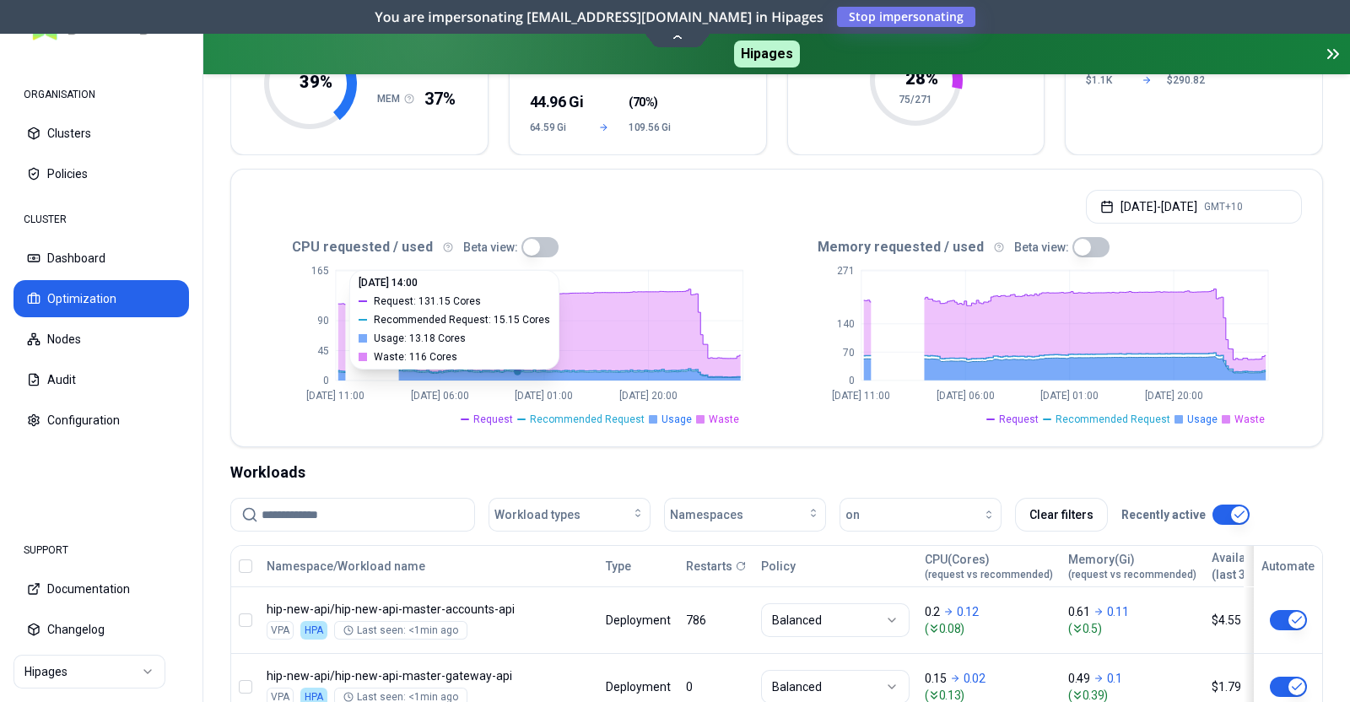
scroll to position [297, 0]
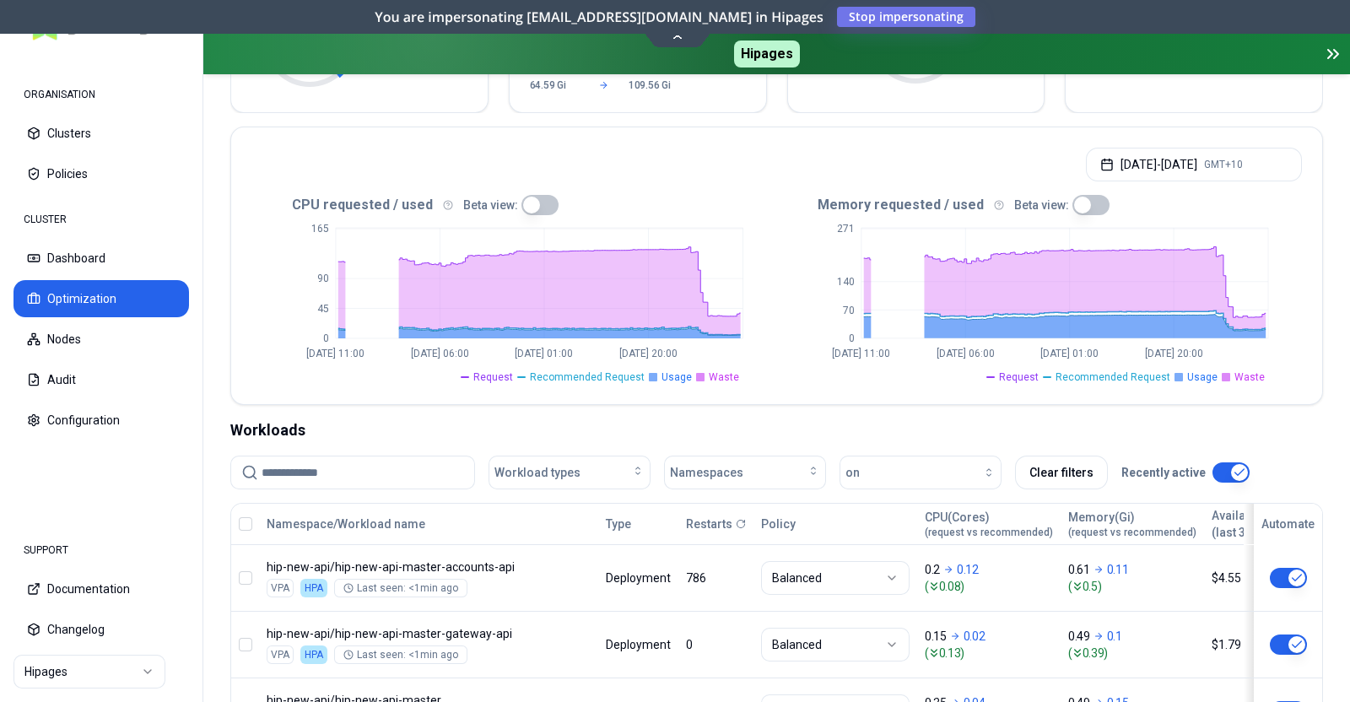
click at [371, 464] on input at bounding box center [362, 472] width 202 height 32
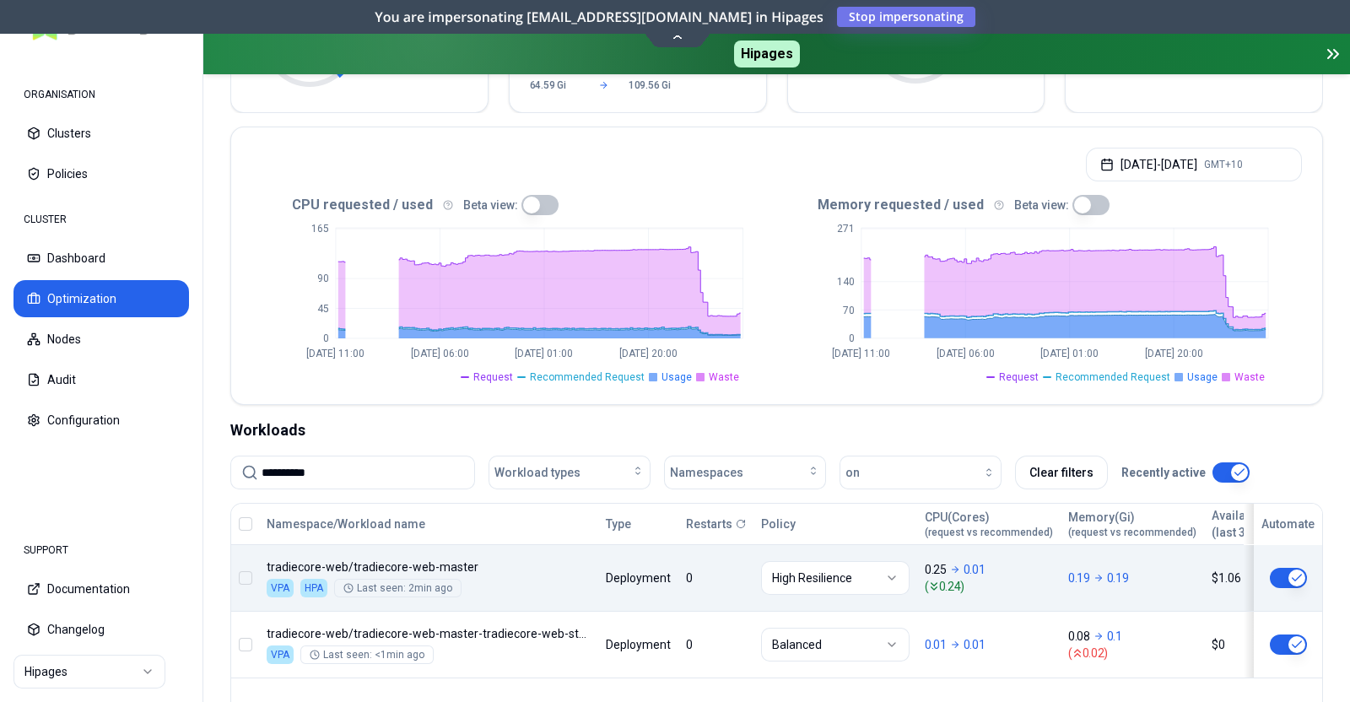
type input "**********"
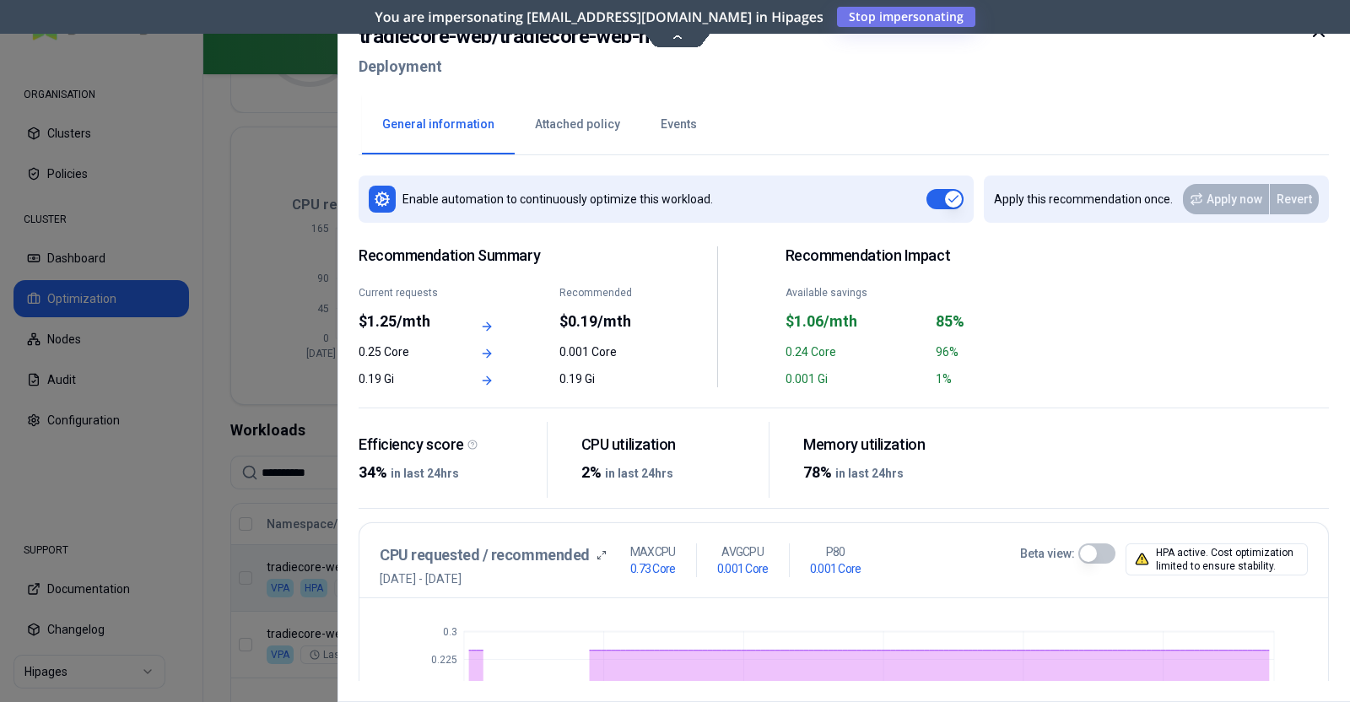
click at [1322, 35] on icon at bounding box center [1318, 31] width 20 height 20
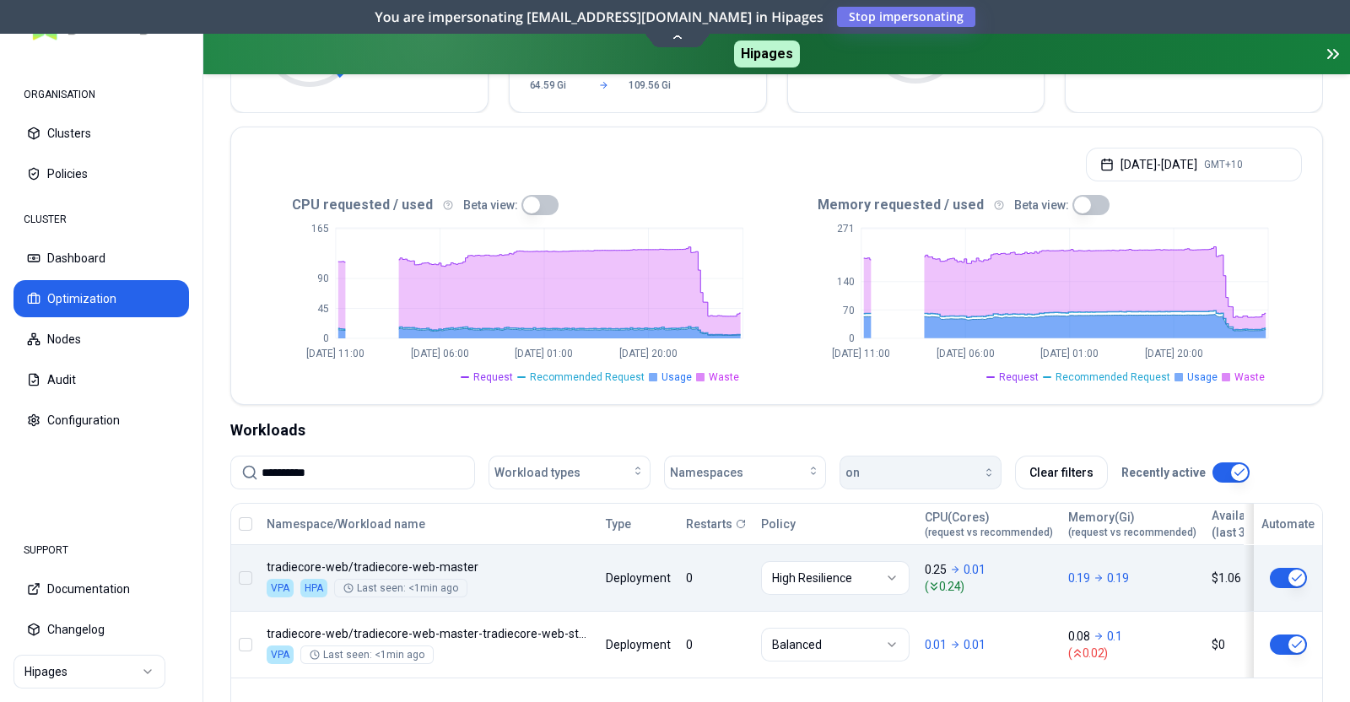
scroll to position [508, 0]
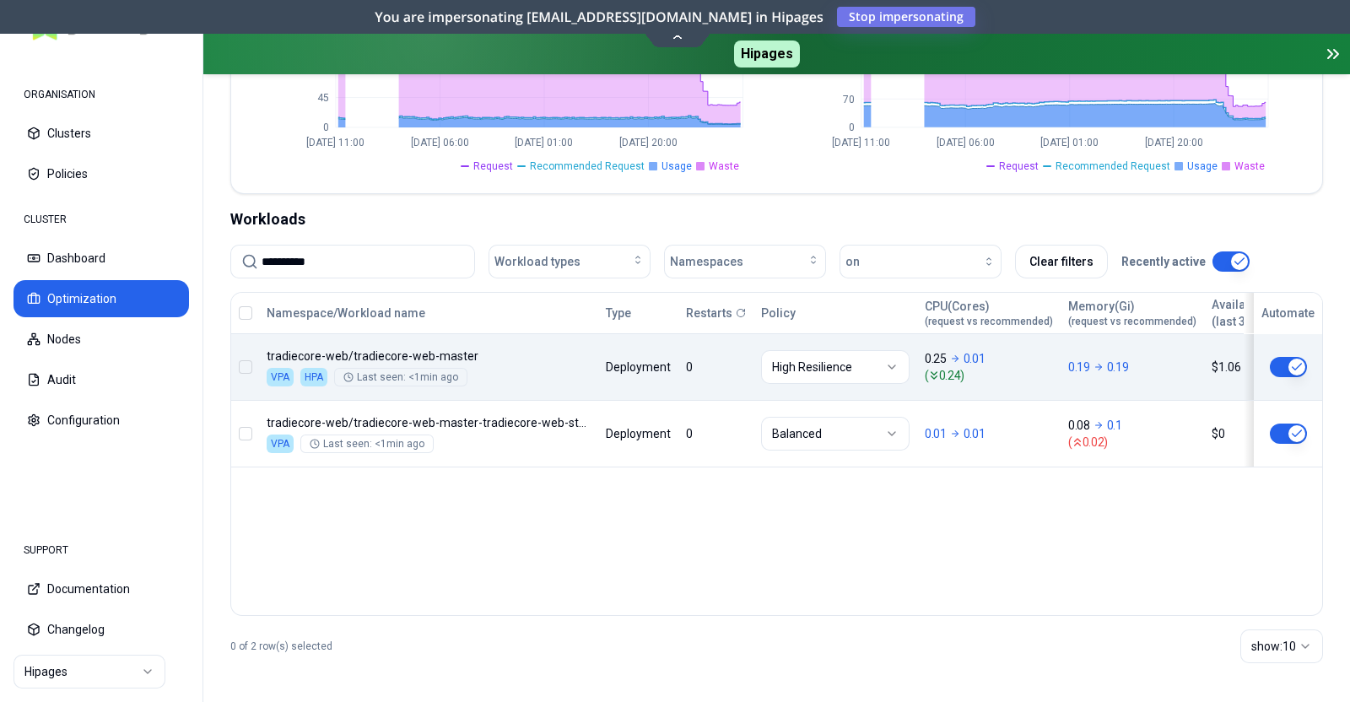
click at [374, 260] on input "**********" at bounding box center [362, 261] width 202 height 32
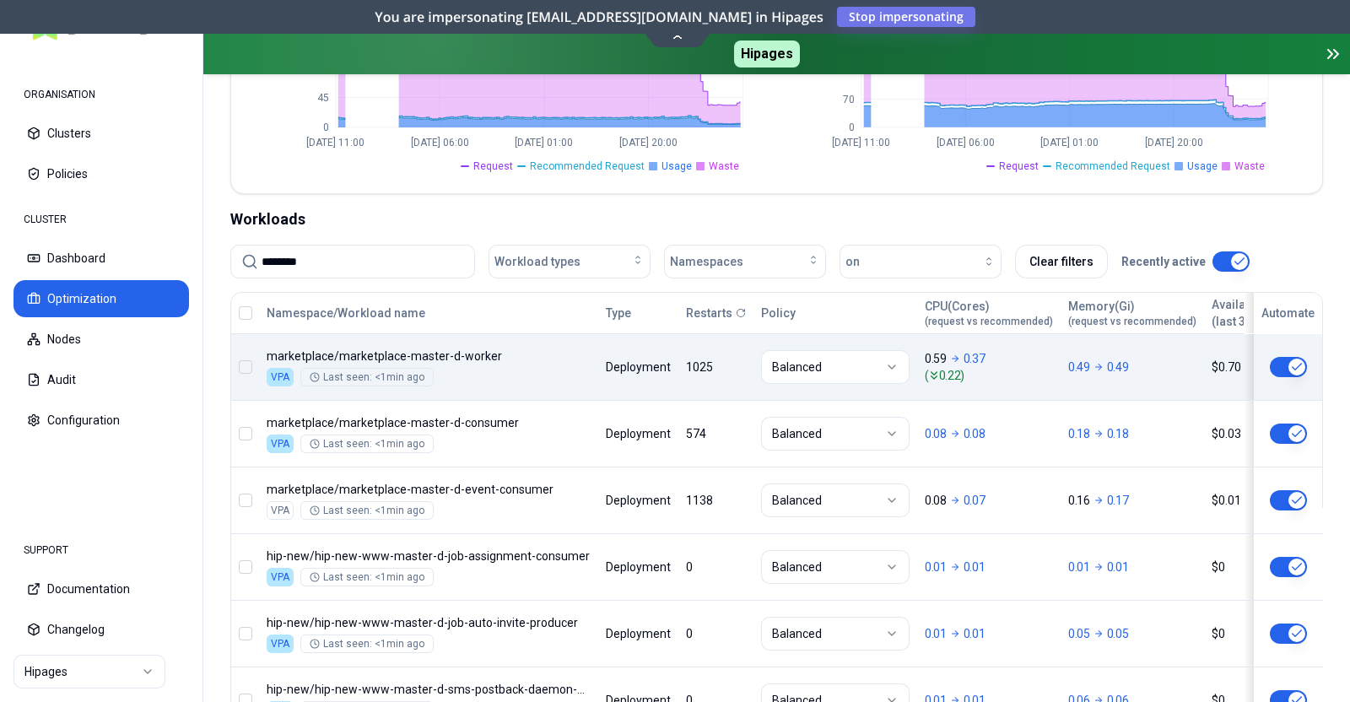
type input "********"
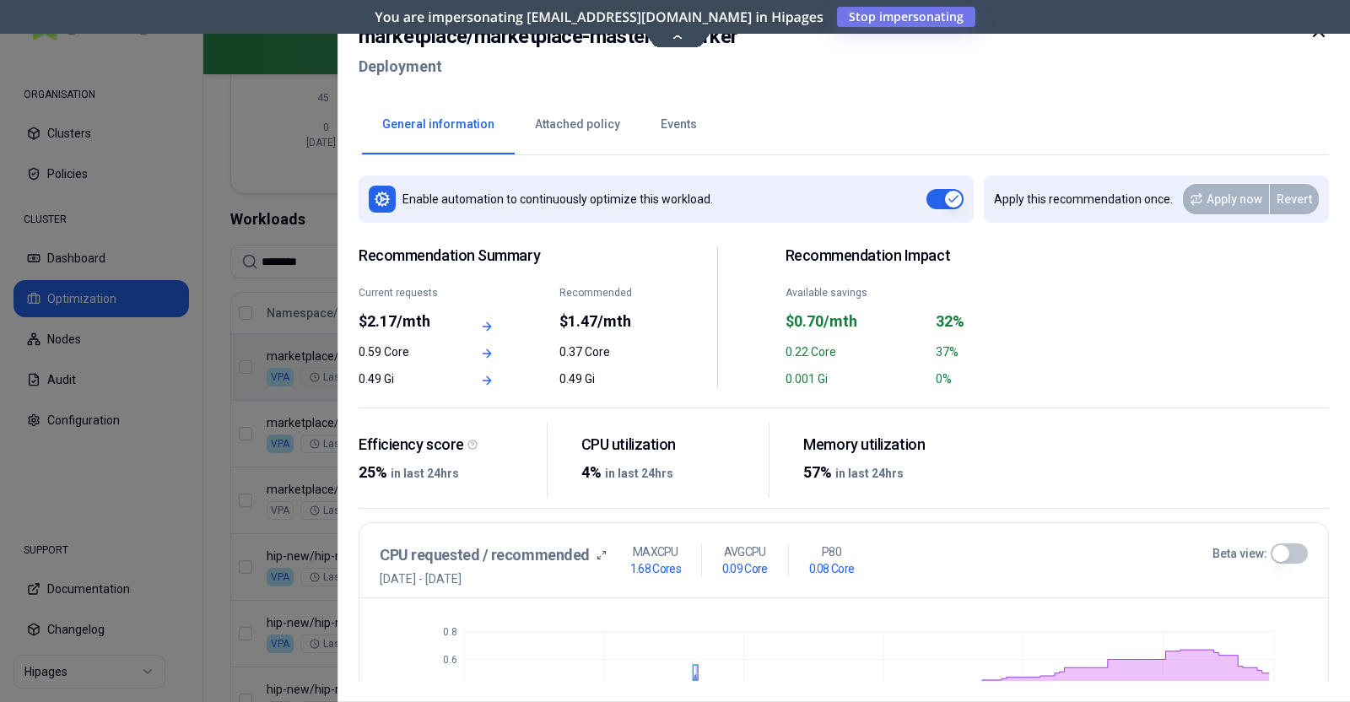
click at [1324, 32] on icon at bounding box center [1318, 31] width 20 height 20
